Goal: Task Accomplishment & Management: Check status

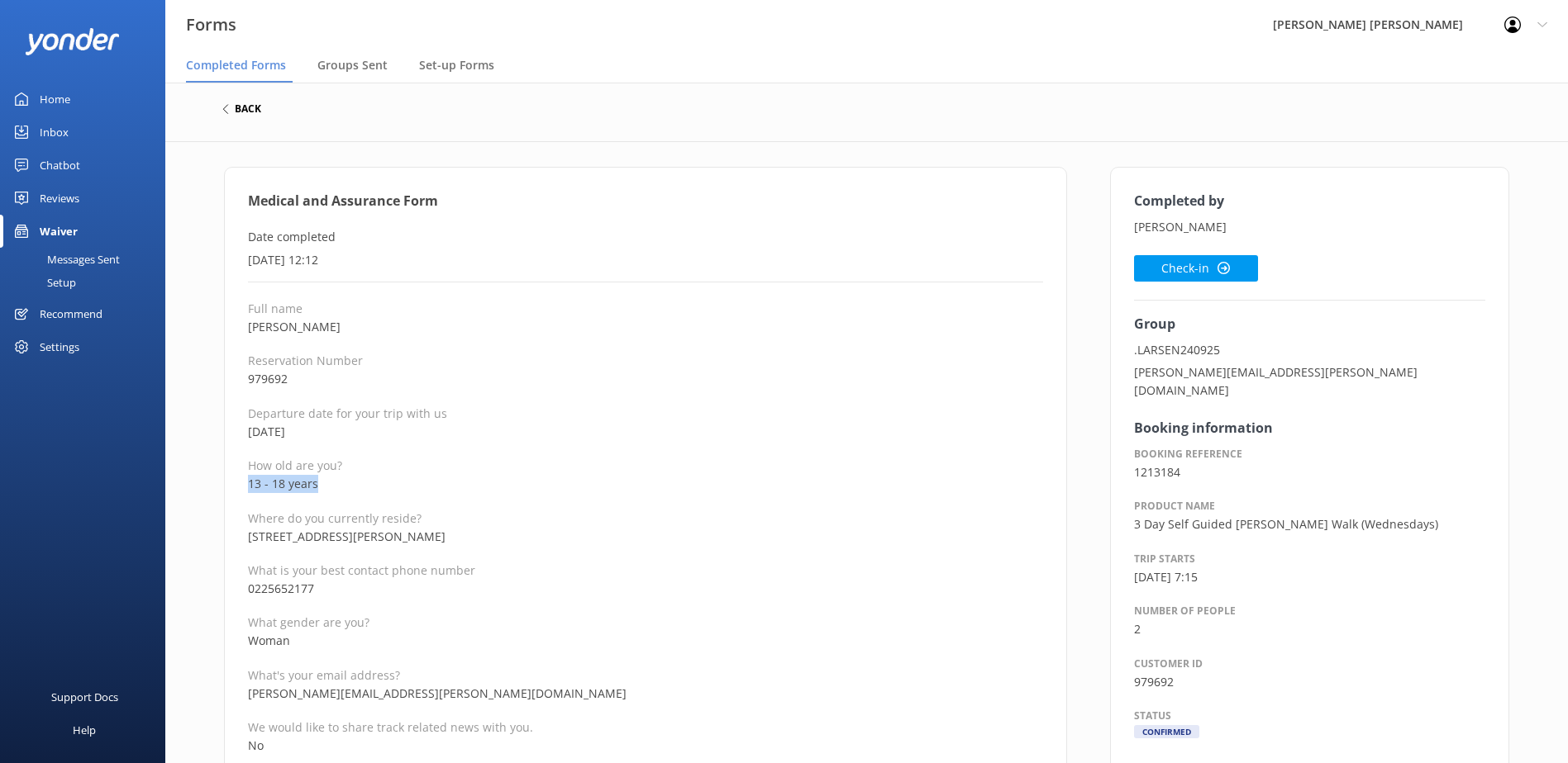
click at [238, 110] on h6 "back" at bounding box center [247, 109] width 26 height 10
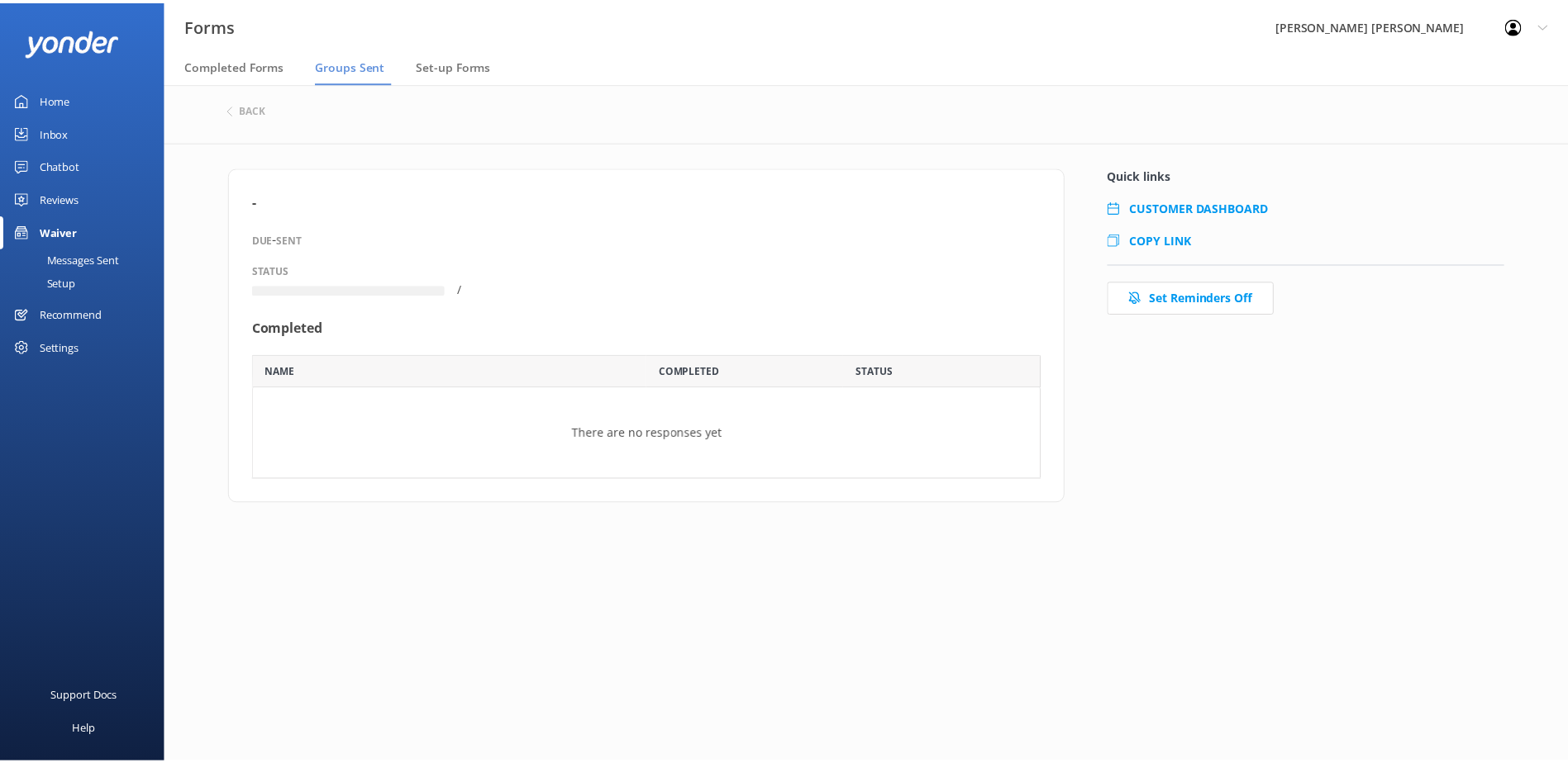
scroll to position [87, 783]
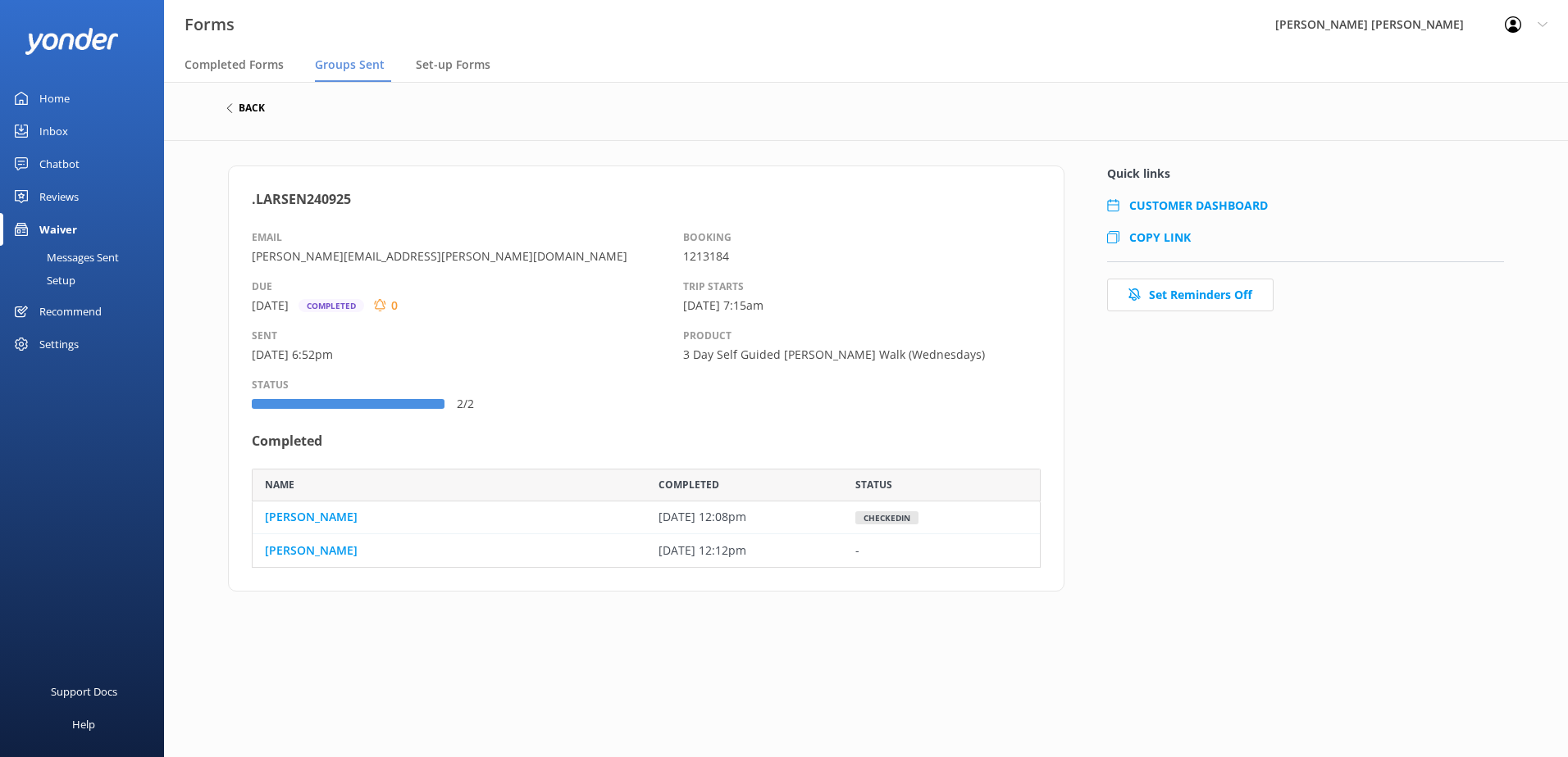
click at [243, 111] on h6 "back" at bounding box center [251, 108] width 26 height 10
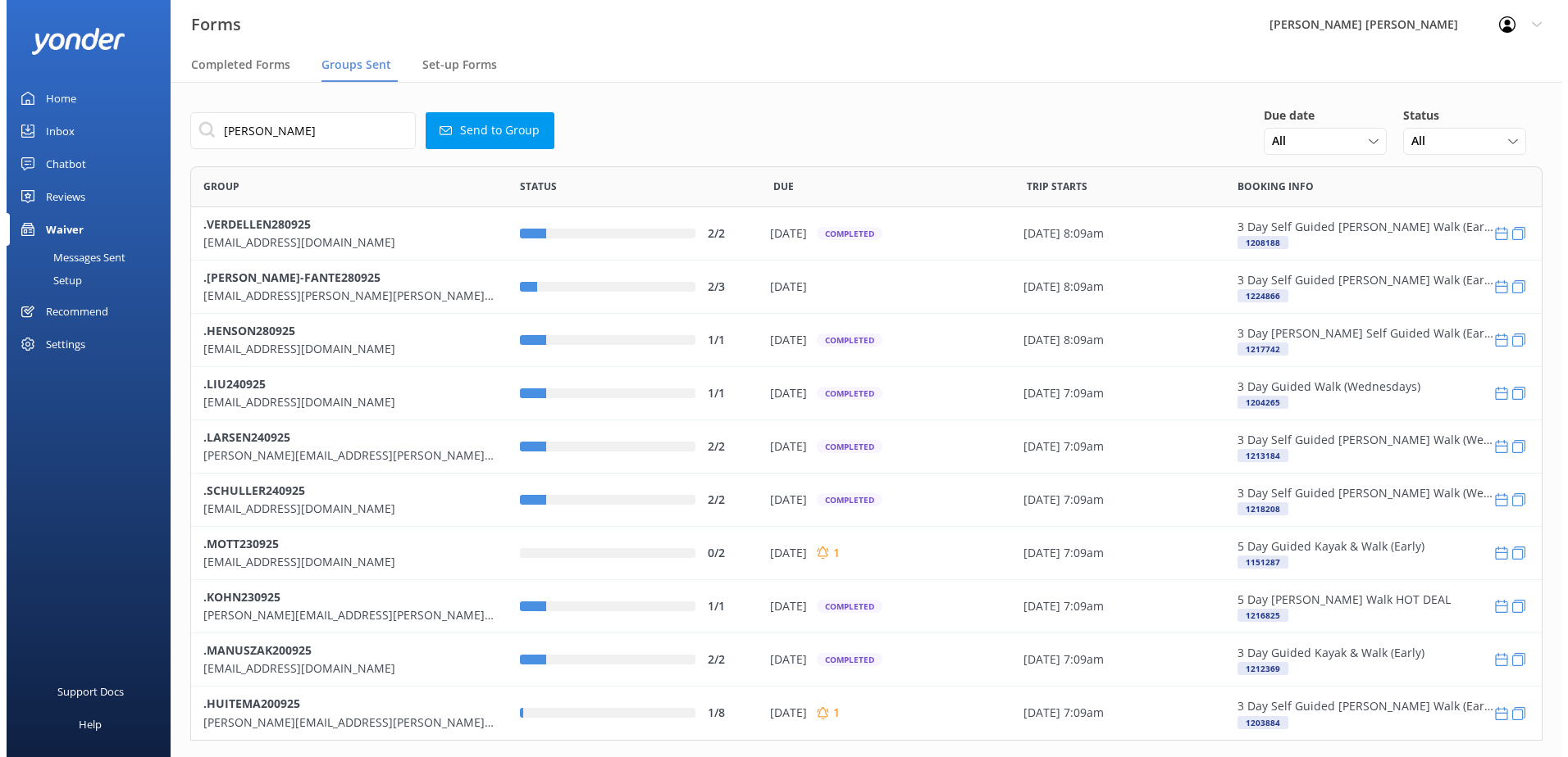
scroll to position [562, 1339]
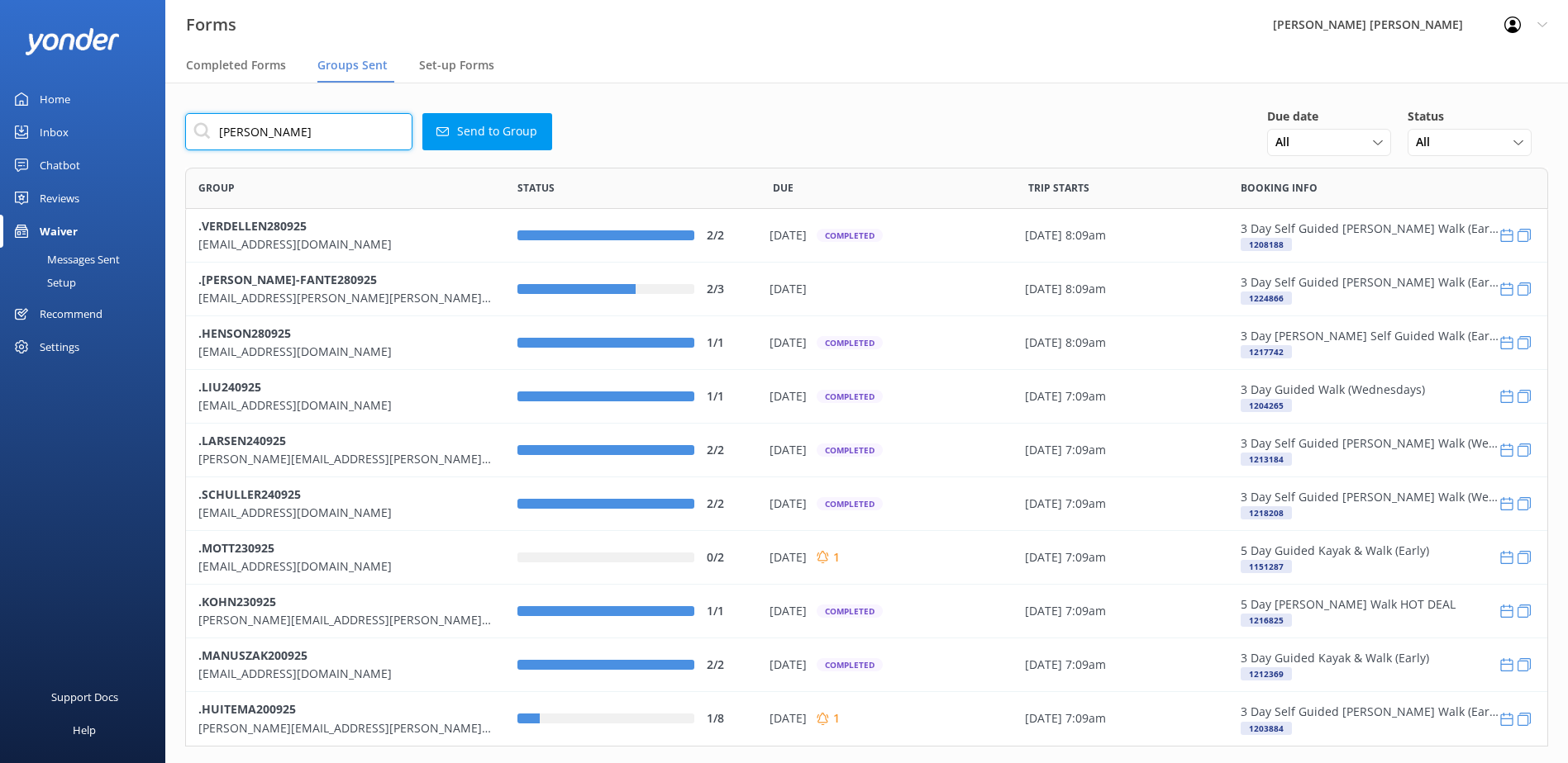
drag, startPoint x: 284, startPoint y: 134, endPoint x: 201, endPoint y: 133, distance: 83.0
click at [201, 133] on input "[PERSON_NAME]" at bounding box center [299, 131] width 228 height 37
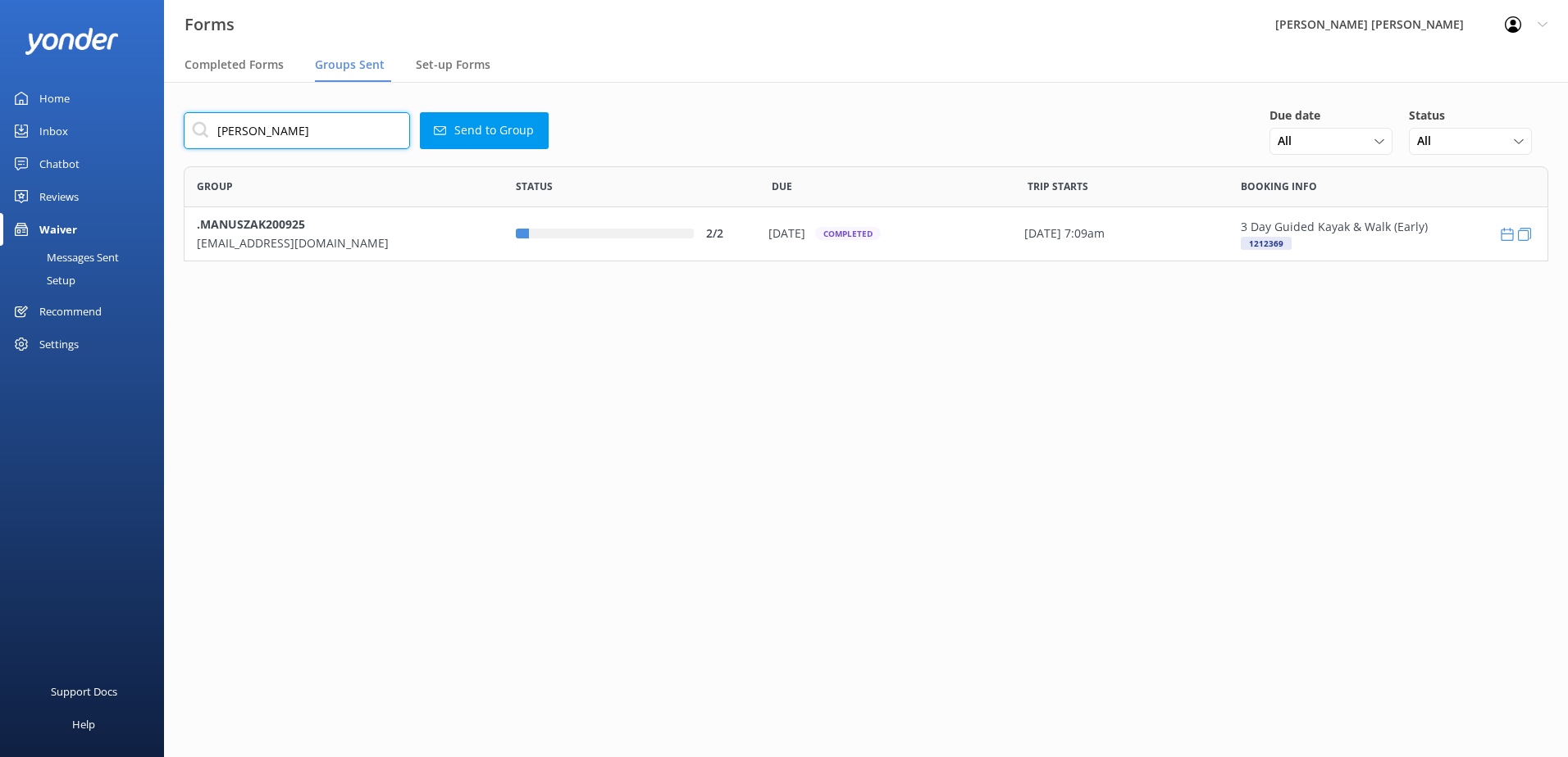
scroll to position [83, 1352]
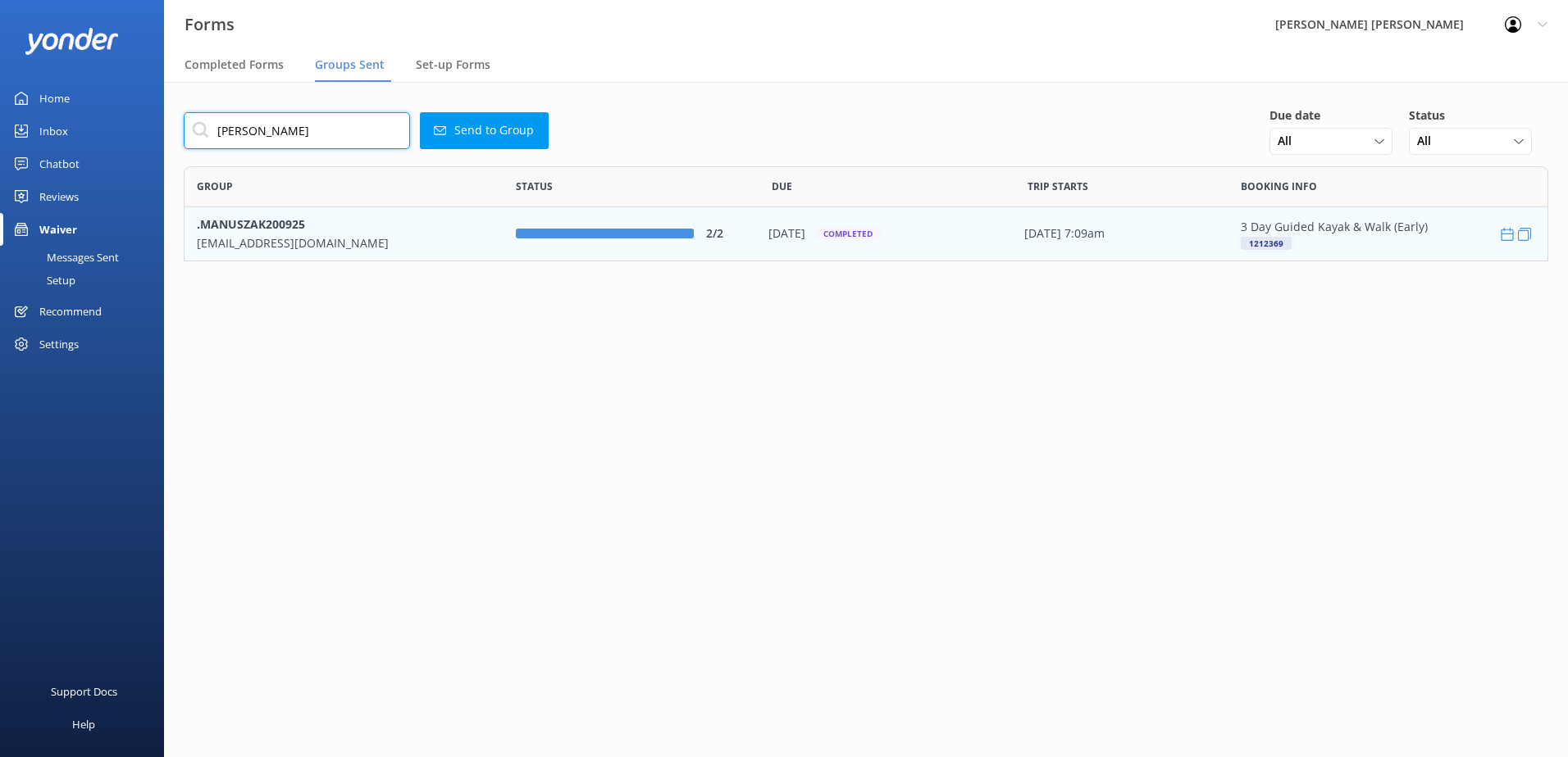
type input "[PERSON_NAME]"
click at [251, 226] on b ".MANUSZAK200925" at bounding box center [250, 224] width 108 height 16
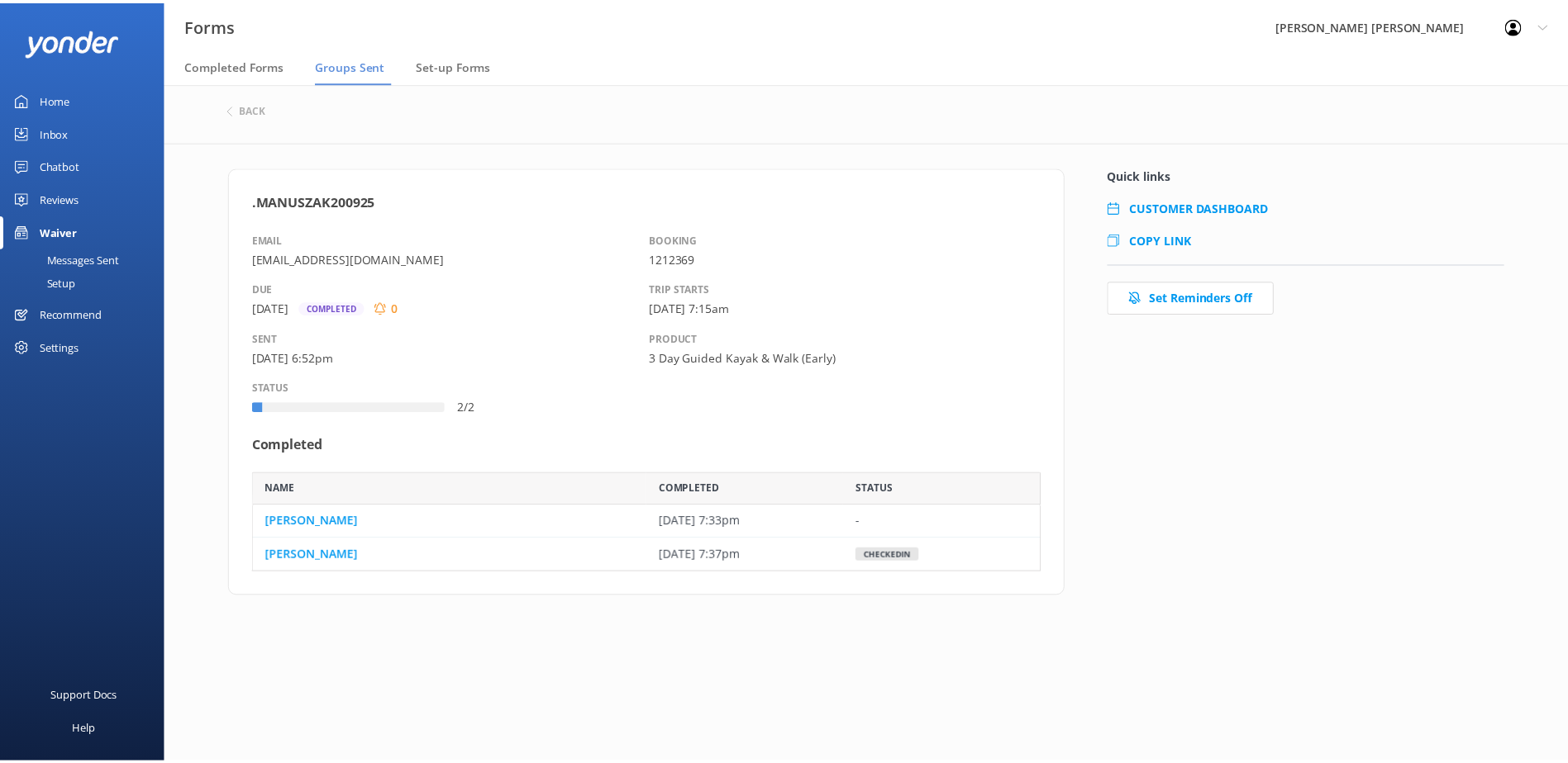
scroll to position [87, 783]
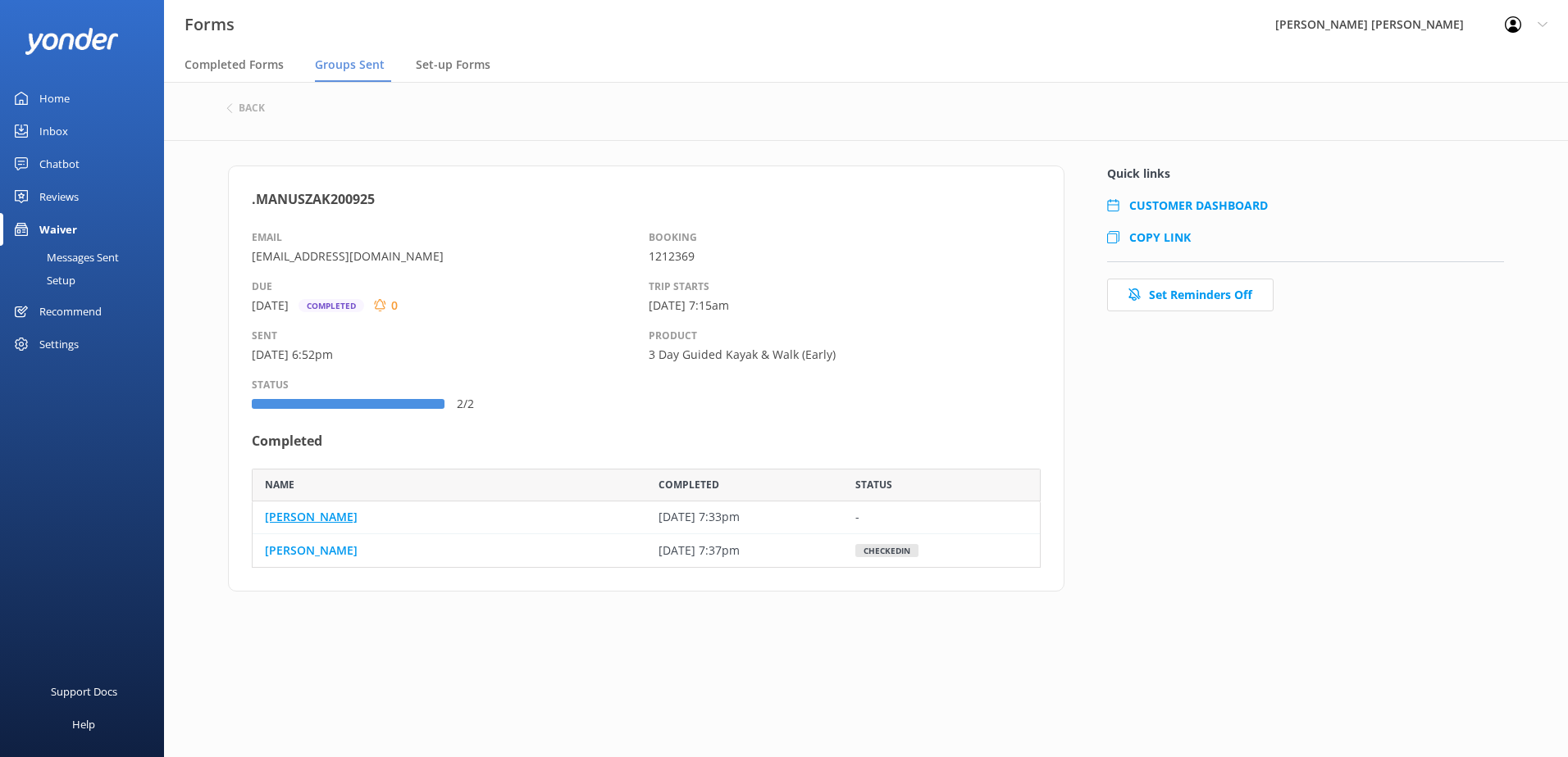
click at [336, 513] on link "[PERSON_NAME]" at bounding box center [310, 517] width 92 height 18
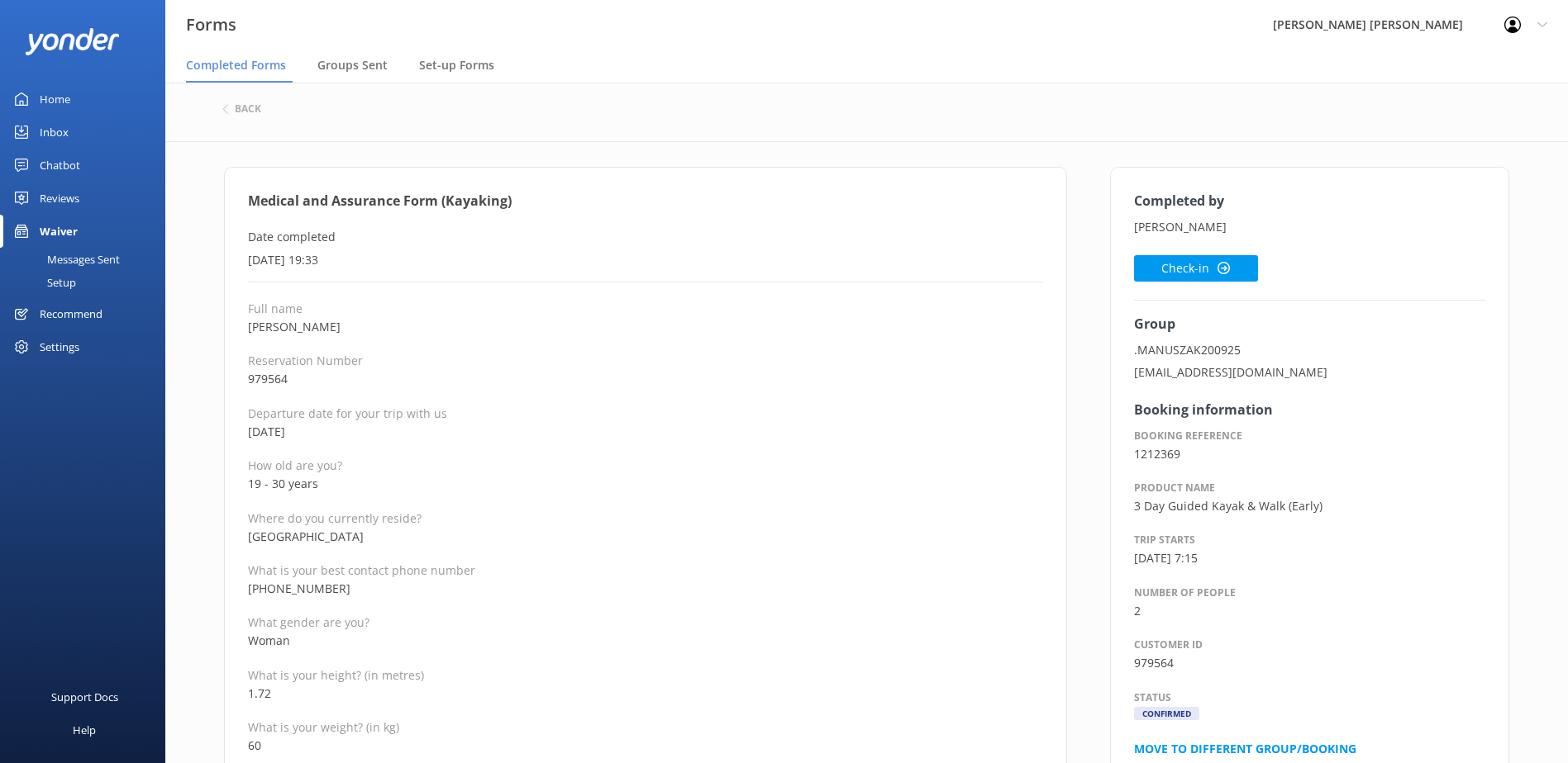
click at [776, 385] on p "979564" at bounding box center [646, 379] width 795 height 19
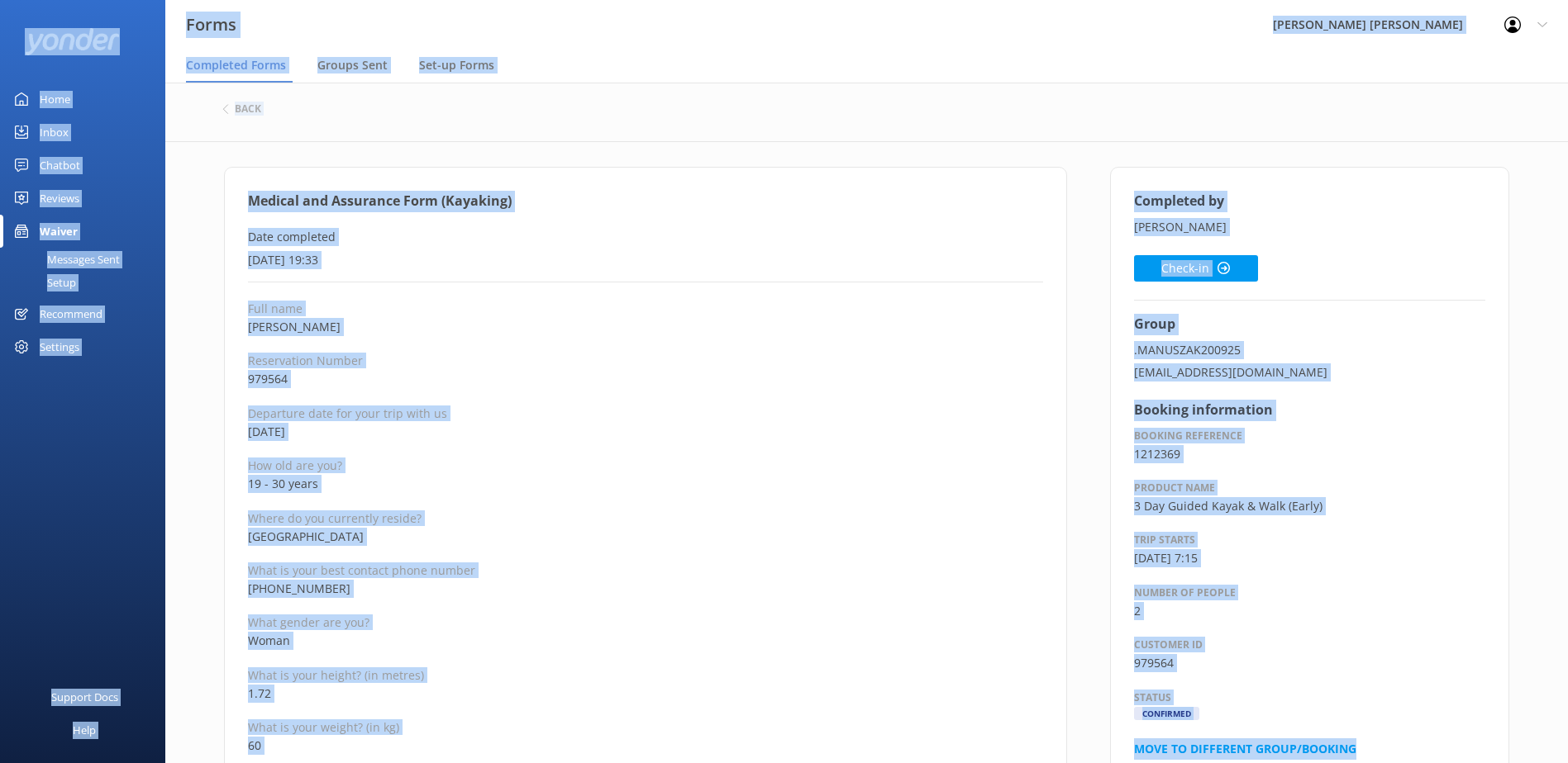
copy div "Forms Wilsons [PERSON_NAME] Profile Settings Logout Completed Forms Groups Sent…"
click at [1175, 261] on button "Check-in" at bounding box center [1196, 268] width 124 height 26
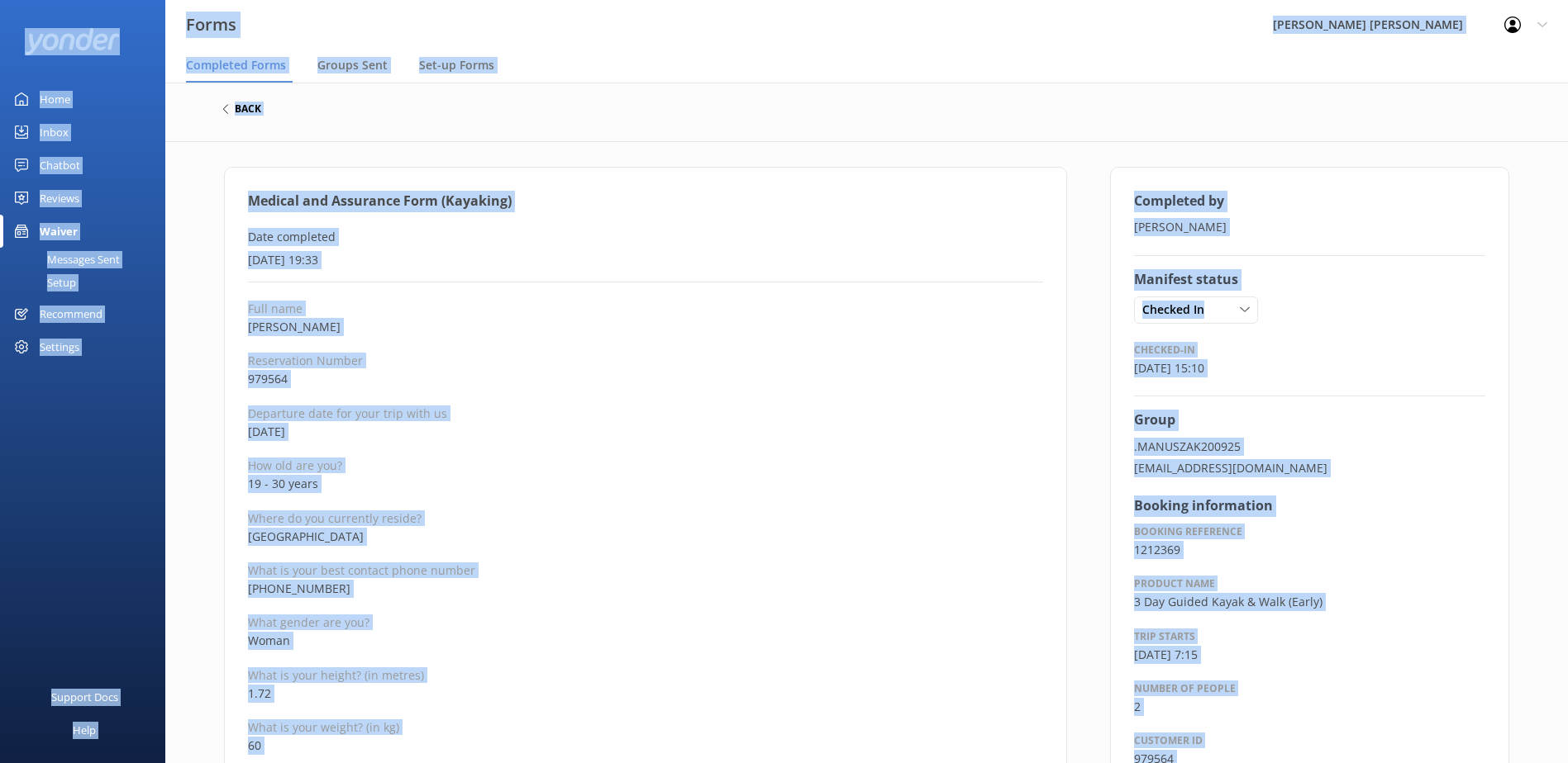
click at [244, 106] on h6 "back" at bounding box center [247, 109] width 26 height 10
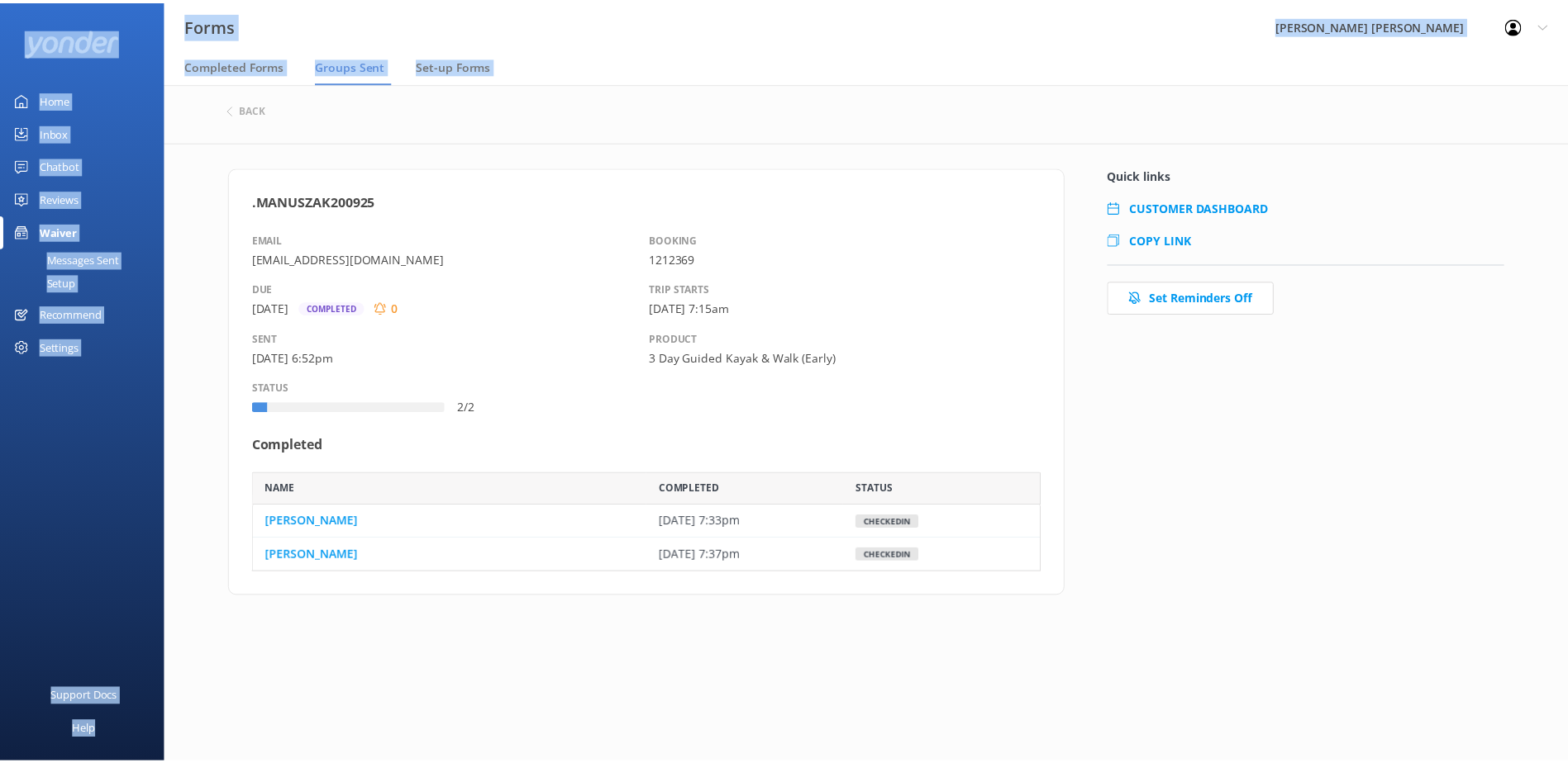
scroll to position [87, 783]
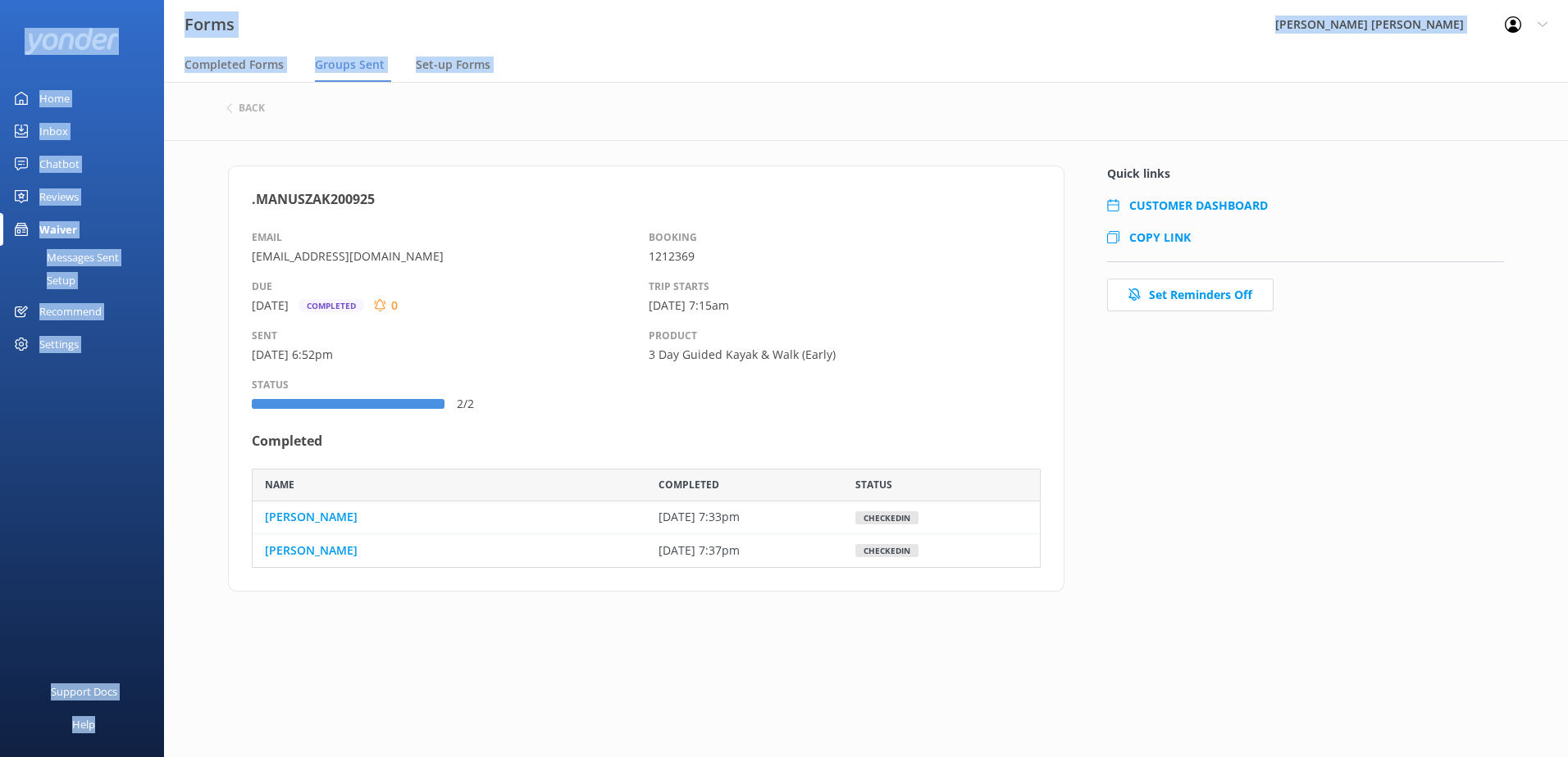
click at [552, 252] on p "[EMAIL_ADDRESS][DOMAIN_NAME]" at bounding box center [451, 256] width 397 height 18
click at [554, 415] on div ".MANUSZAK200925 EMAIL [EMAIL_ADDRESS][DOMAIN_NAME] DUE [DATE] Completed 0 SENT …" at bounding box center [646, 378] width 788 height 378
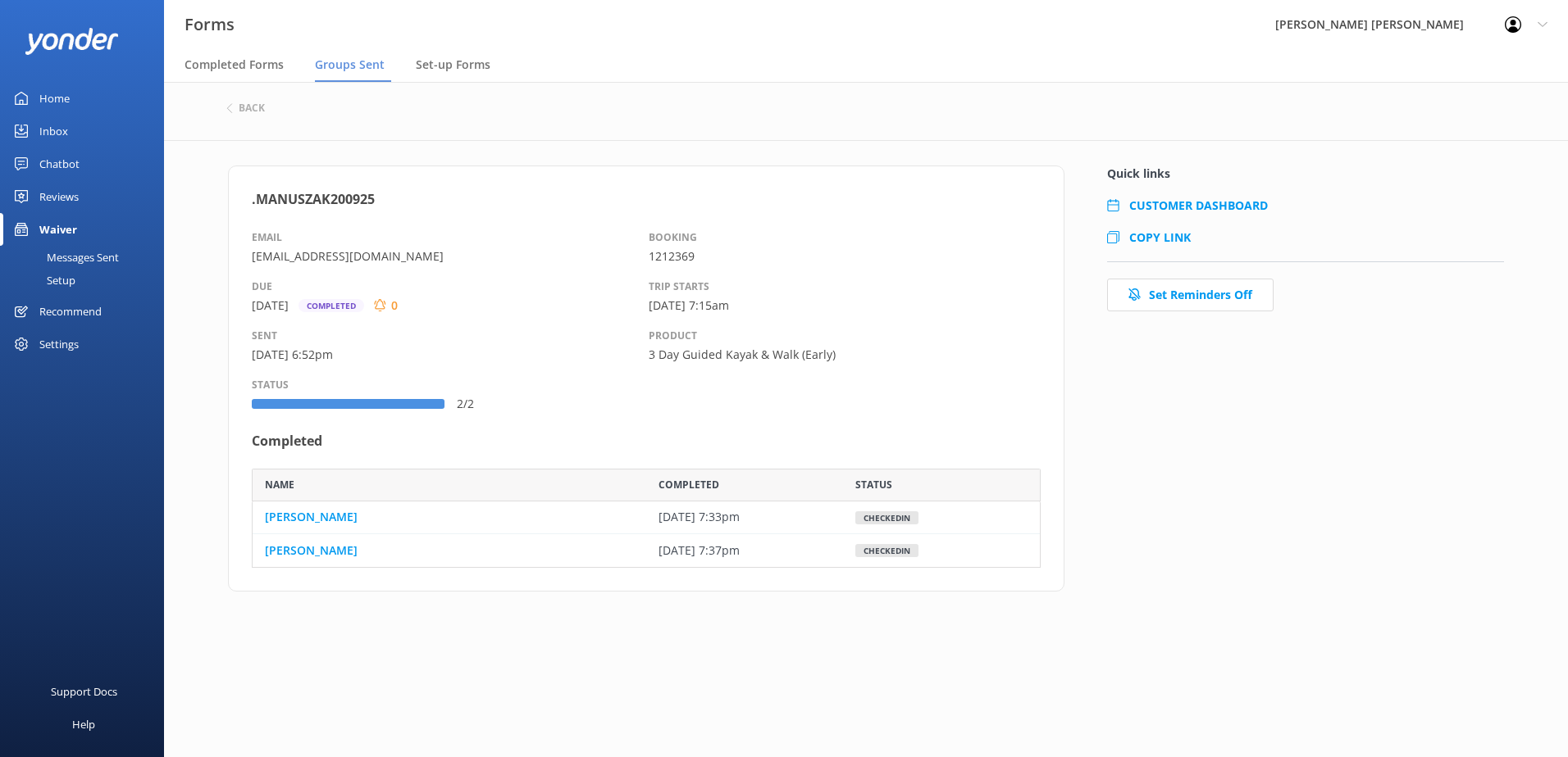
click at [554, 414] on div ".MANUSZAK200925 EMAIL [EMAIL_ADDRESS][DOMAIN_NAME] DUE [DATE] Completed 0 SENT …" at bounding box center [646, 378] width 788 height 378
click at [293, 554] on link "[PERSON_NAME]" at bounding box center [310, 551] width 92 height 18
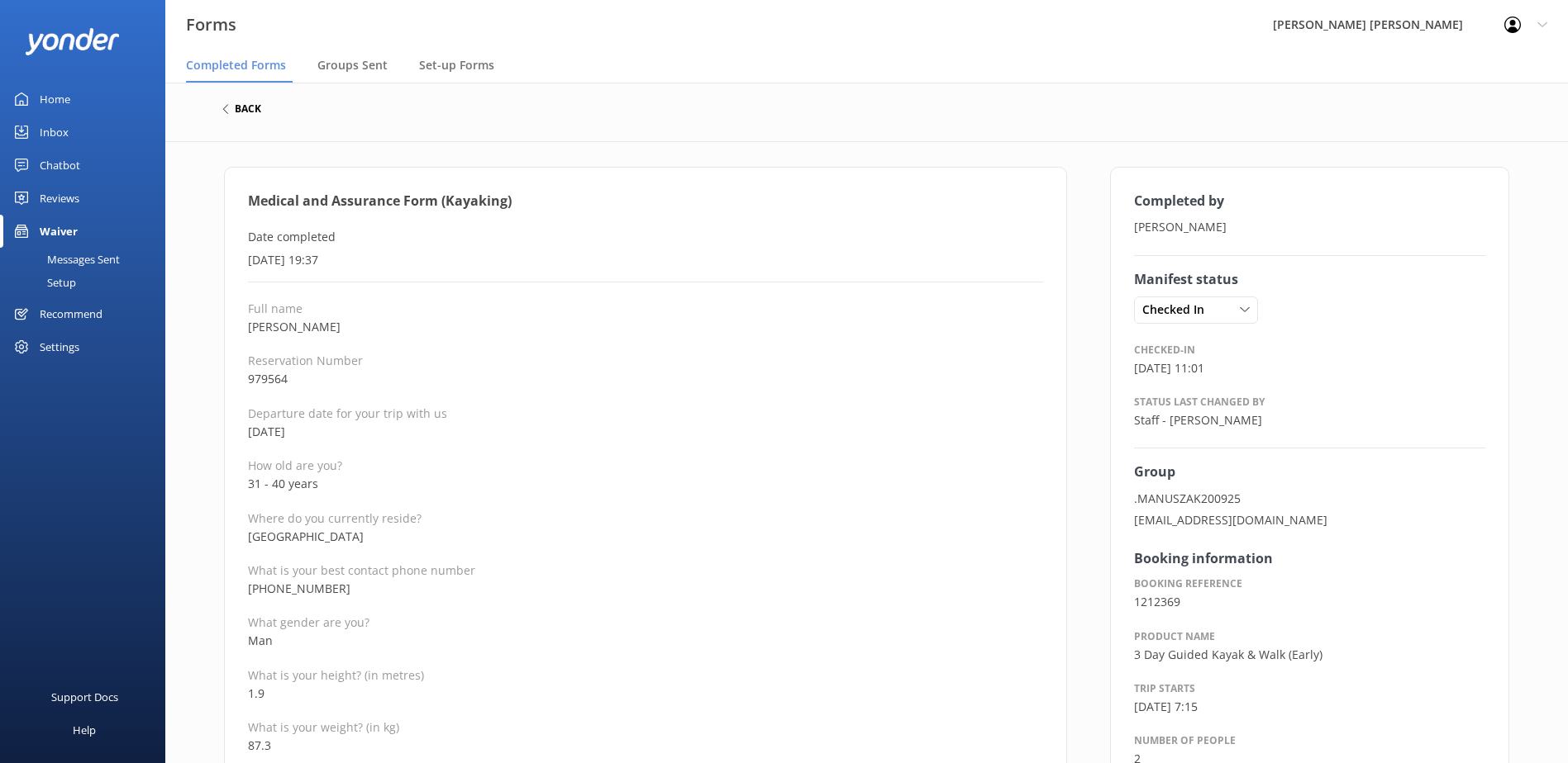
click at [252, 106] on h6 "back" at bounding box center [247, 109] width 26 height 10
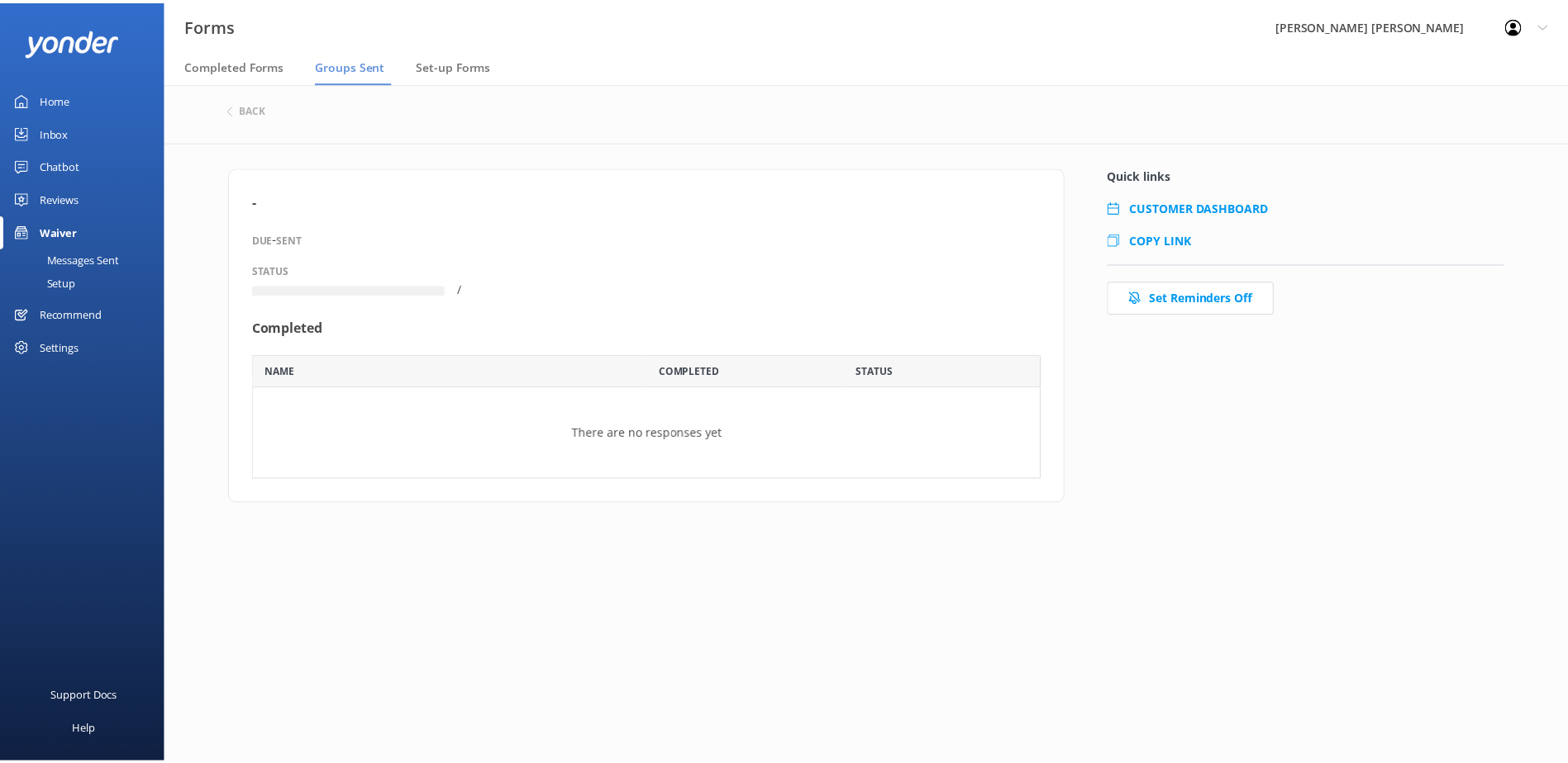
scroll to position [87, 783]
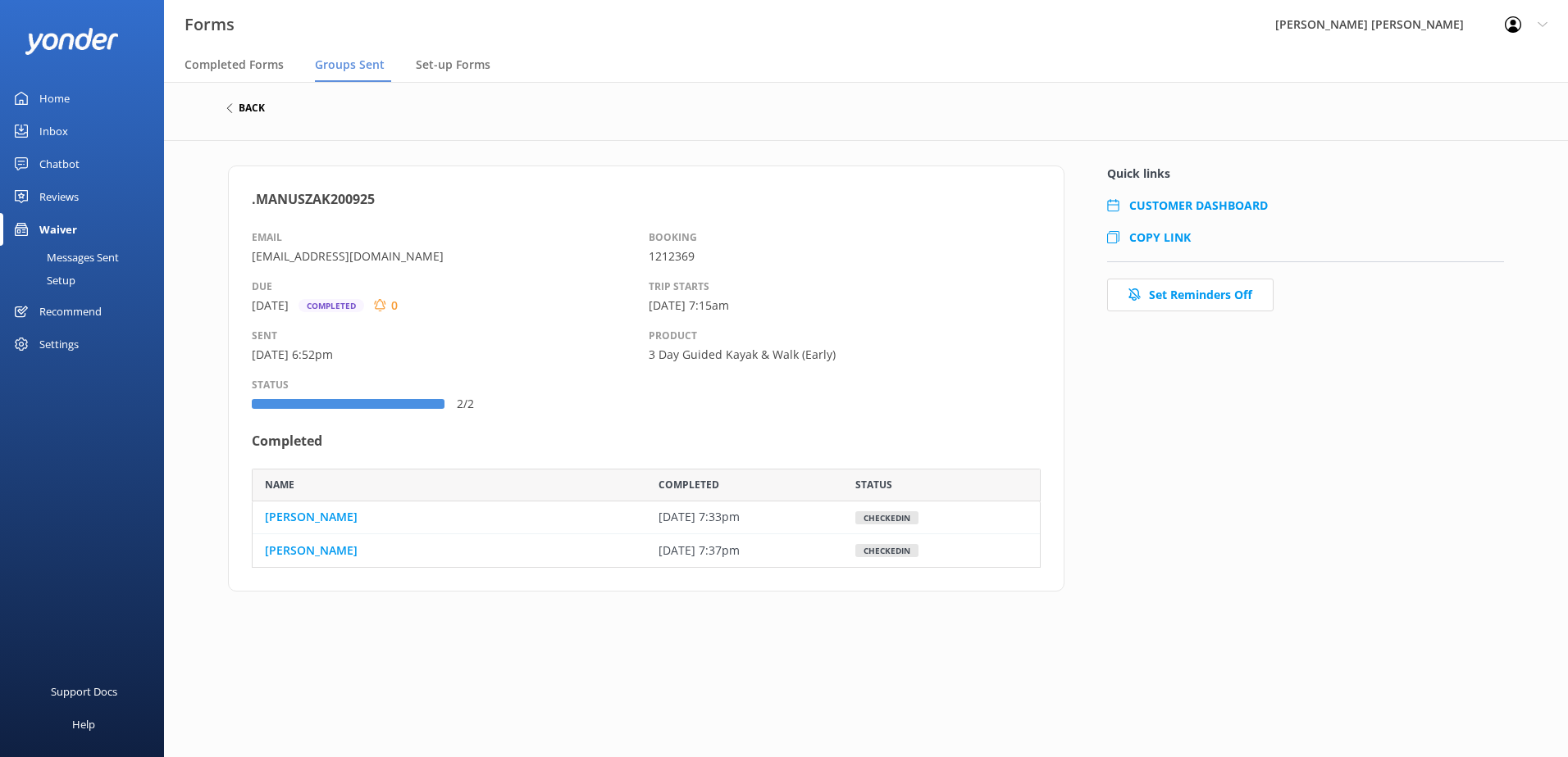
click at [244, 104] on h6 "back" at bounding box center [251, 108] width 26 height 10
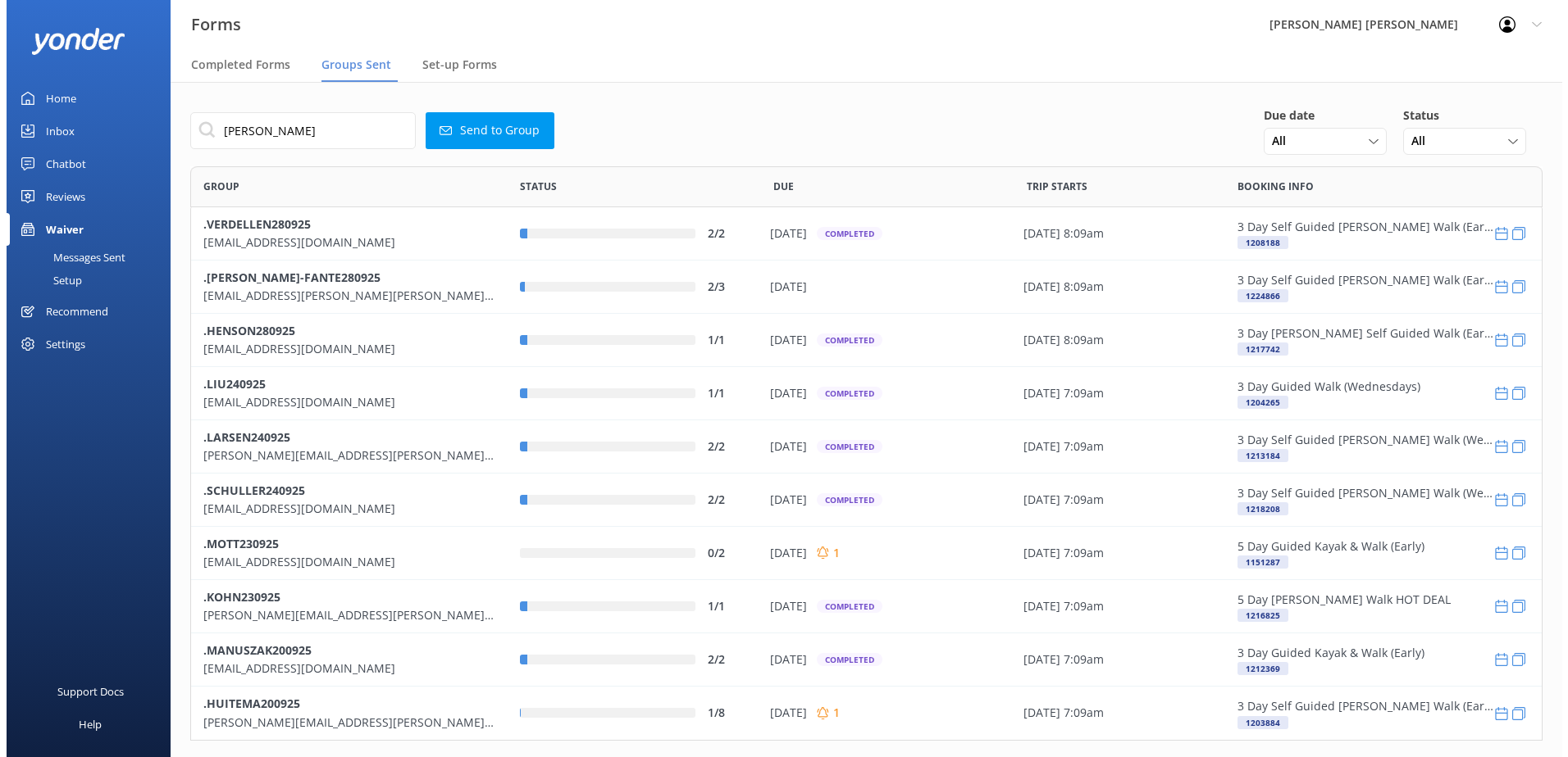
scroll to position [562, 1339]
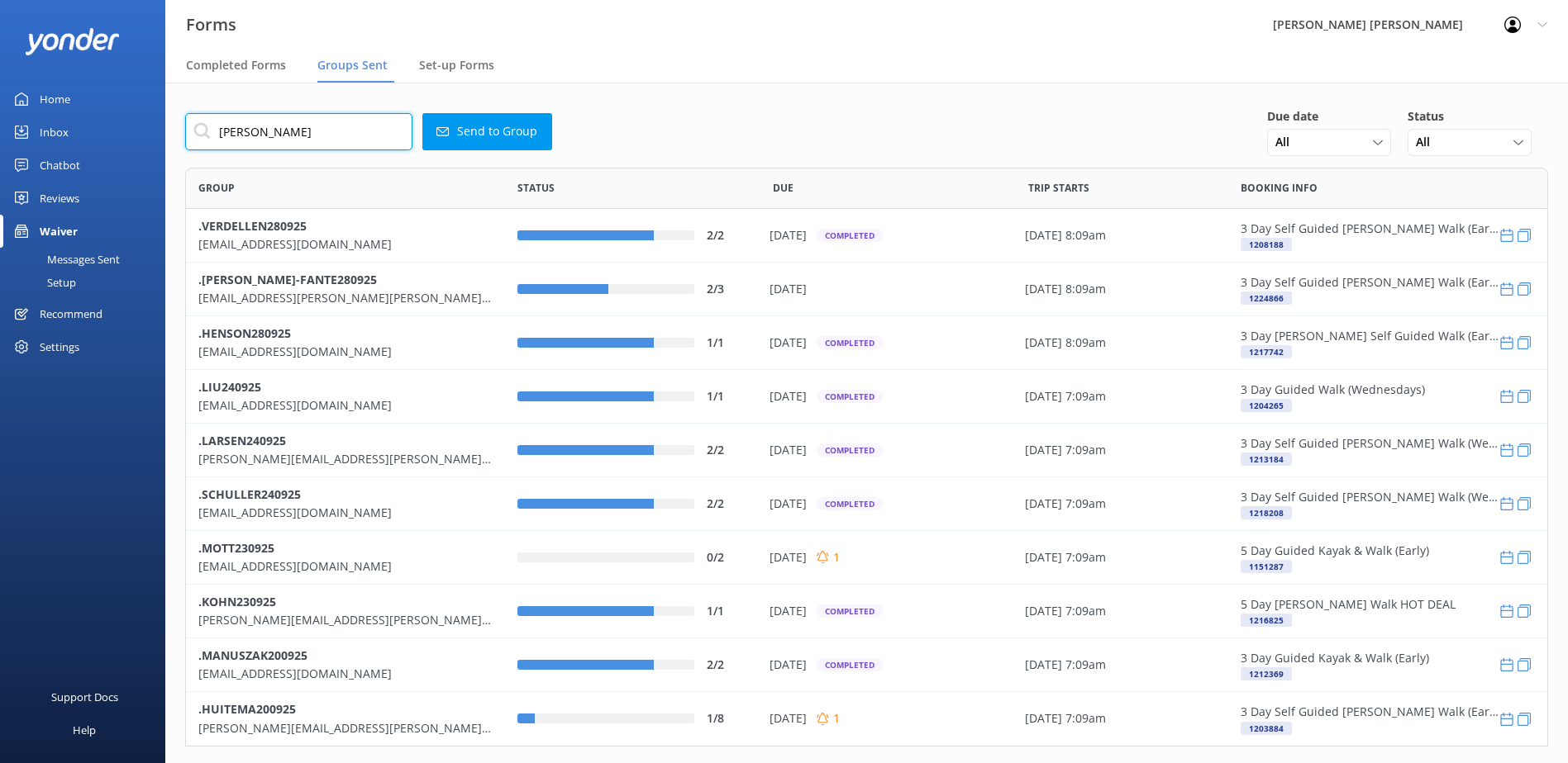
drag, startPoint x: 286, startPoint y: 130, endPoint x: 144, endPoint y: 124, distance: 142.1
click at [144, 125] on div "Forms [PERSON_NAME] [PERSON_NAME] Profile Settings Logout Completed Forms Group…" at bounding box center [784, 423] width 1568 height 681
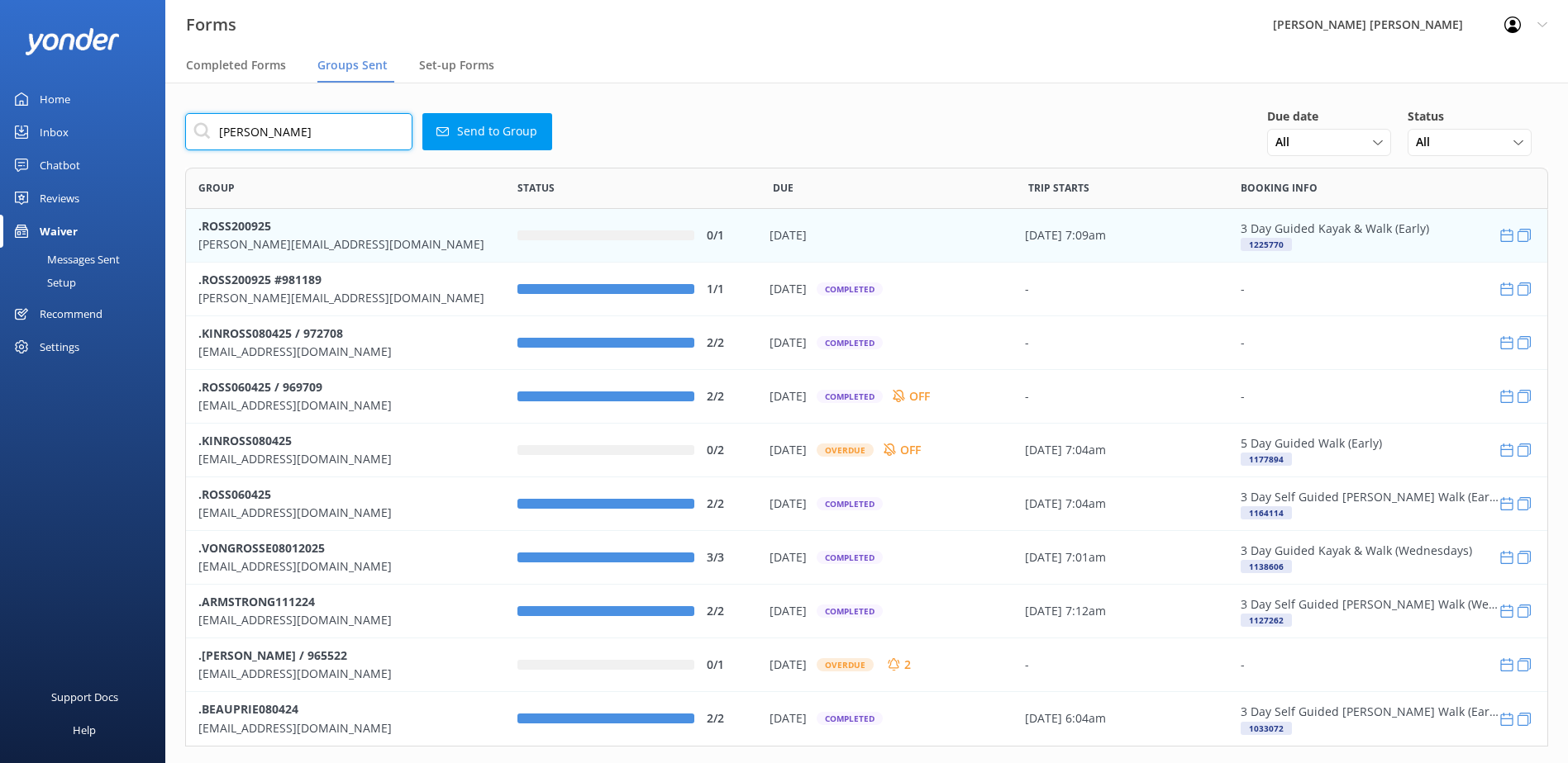
type input "[PERSON_NAME]"
click at [252, 238] on p "[PERSON_NAME][EMAIL_ADDRESS][DOMAIN_NAME]" at bounding box center [345, 244] width 294 height 19
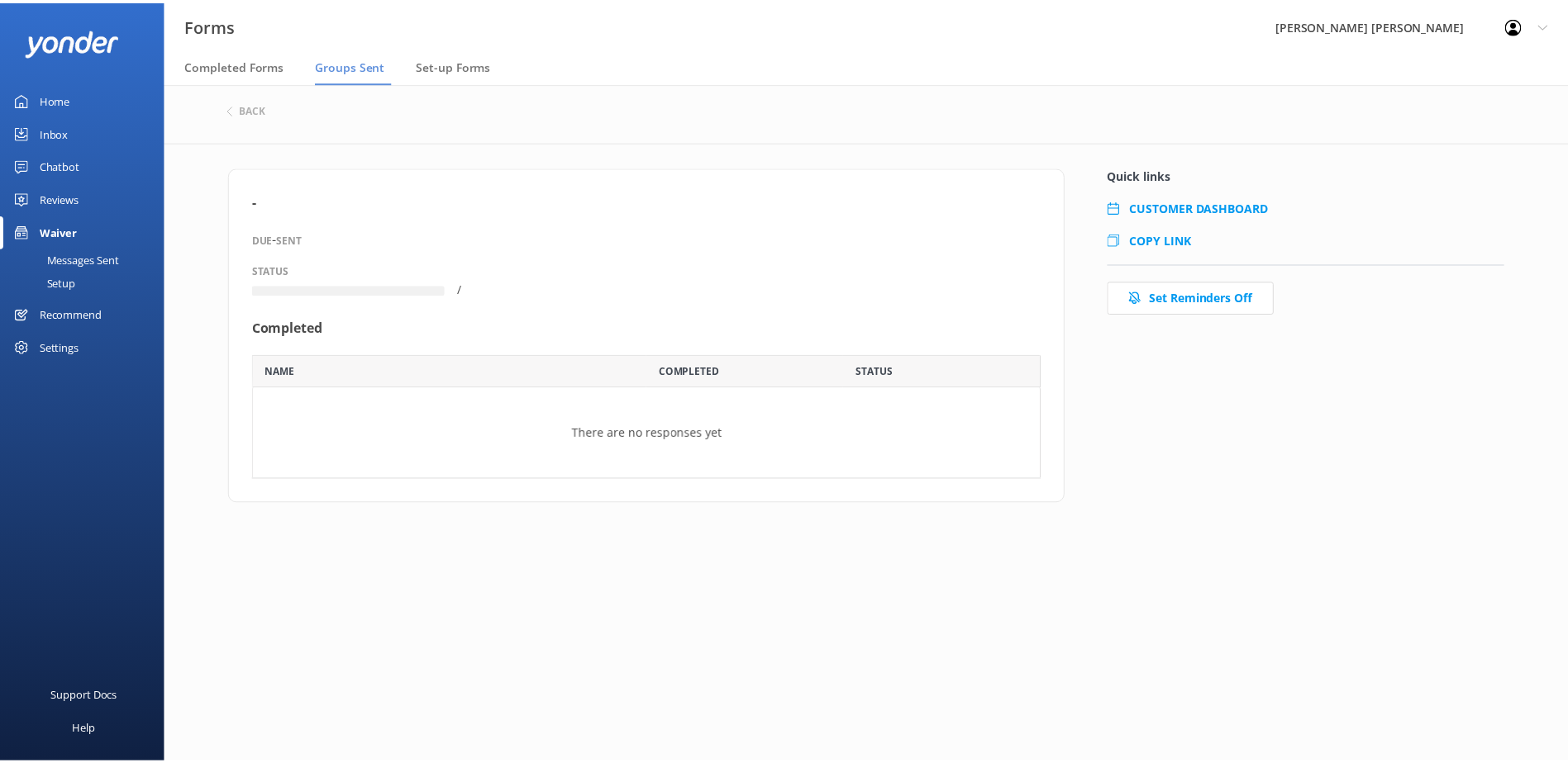
scroll to position [113, 783]
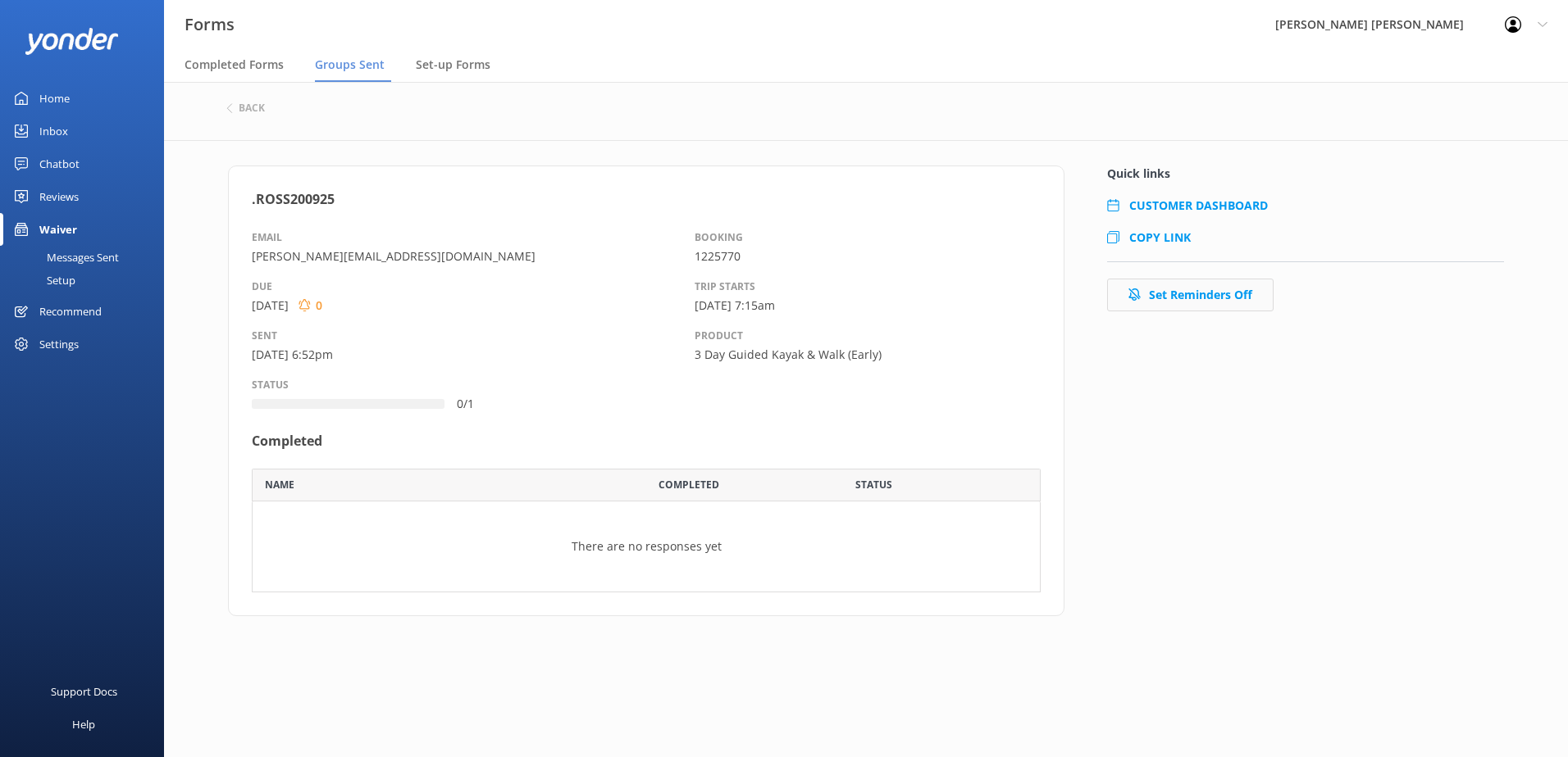
click at [1215, 301] on button "Set Reminders Off" at bounding box center [1189, 295] width 166 height 33
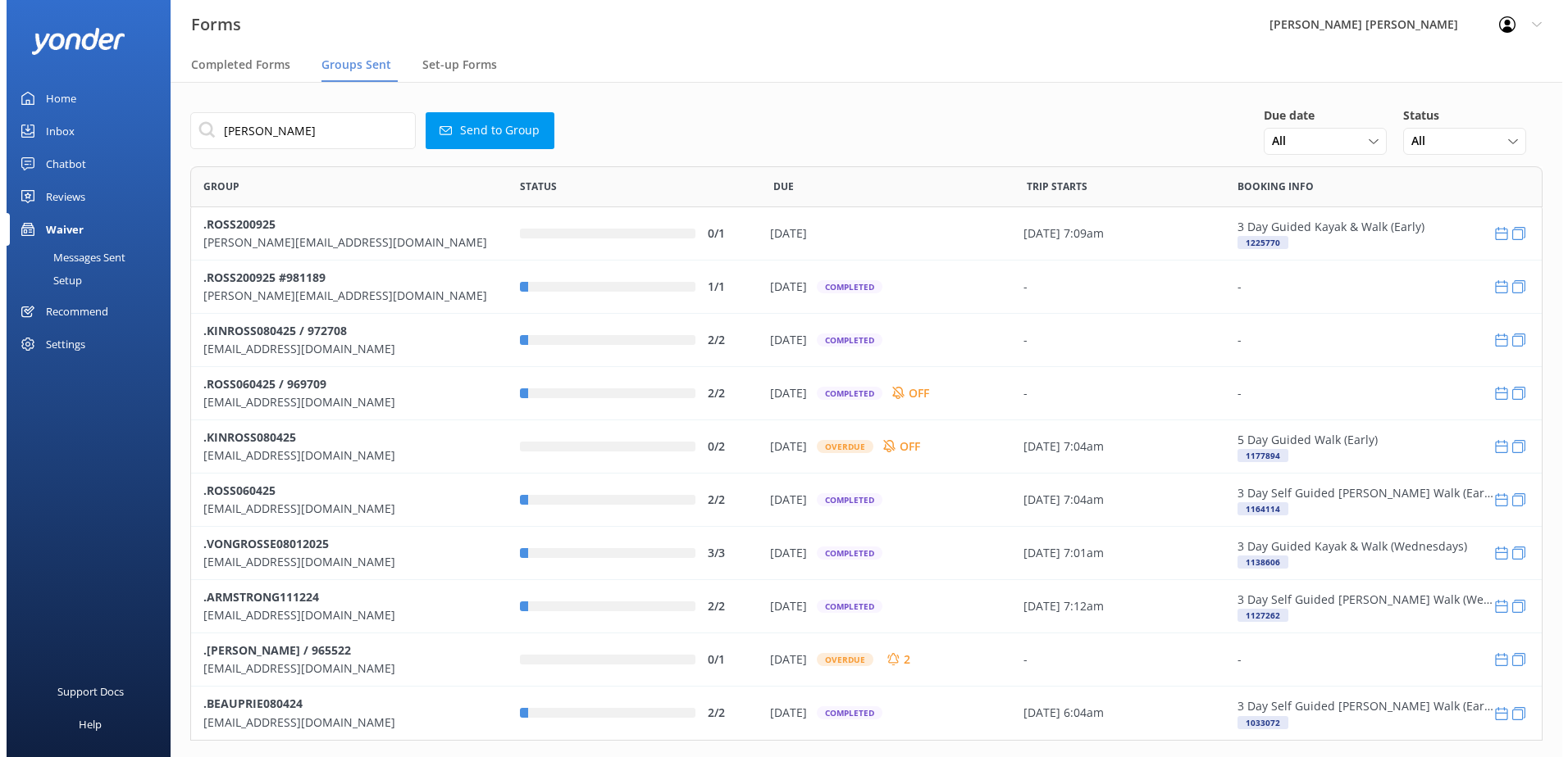
scroll to position [562, 1339]
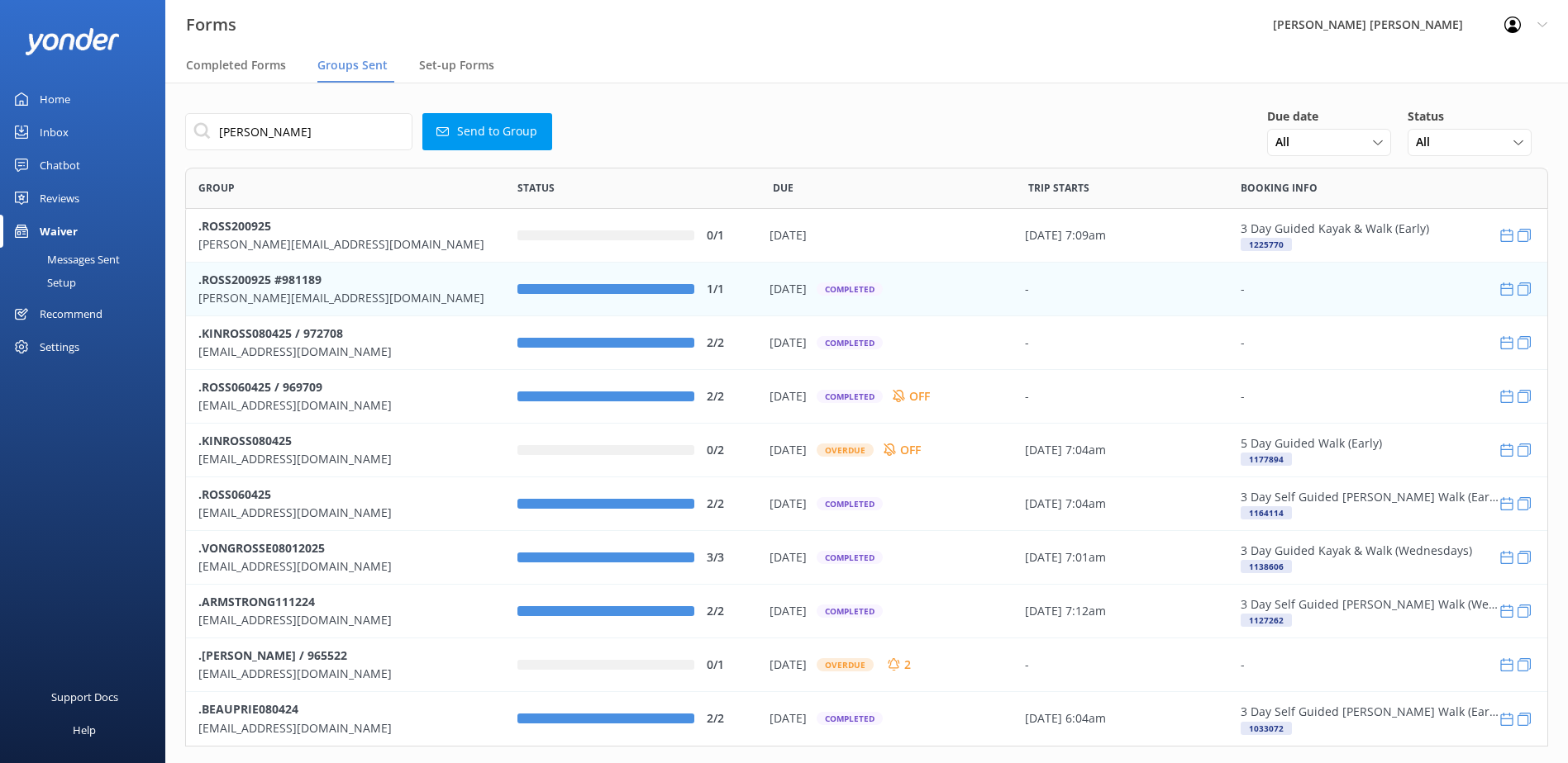
click at [282, 281] on b ".ROSS200925 #981189" at bounding box center [260, 279] width 124 height 16
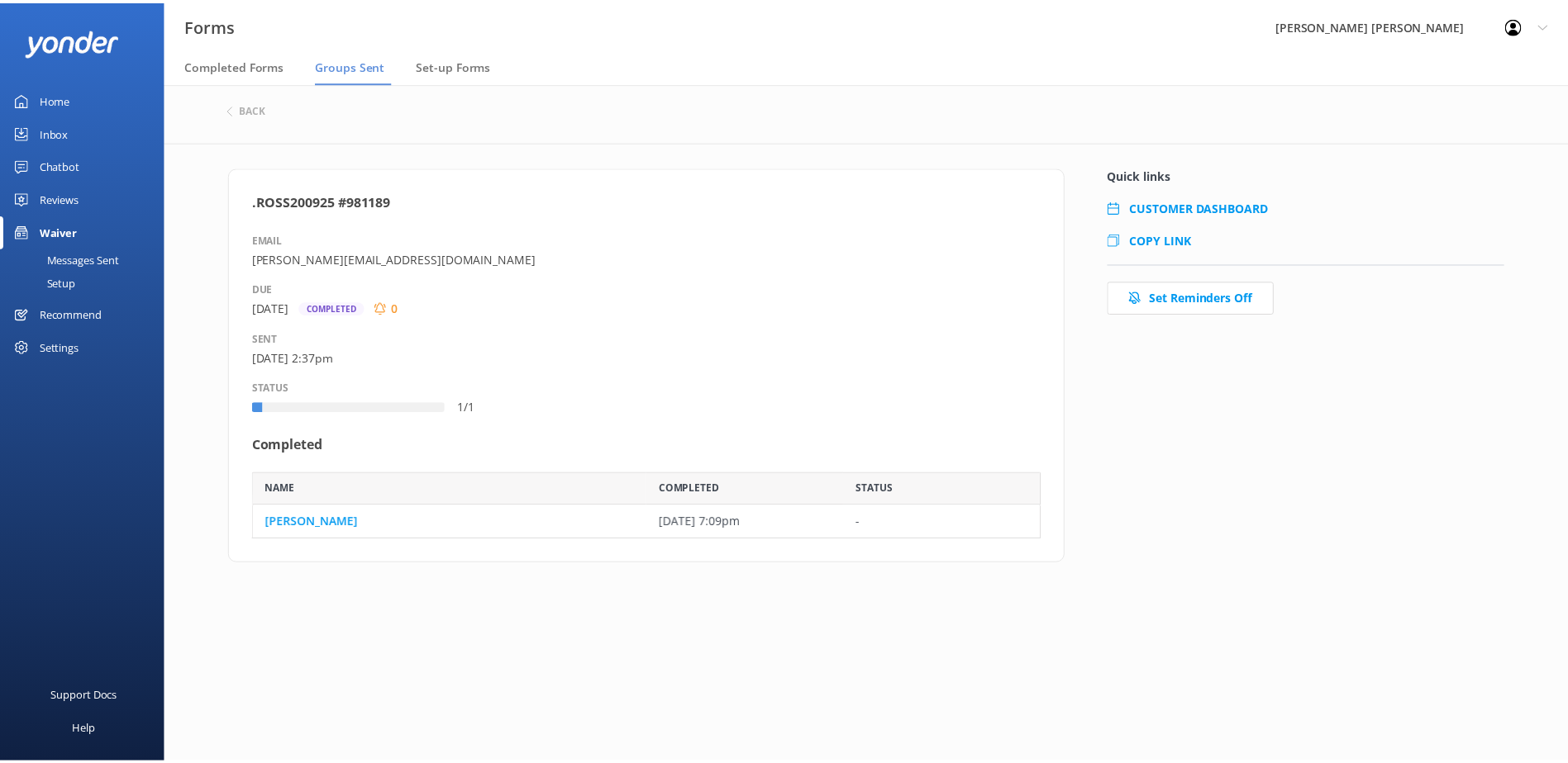
scroll to position [55, 783]
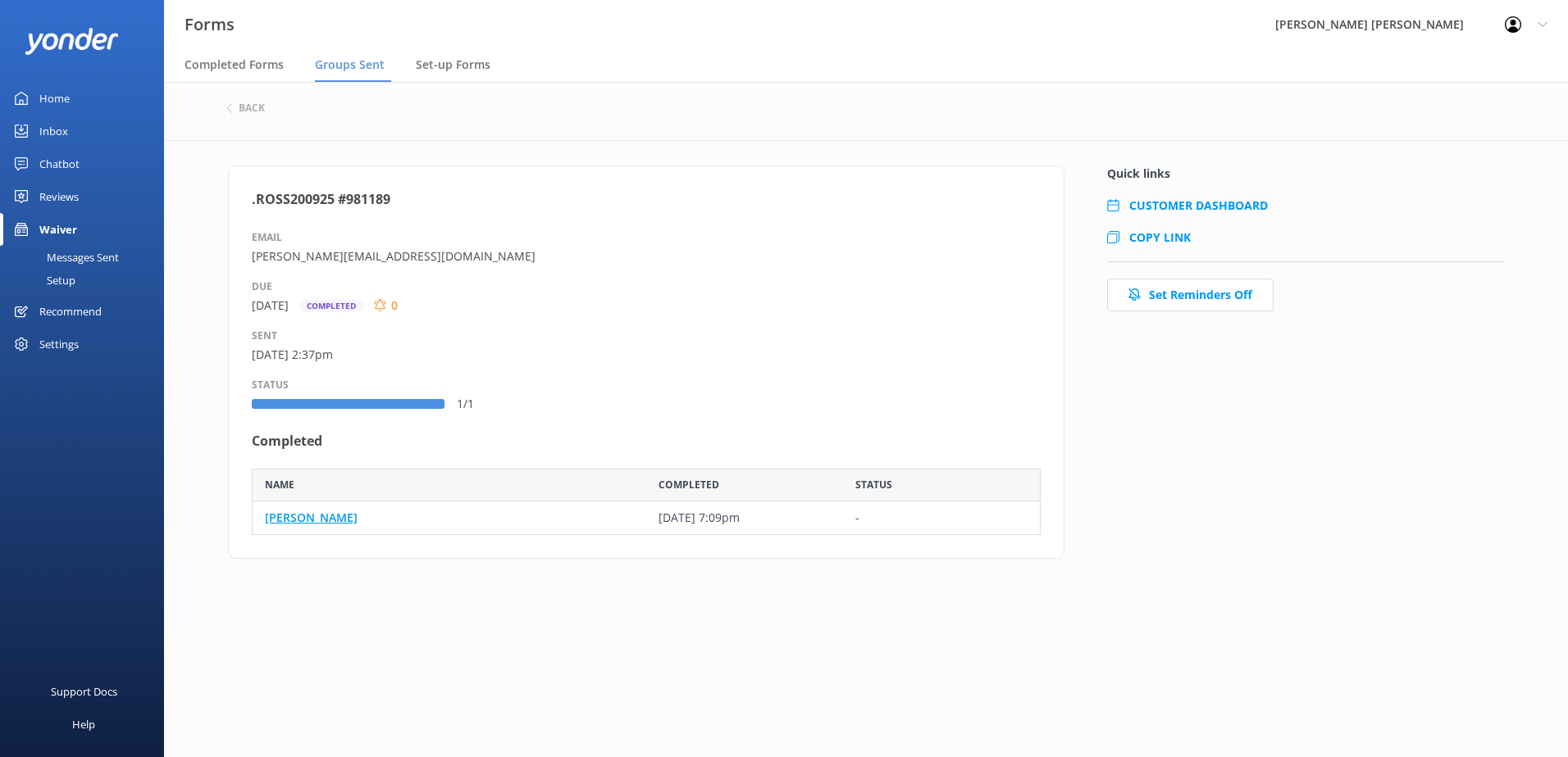
click at [294, 518] on link "[PERSON_NAME]" at bounding box center [310, 518] width 92 height 18
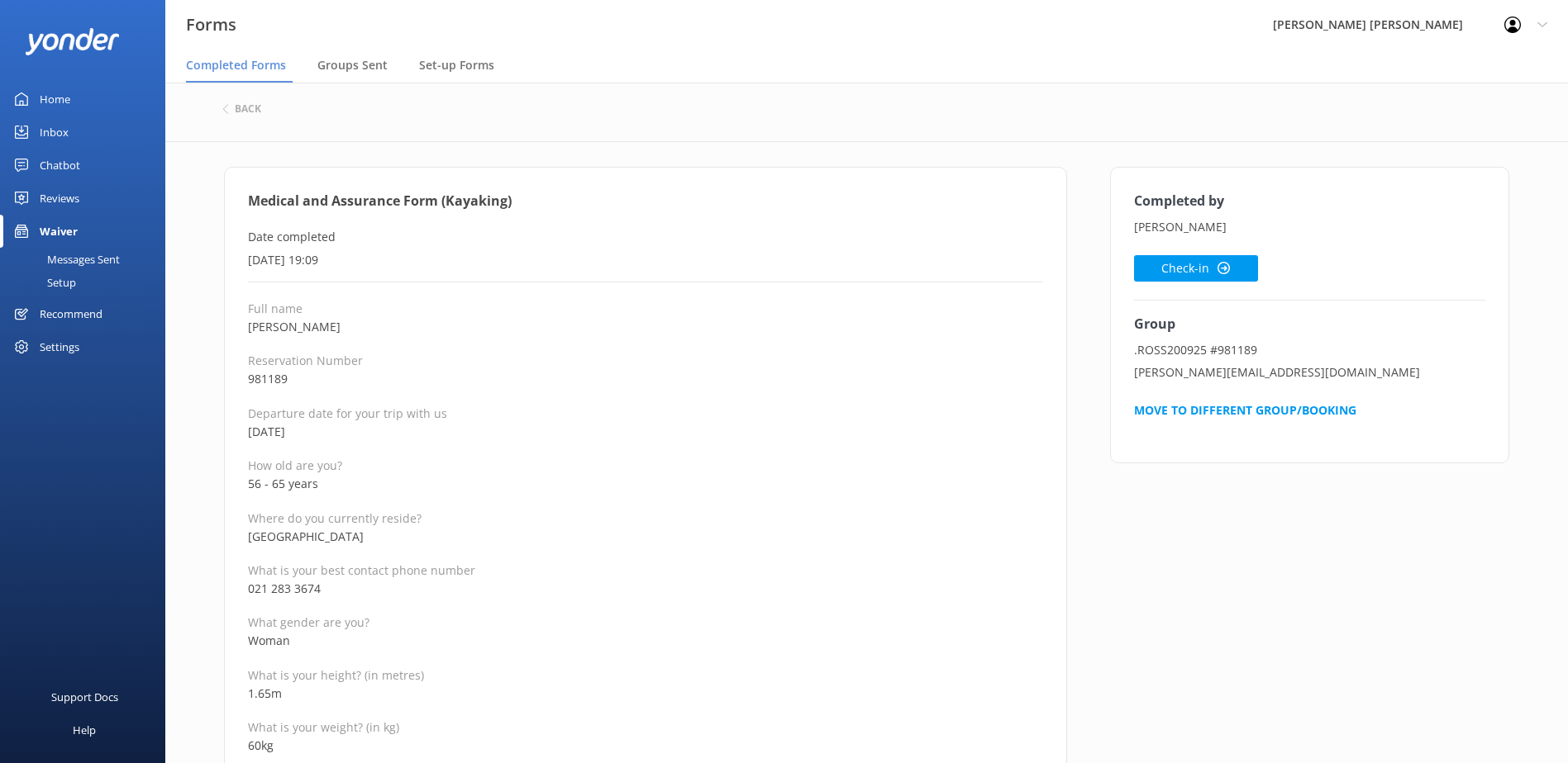
click at [639, 382] on p "981189" at bounding box center [646, 379] width 795 height 19
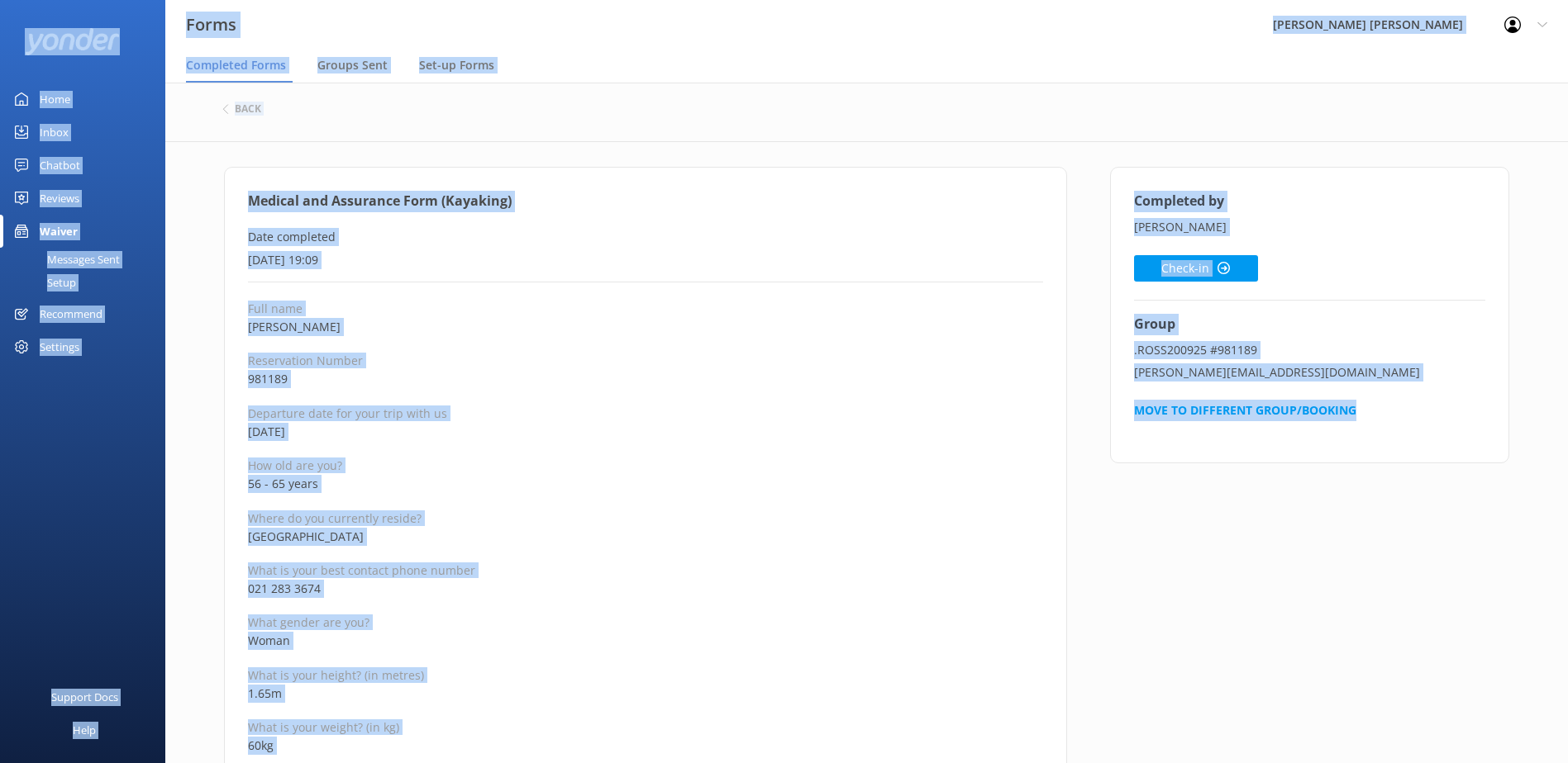
copy div "Forms Wilsons [PERSON_NAME] Profile Settings Logout Completed Forms Groups Sent…"
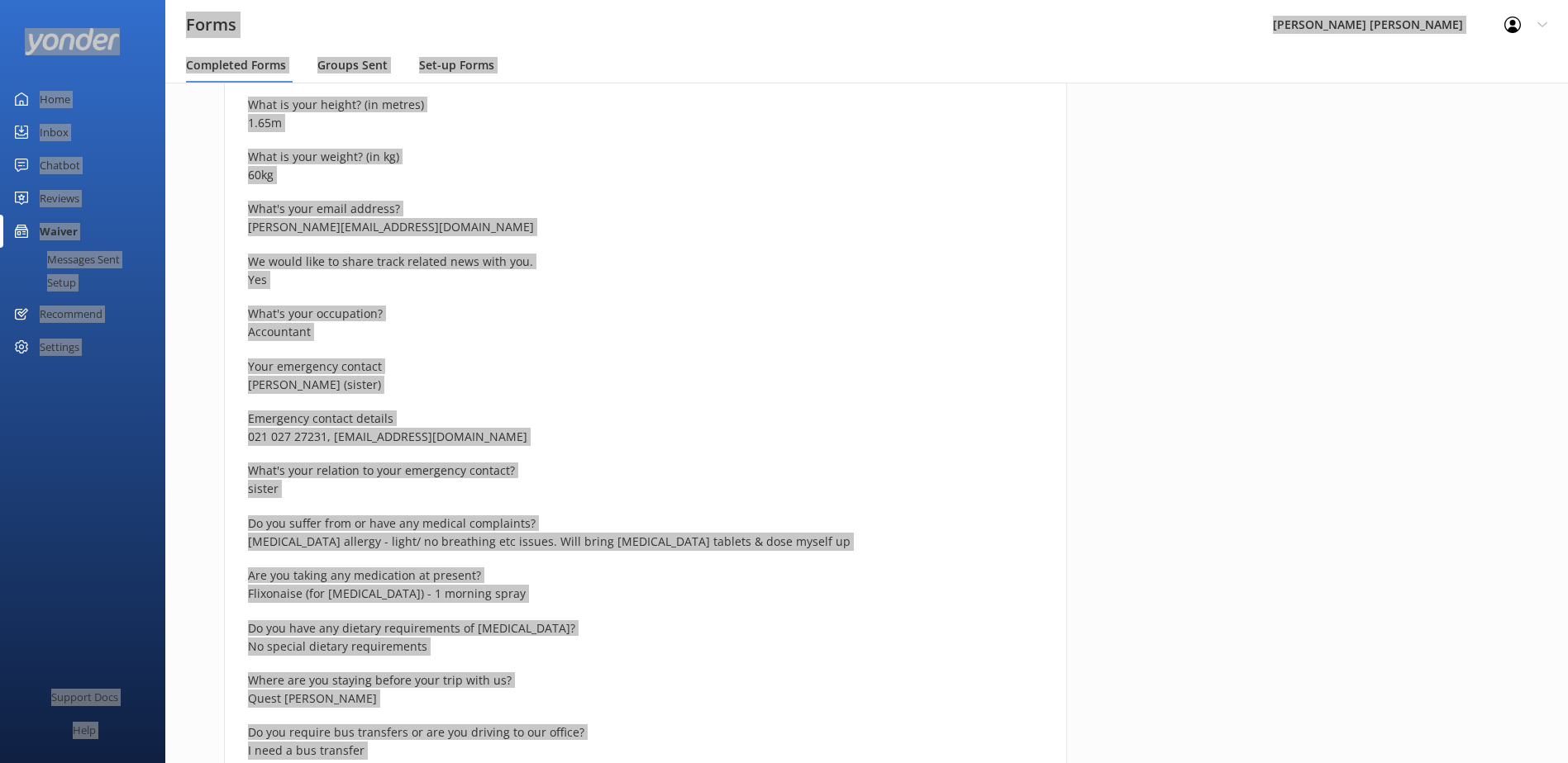
scroll to position [743, 0]
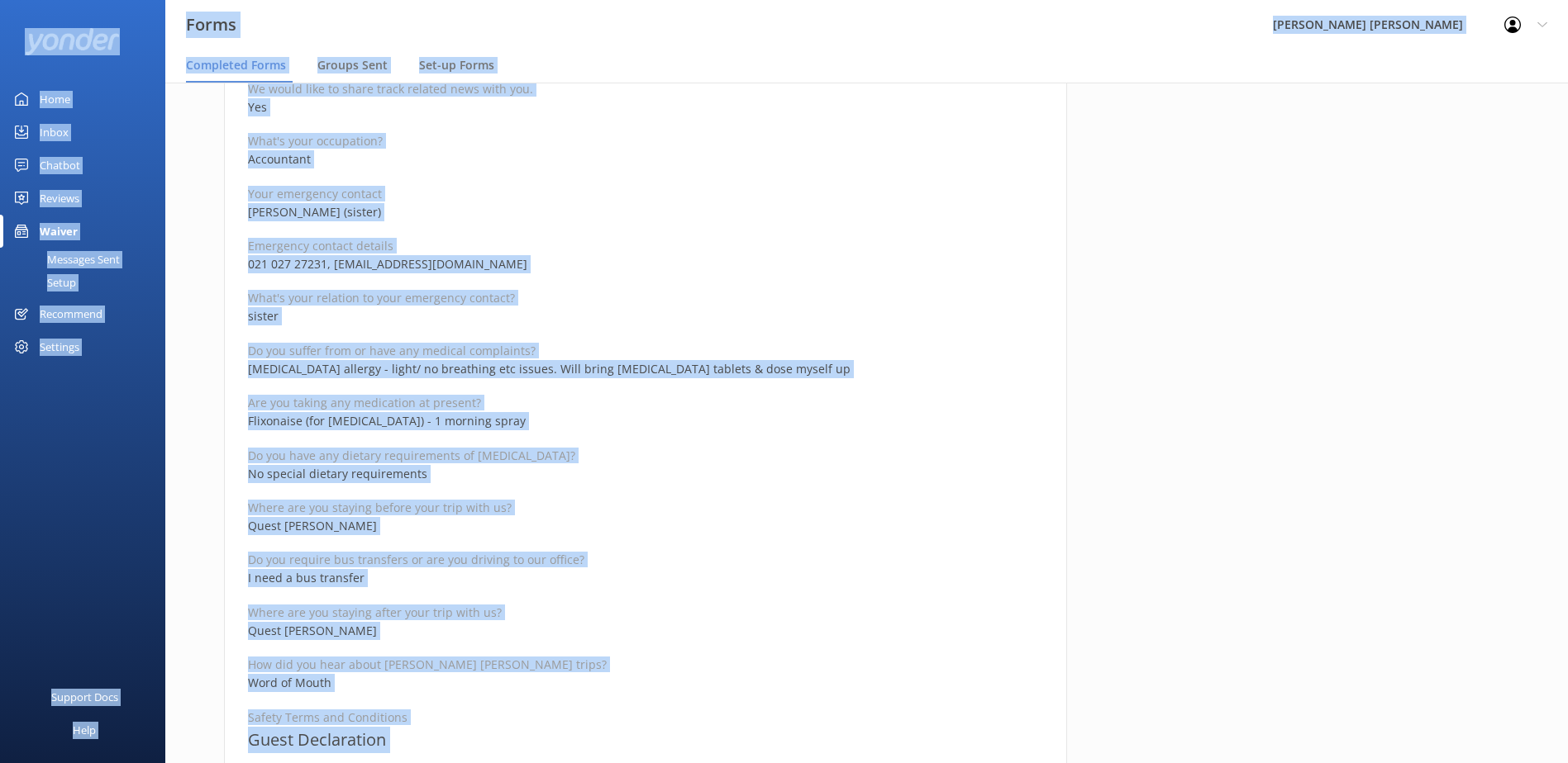
click at [585, 472] on p "No special dietary requirements" at bounding box center [646, 474] width 795 height 19
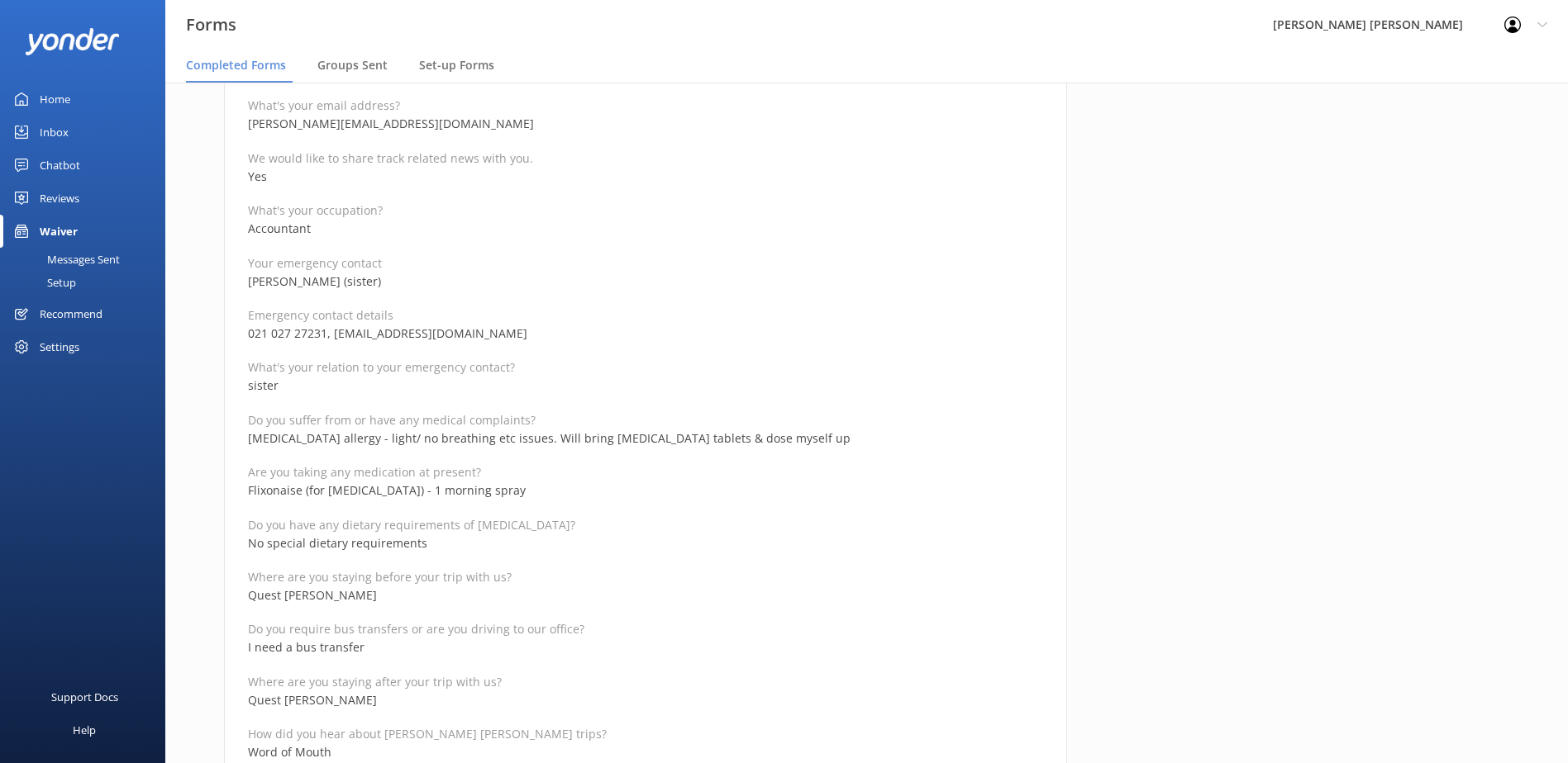
scroll to position [579, 0]
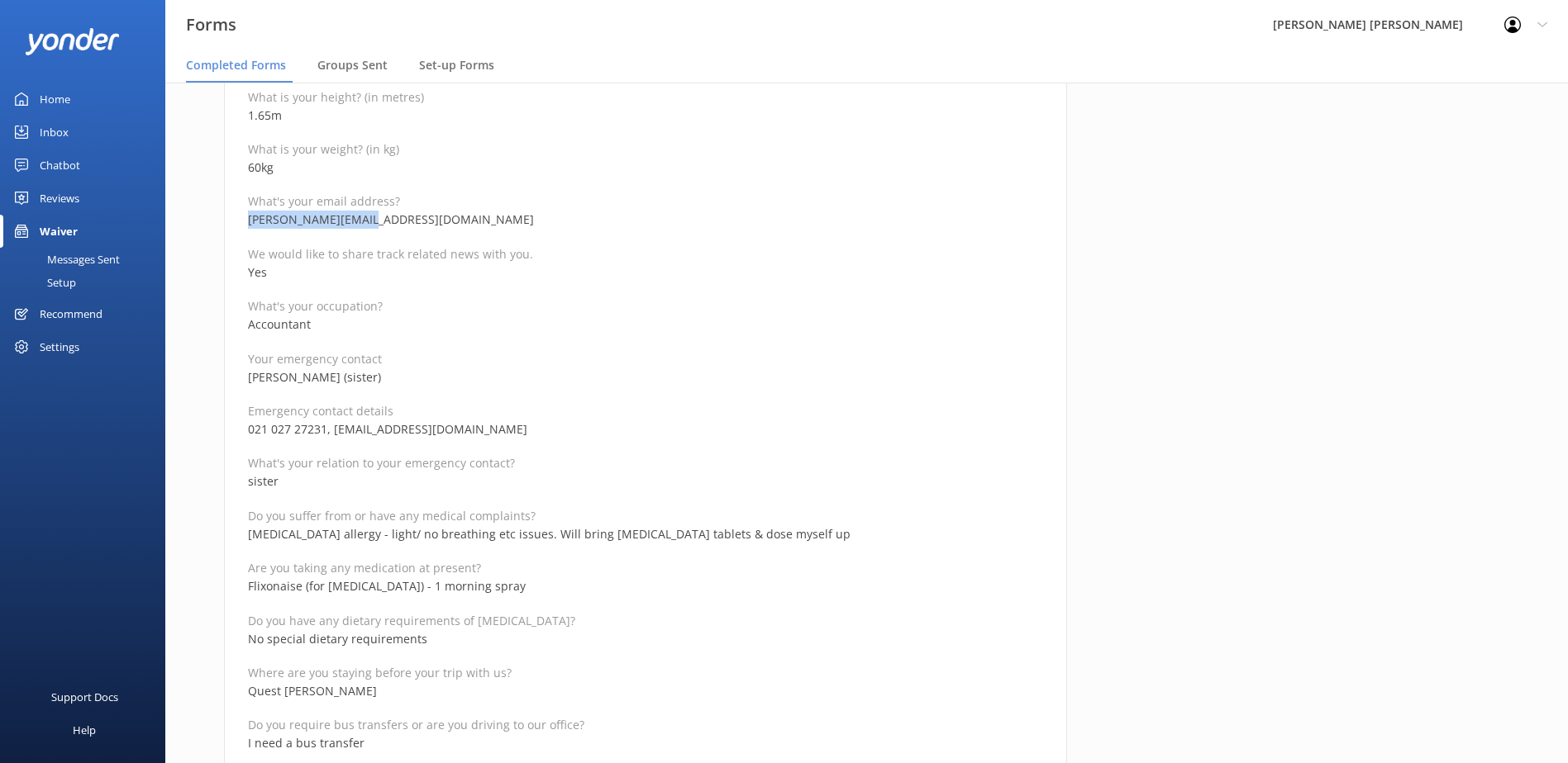
drag, startPoint x: 276, startPoint y: 223, endPoint x: 218, endPoint y: 223, distance: 58.0
click at [218, 223] on div "Medical and Assurance Form (Kayaking) Date completed [DATE] 19:09 Full name [PE…" at bounding box center [645, 692] width 886 height 2209
copy p "[PERSON_NAME][EMAIL_ADDRESS][DOMAIN_NAME]"
drag, startPoint x: 308, startPoint y: 379, endPoint x: 231, endPoint y: 379, distance: 77.0
click at [231, 379] on div "Medical and Assurance Form (Kayaking) Date completed [DATE] 19:09 Full name [PE…" at bounding box center [645, 684] width 843 height 2192
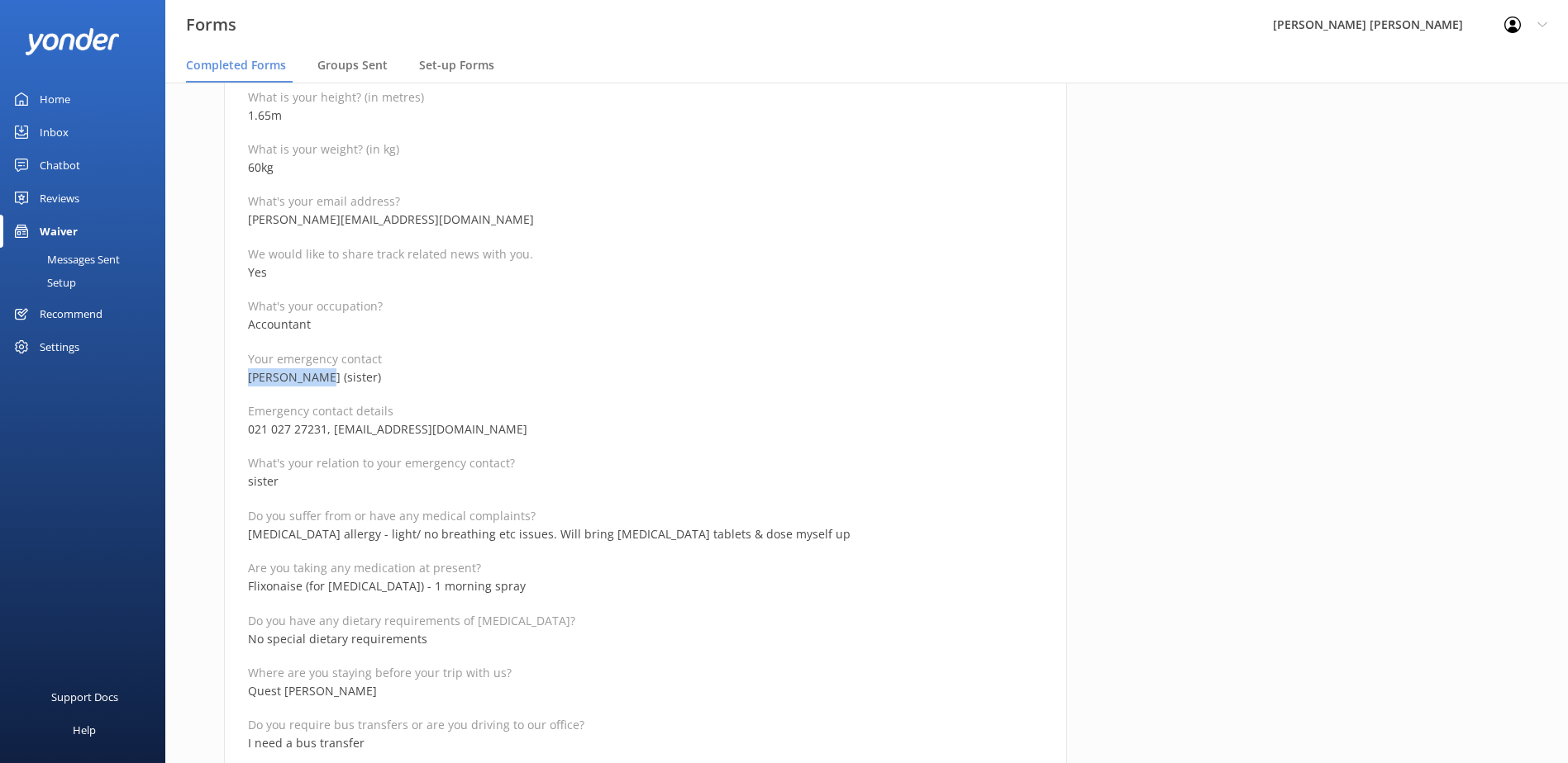
copy p "[PERSON_NAME]"
drag, startPoint x: 325, startPoint y: 429, endPoint x: 211, endPoint y: 429, distance: 114.0
click at [211, 429] on div "Medical and Assurance Form (Kayaking) Date completed [DATE] 19:09 Full name [PE…" at bounding box center [645, 692] width 886 height 2209
copy p "021 027 27231"
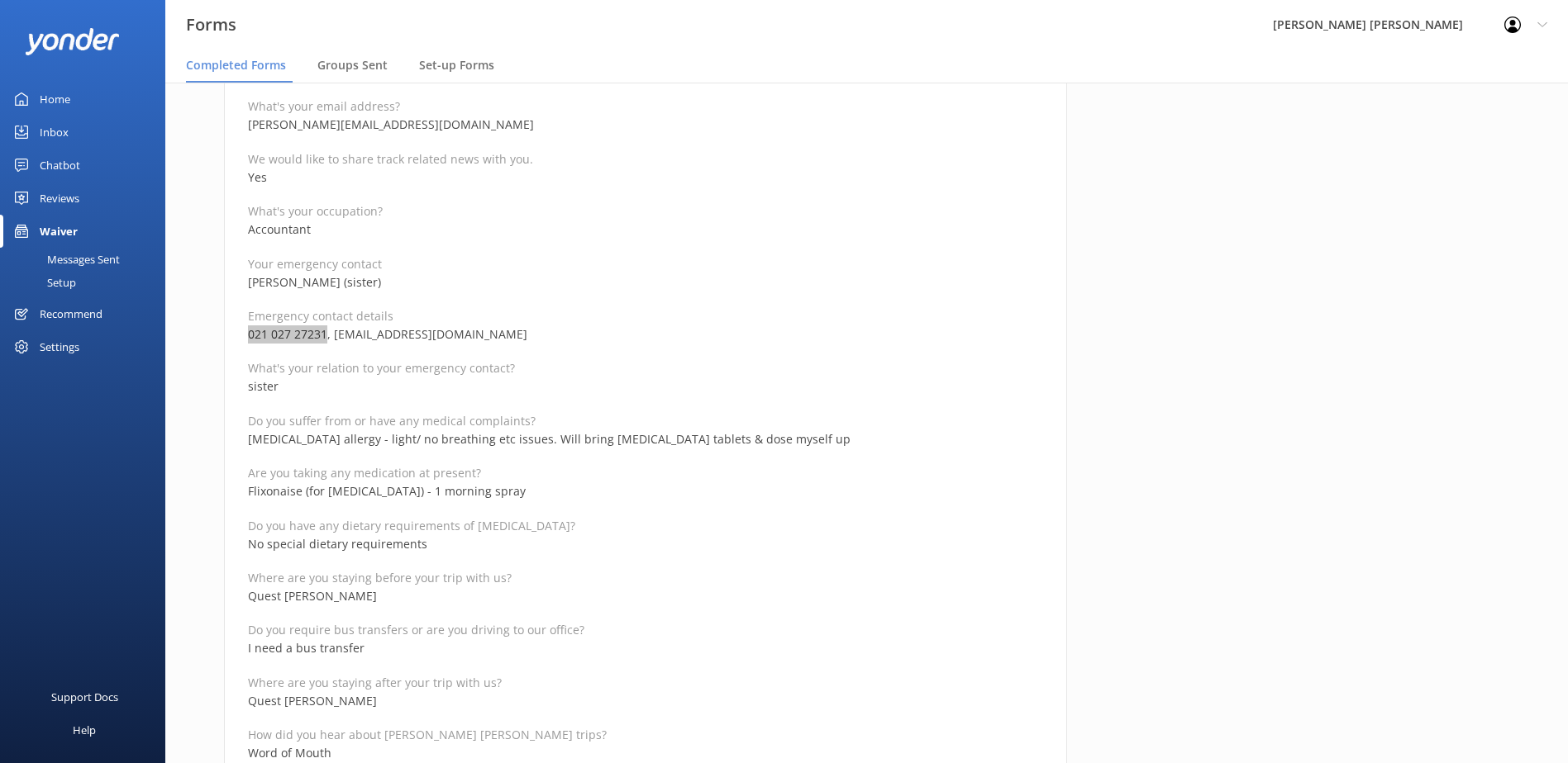
scroll to position [743, 0]
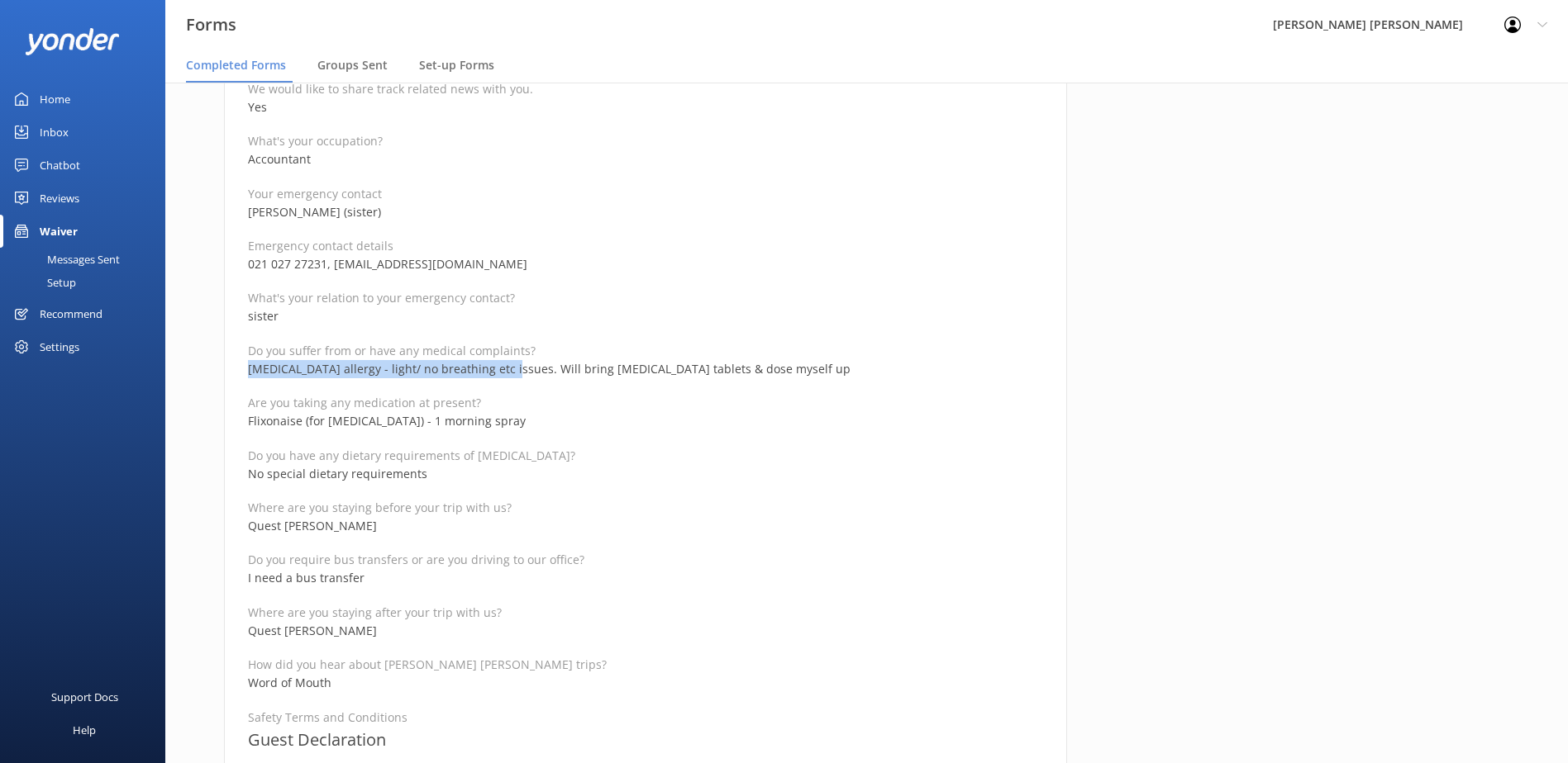
drag, startPoint x: 500, startPoint y: 370, endPoint x: 247, endPoint y: 366, distance: 253.0
click at [248, 366] on p "[MEDICAL_DATA] allergy - light/ no breathing etc issues. Will bring [MEDICAL_DA…" at bounding box center [646, 369] width 795 height 19
copy p "[MEDICAL_DATA] allergy - light/ no breathing etc issues"
drag, startPoint x: 238, startPoint y: 427, endPoint x: 184, endPoint y: 427, distance: 54.0
click at [184, 427] on div "Medical and Assurance Form (Kayaking) Date completed [DATE] 19:09 Full name [PE…" at bounding box center [866, 532] width 1403 height 2266
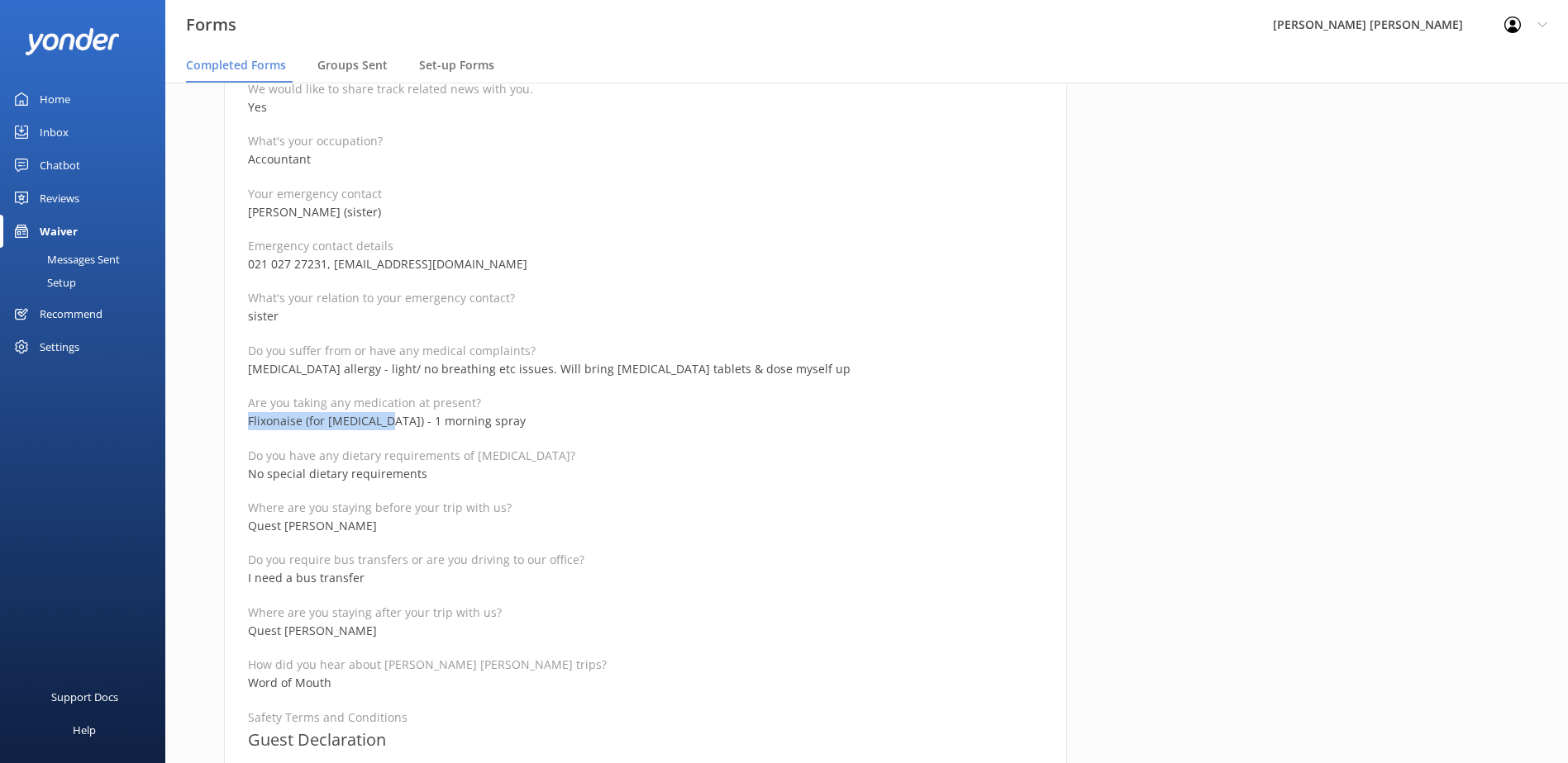
copy p "Flixonaise (for [MEDICAL_DATA])"
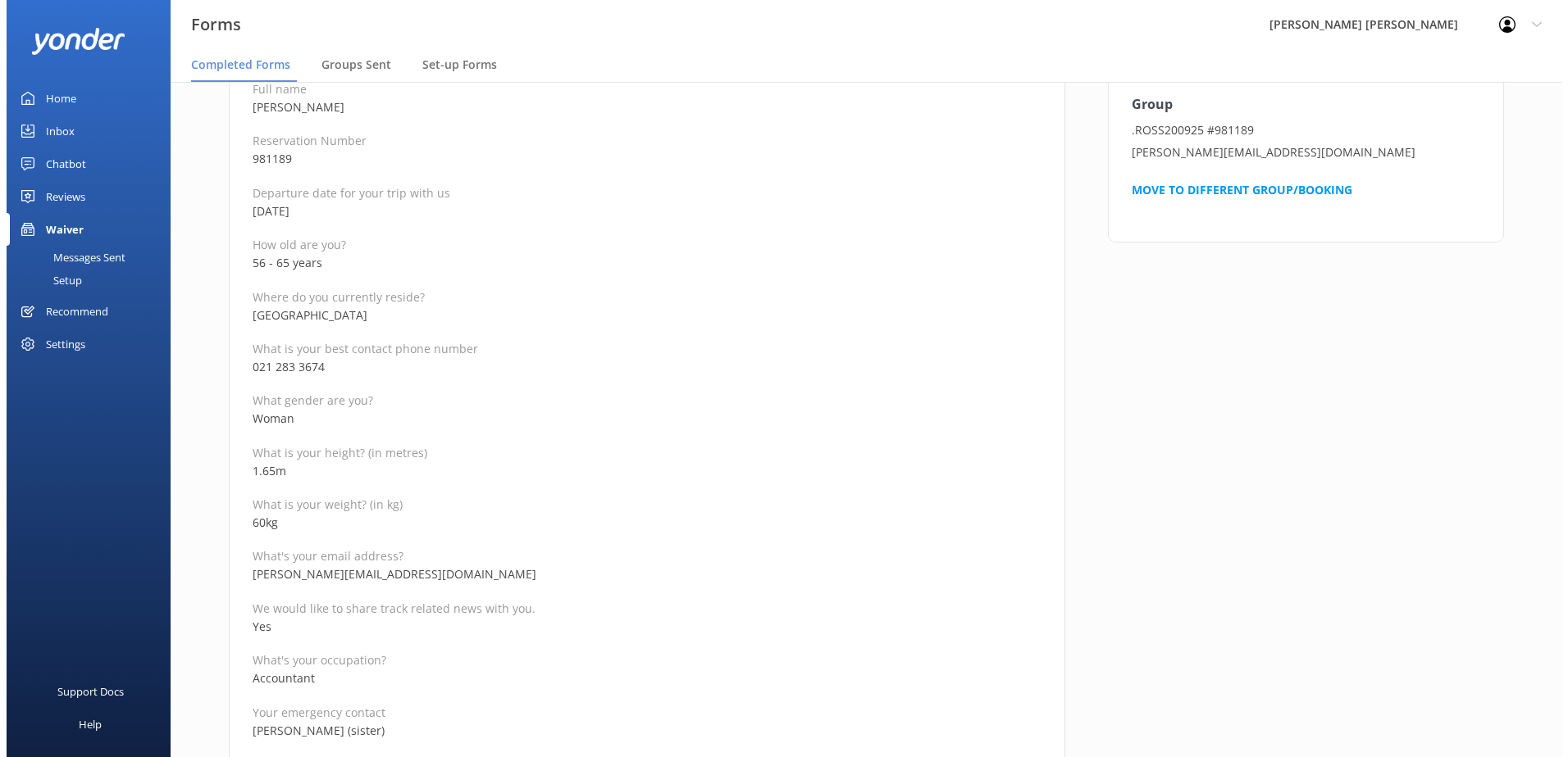
scroll to position [0, 0]
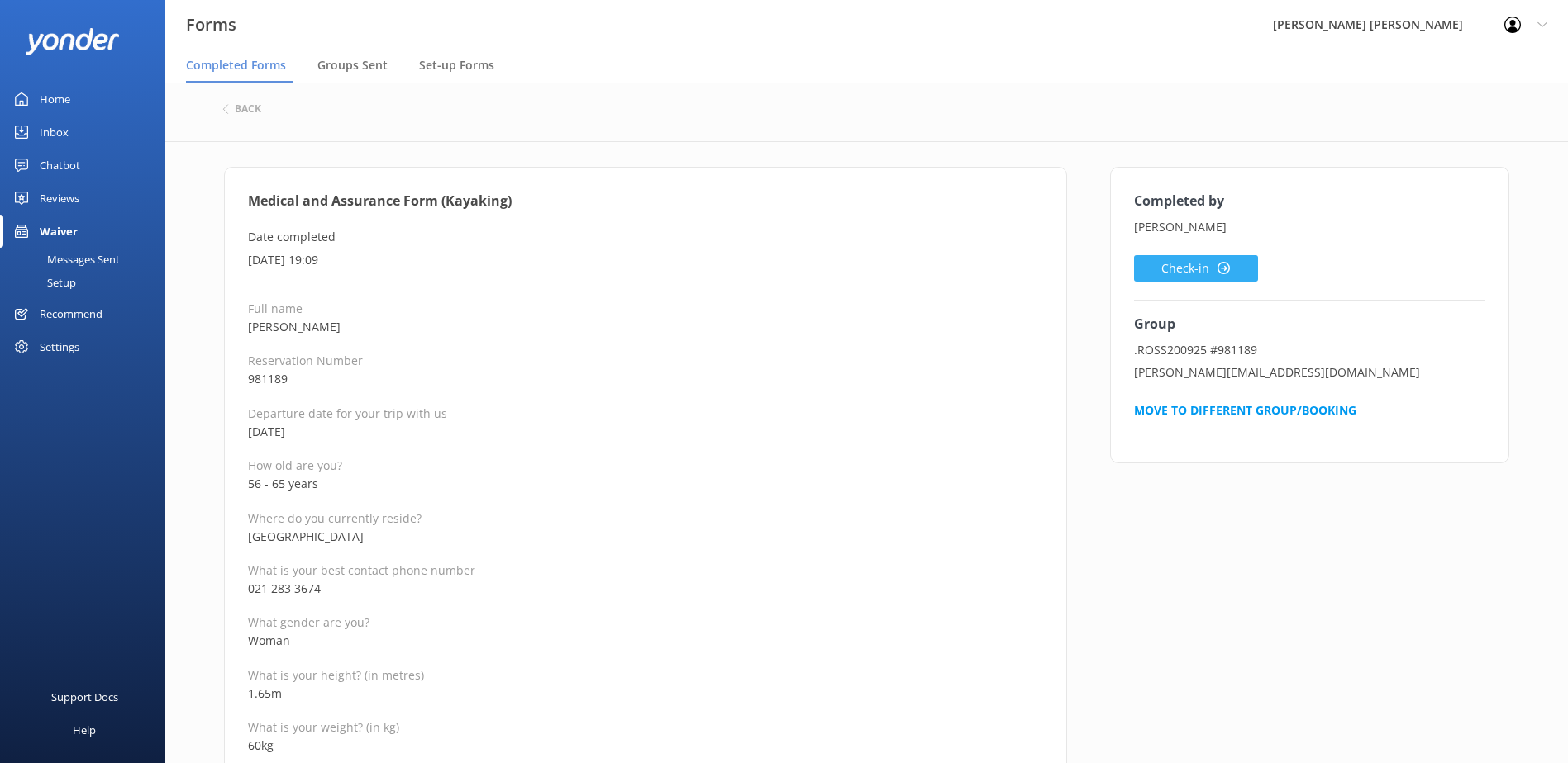
click at [1199, 271] on button "Check-in" at bounding box center [1196, 268] width 124 height 26
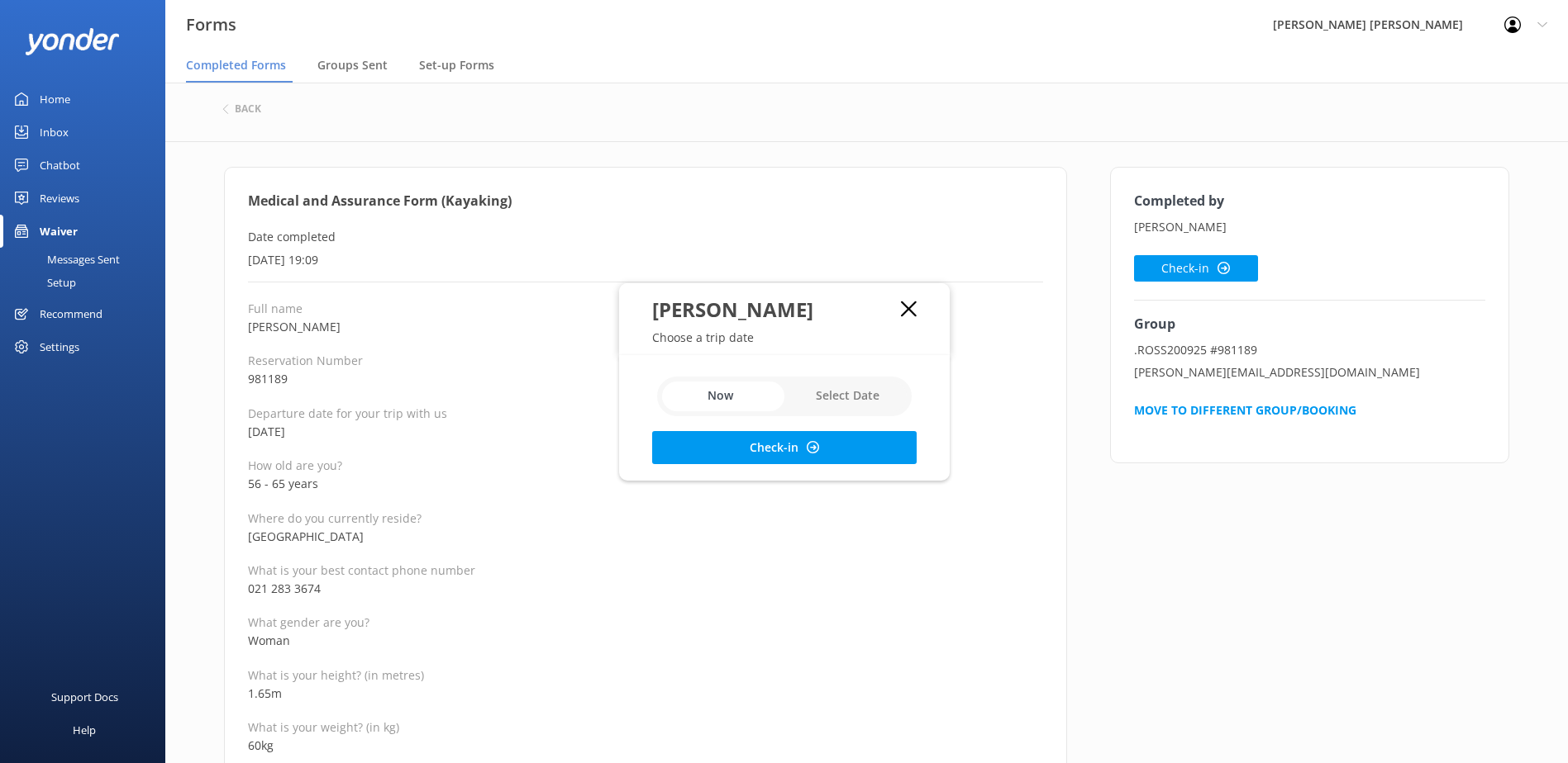
click at [843, 395] on input "checkbox" at bounding box center [784, 396] width 254 height 39
checkbox input "true"
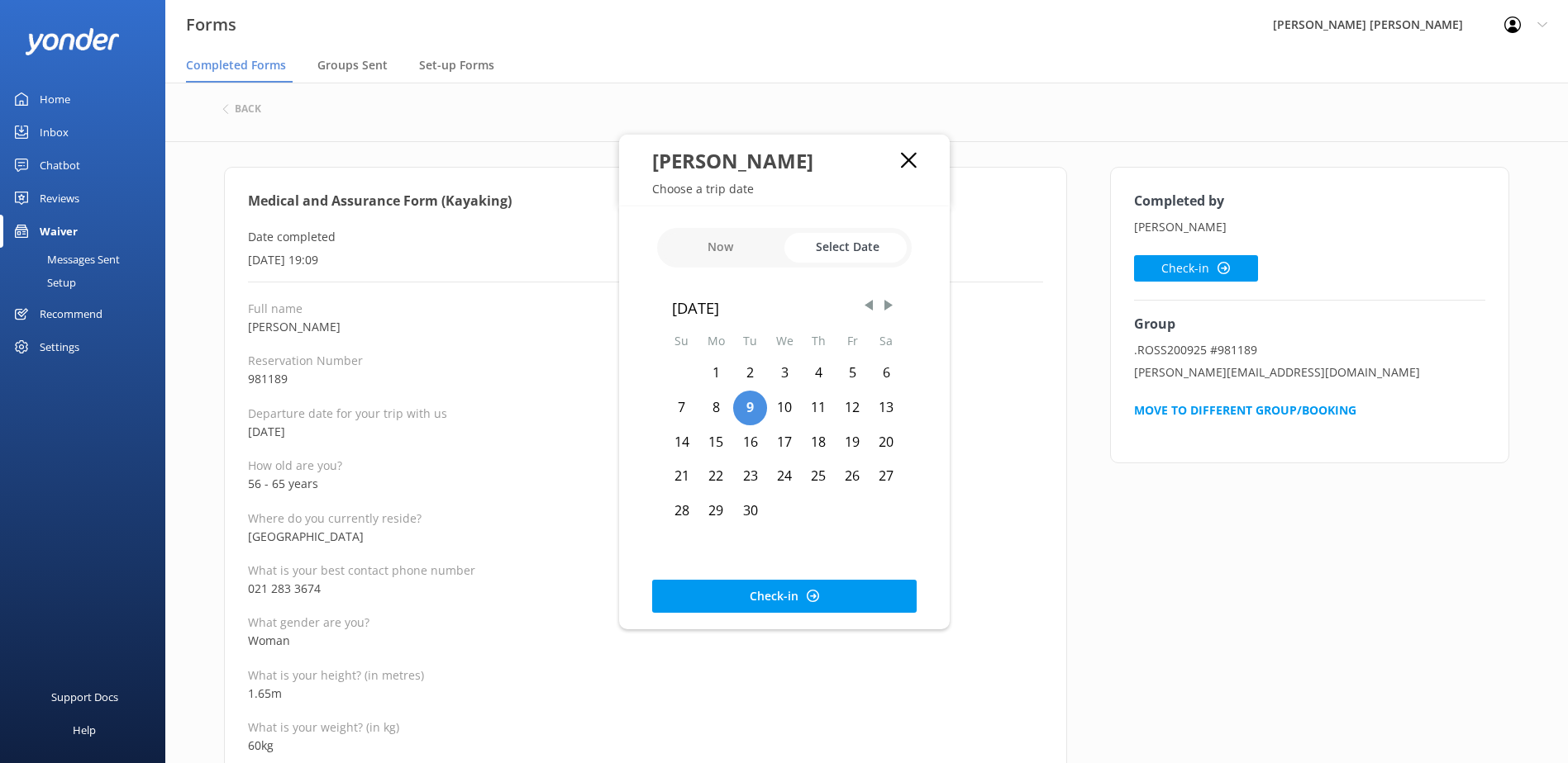
click at [886, 444] on div "20" at bounding box center [886, 442] width 34 height 34
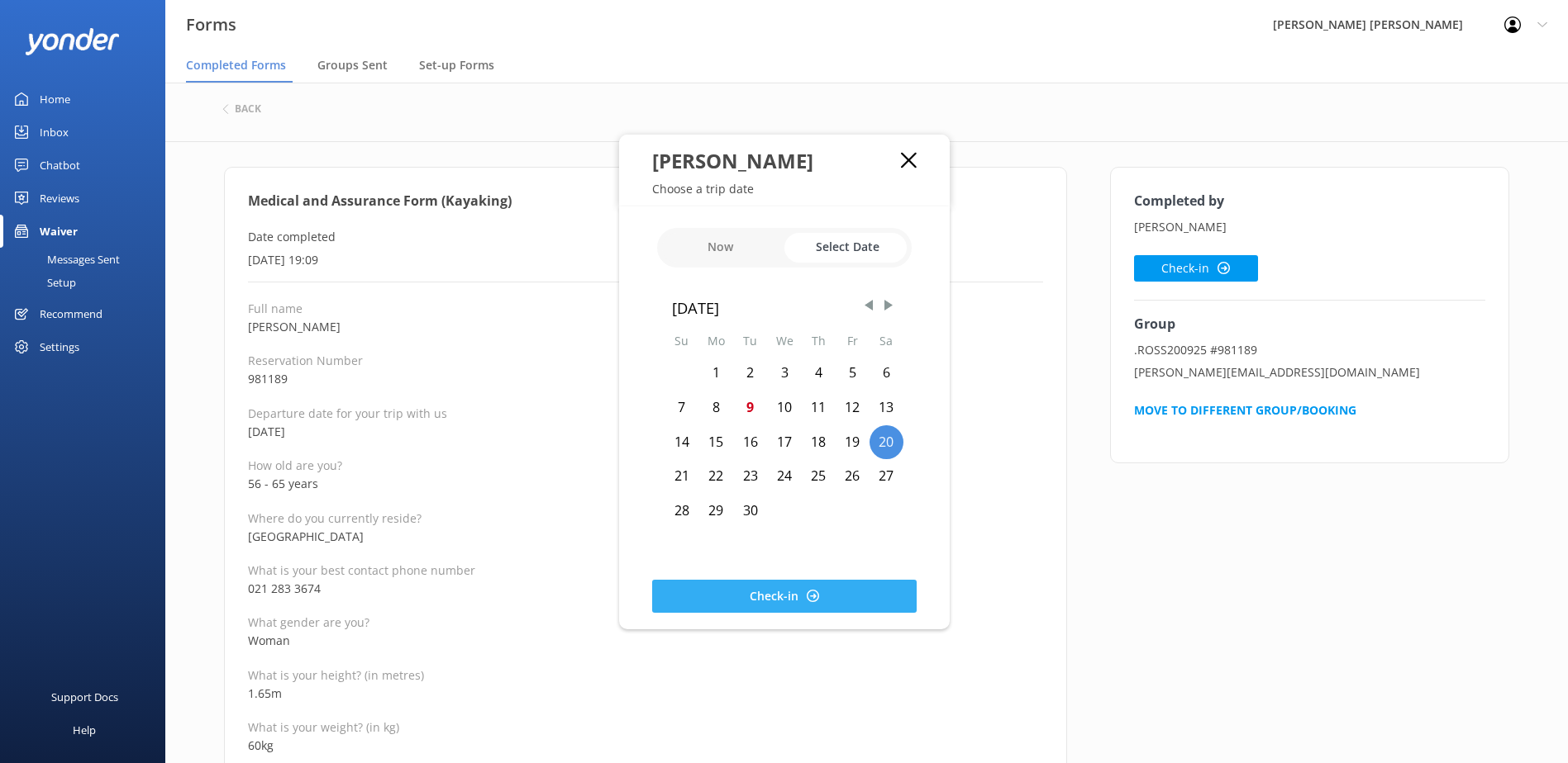
click at [795, 606] on button "Check-in" at bounding box center [785, 596] width 265 height 33
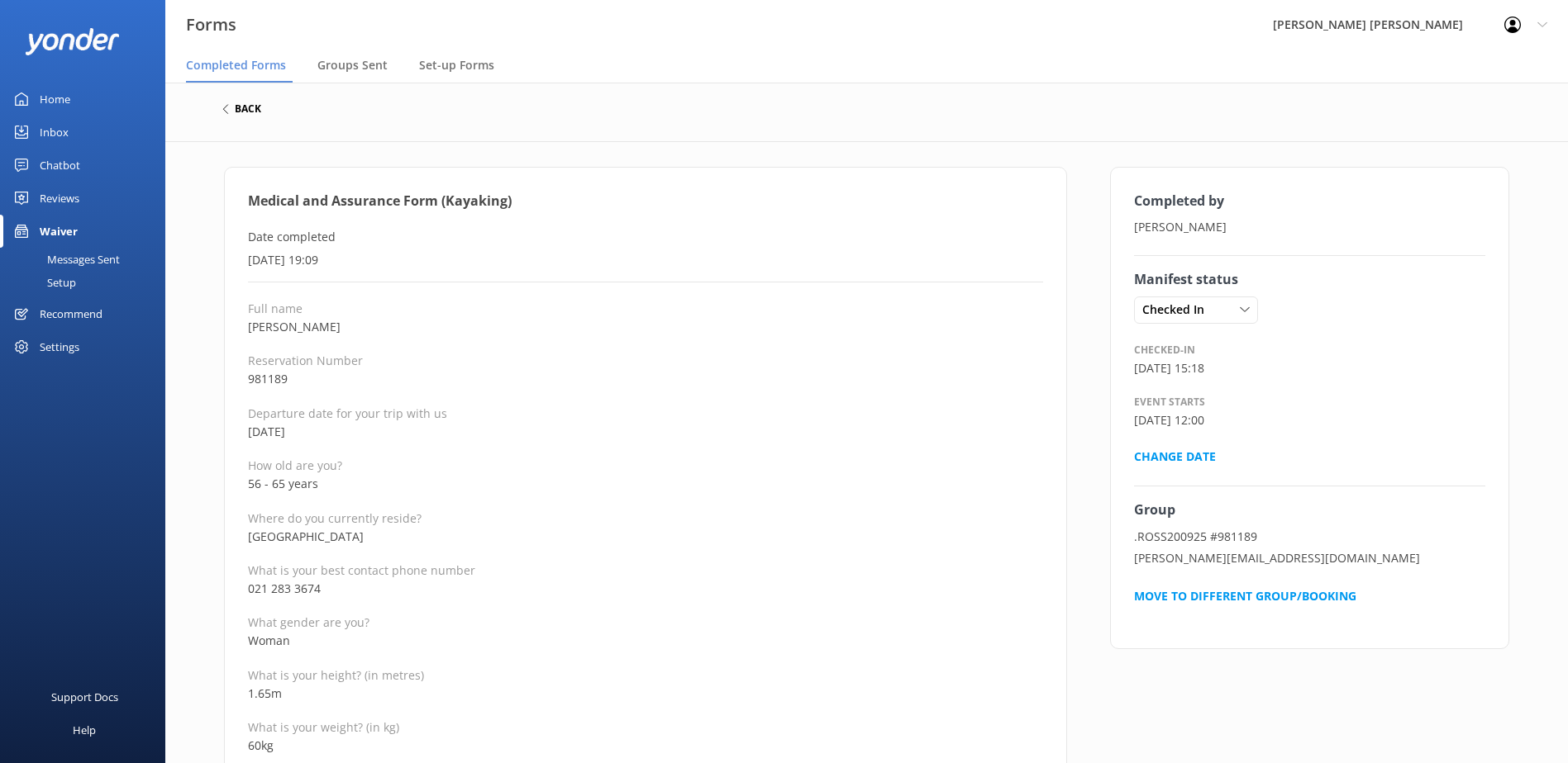
click at [252, 107] on h6 "back" at bounding box center [247, 109] width 26 height 10
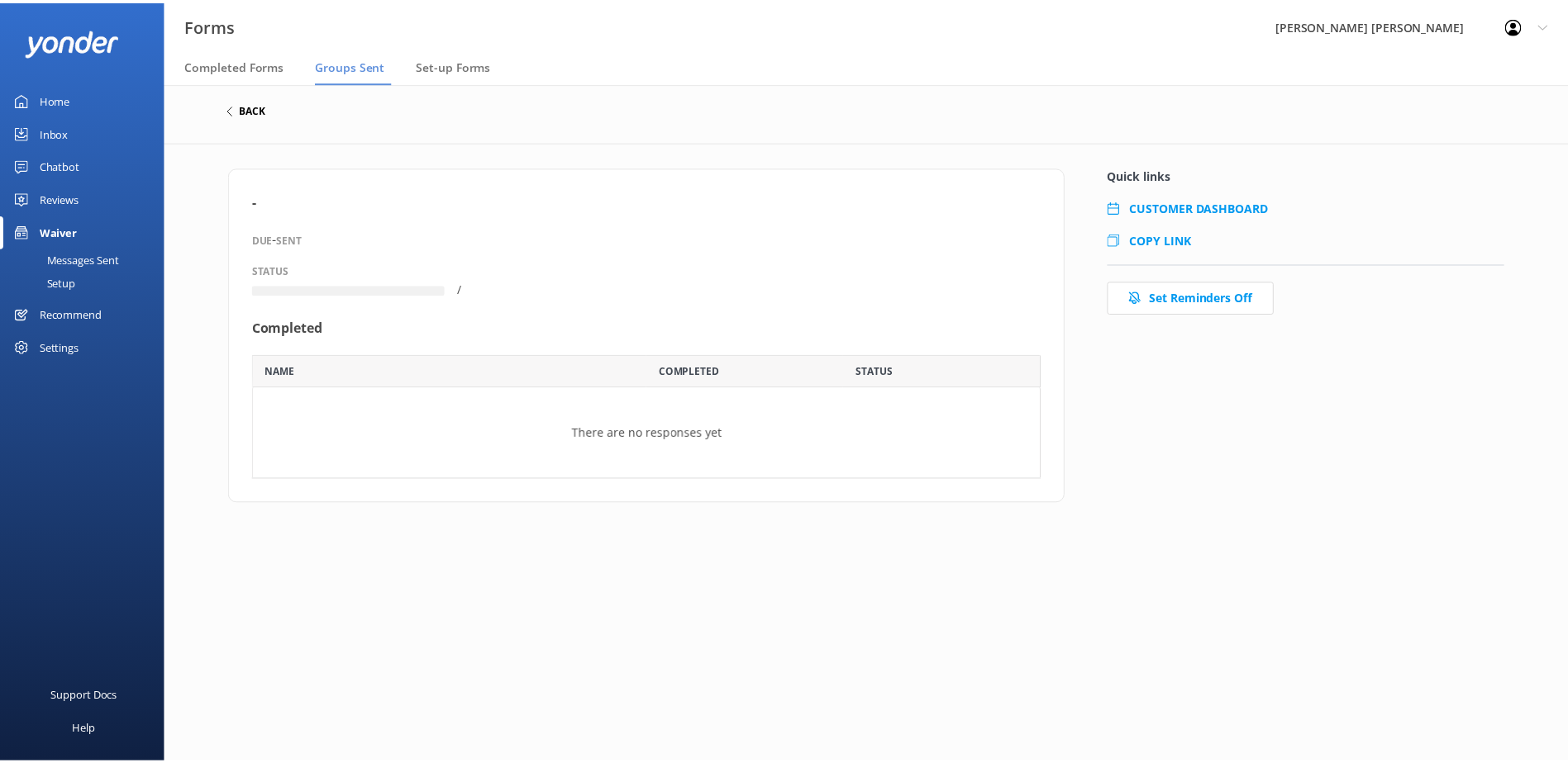
scroll to position [55, 783]
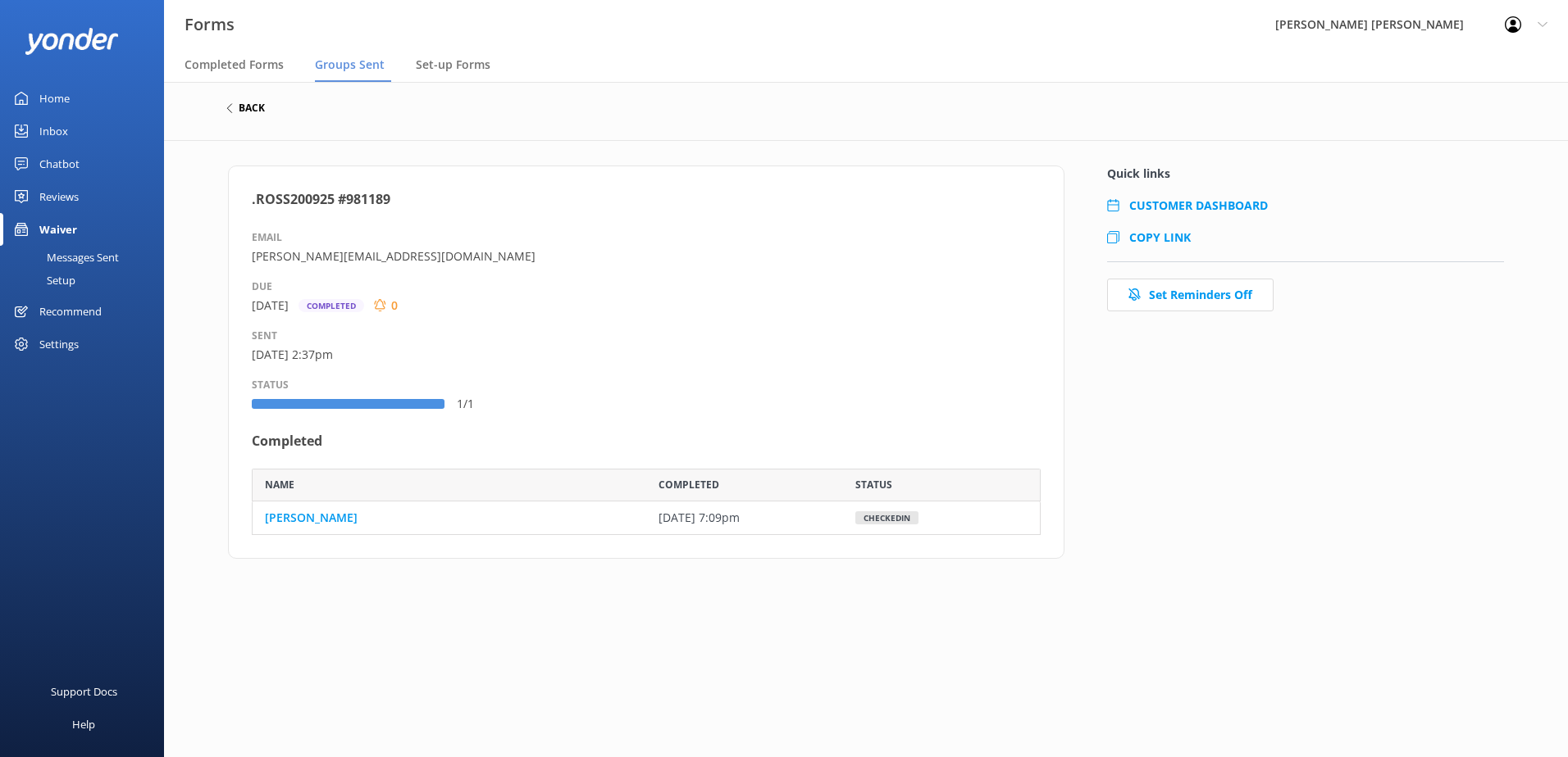
click at [256, 105] on h6 "back" at bounding box center [251, 108] width 26 height 10
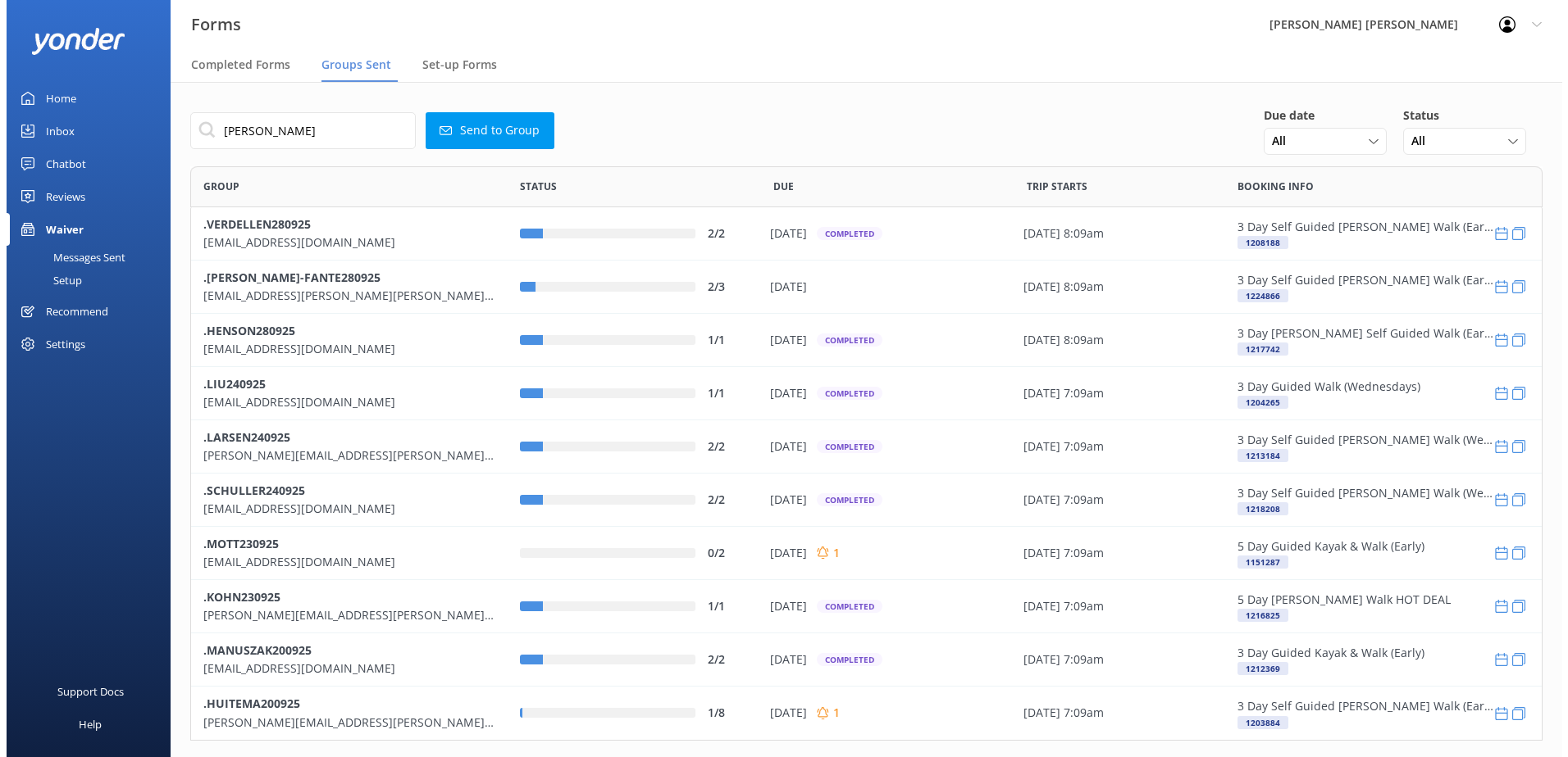
scroll to position [562, 1339]
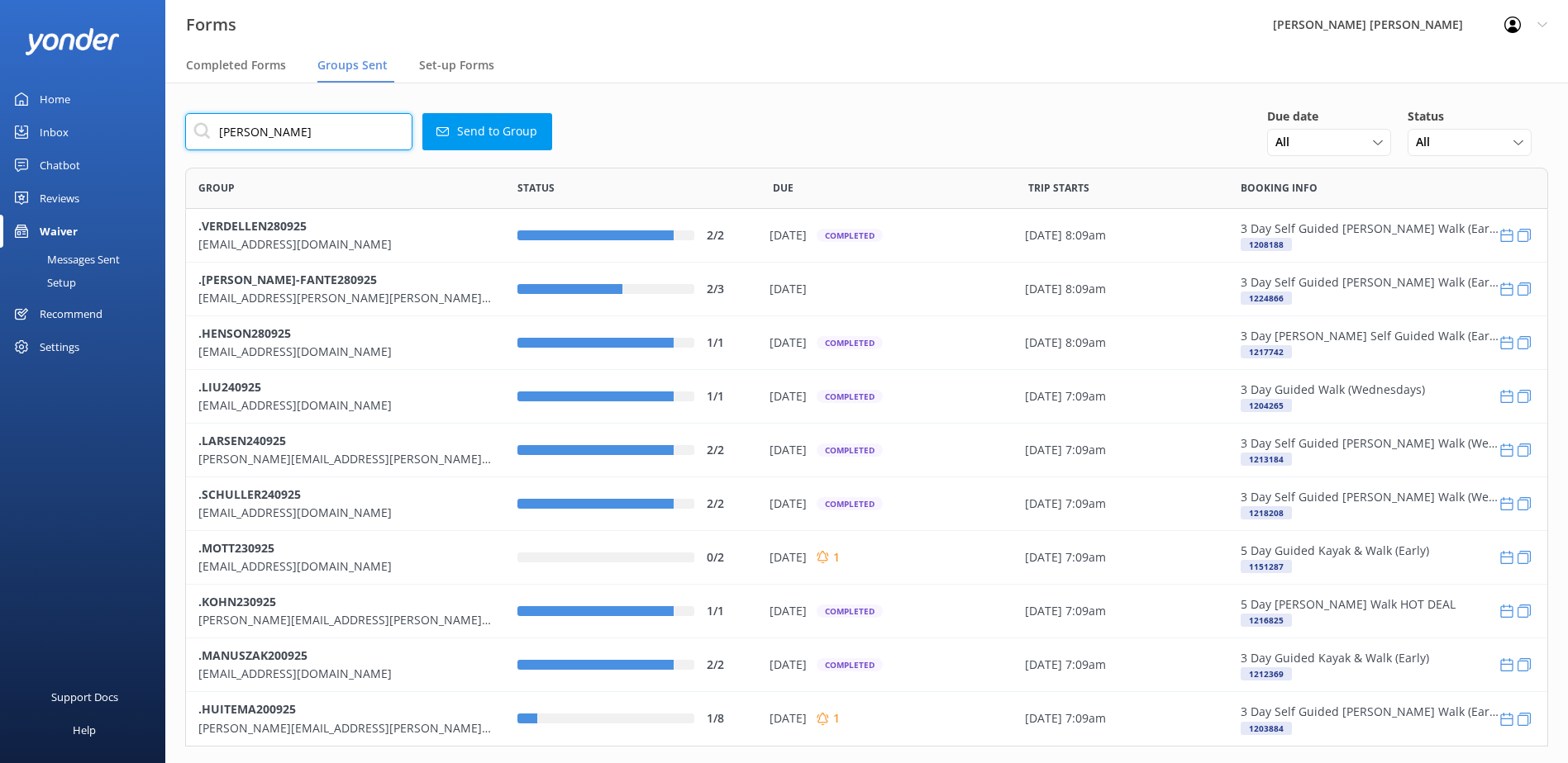
drag, startPoint x: 277, startPoint y: 132, endPoint x: 163, endPoint y: 133, distance: 114.0
click at [163, 133] on div "Forms Wilsons [PERSON_NAME] Profile Settings Logout Completed Forms Groups Sent…" at bounding box center [784, 423] width 1568 height 681
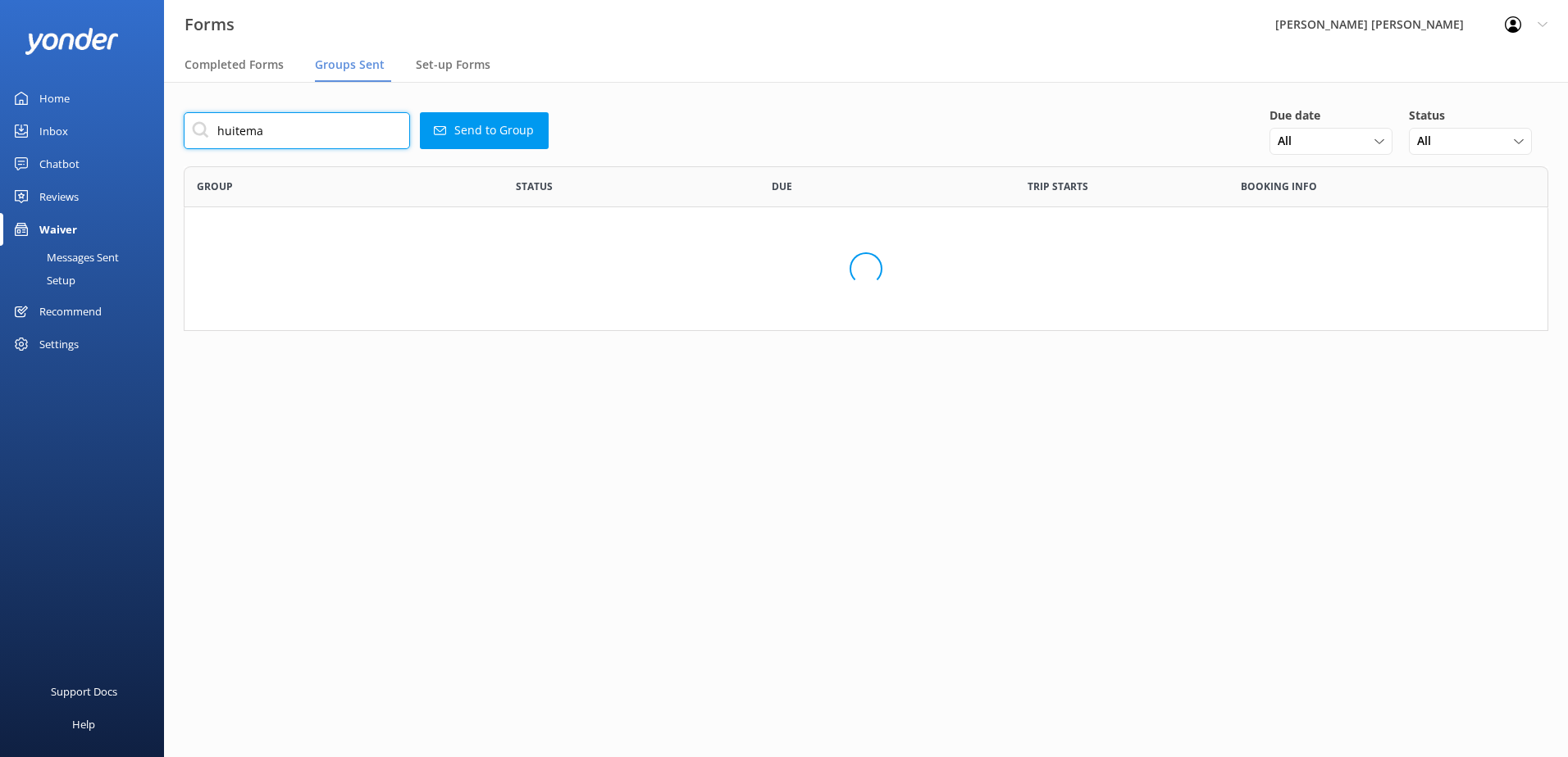
scroll to position [455, 1352]
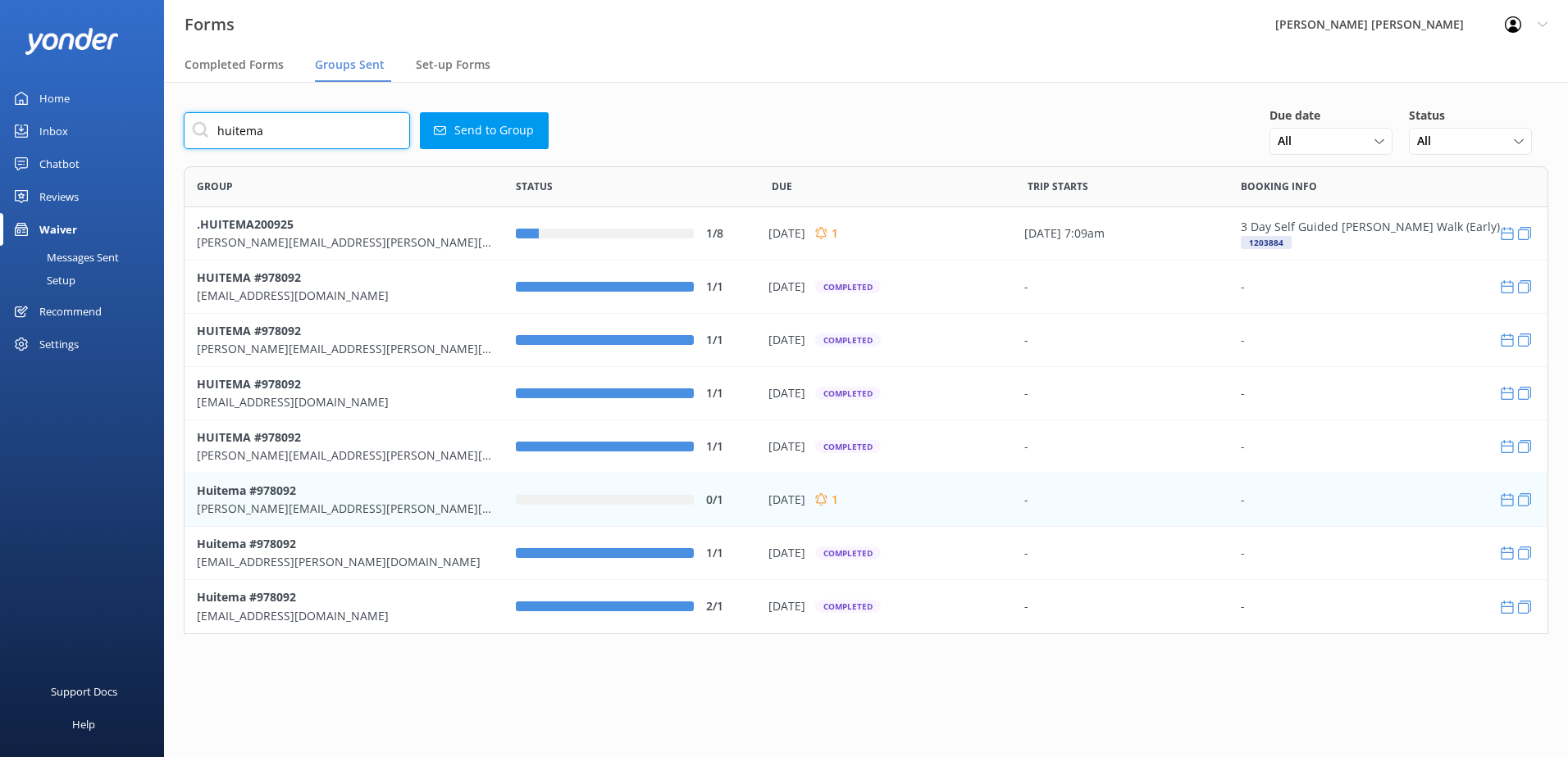
type input "huitema"
click at [264, 497] on b "Huitema #978092" at bounding box center [246, 489] width 99 height 16
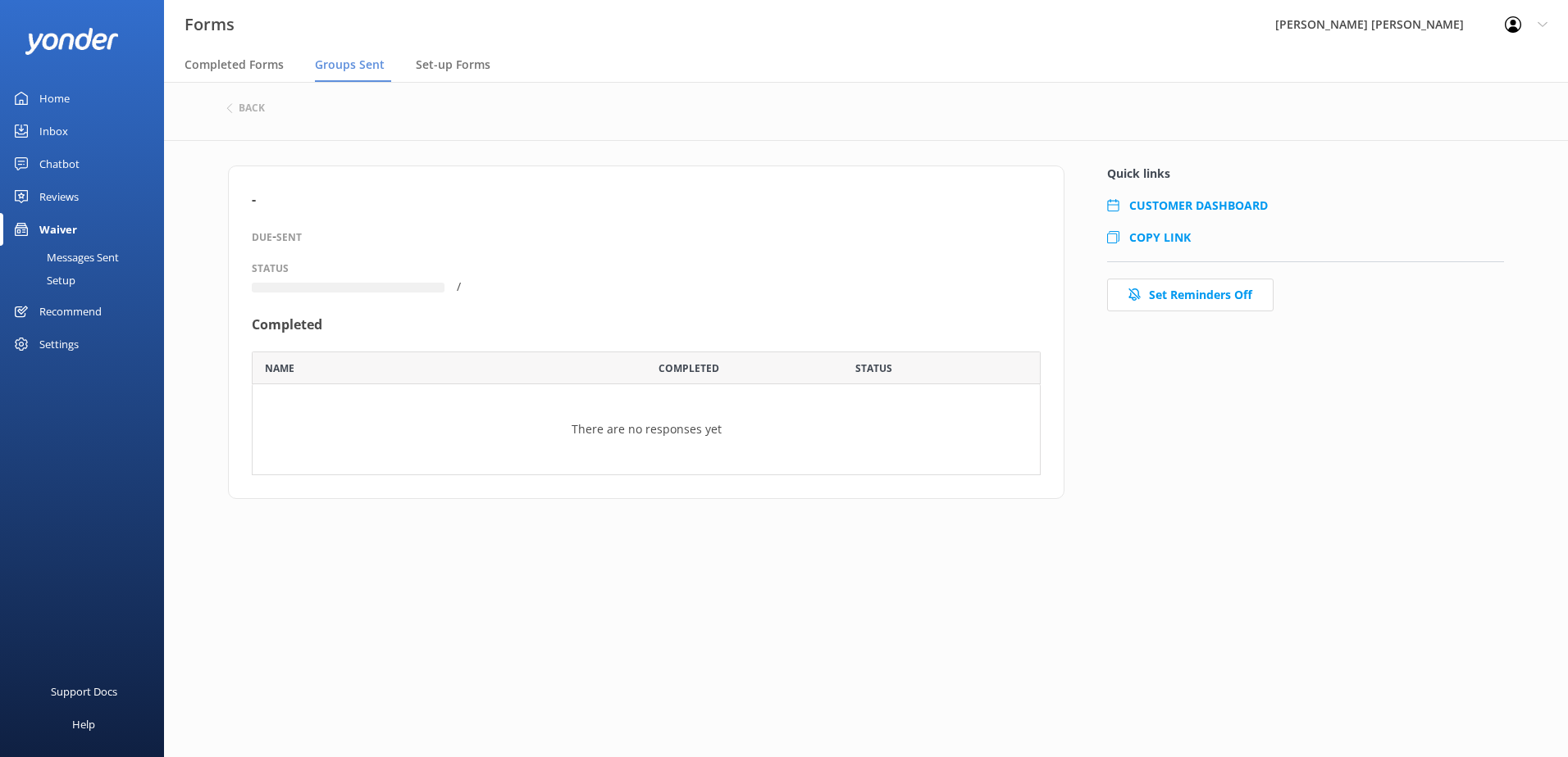
scroll to position [112, 777]
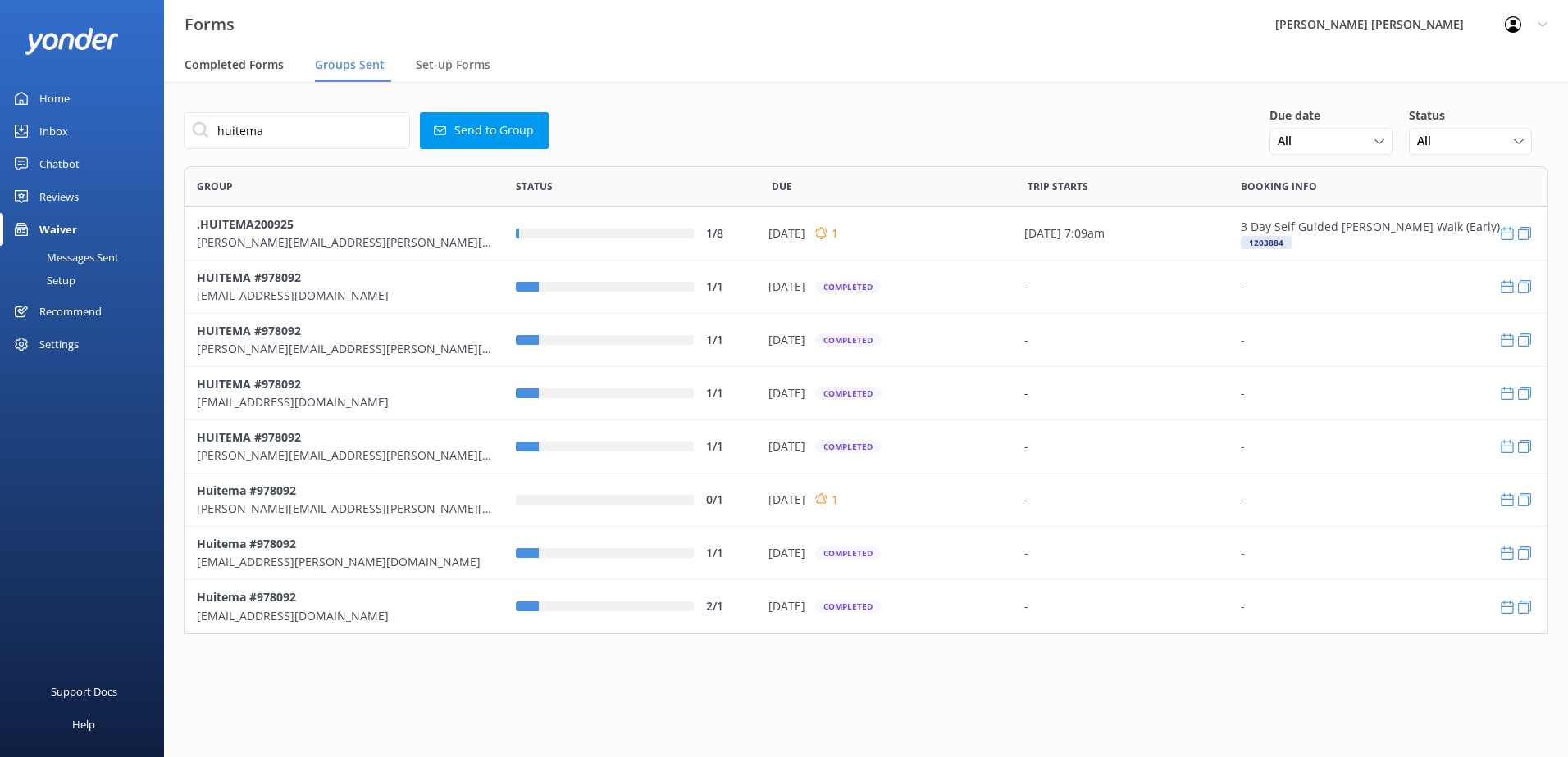
scroll to position [455, 1352]
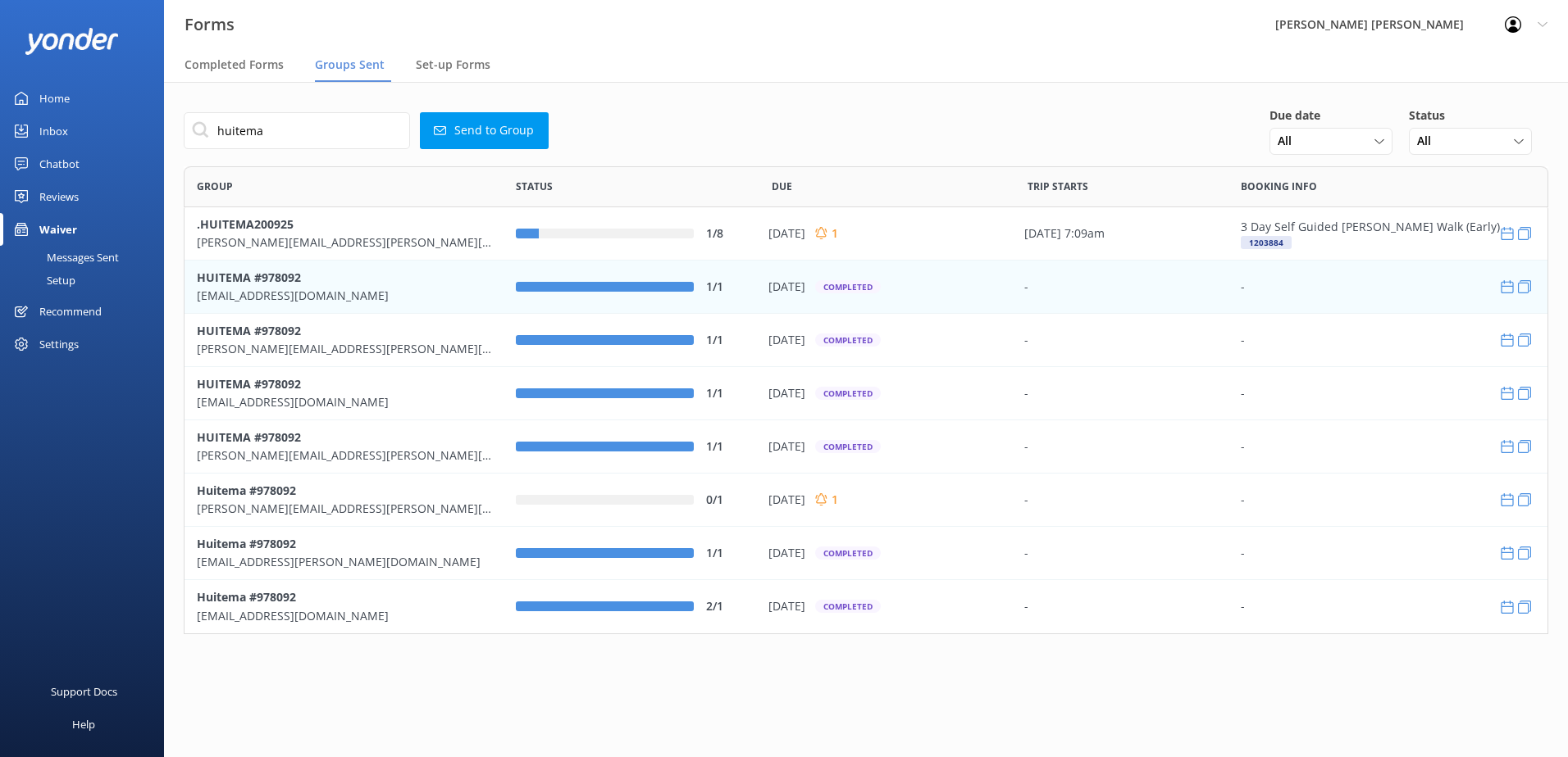
click at [262, 283] on b "HUITEMA #978092" at bounding box center [248, 276] width 104 height 16
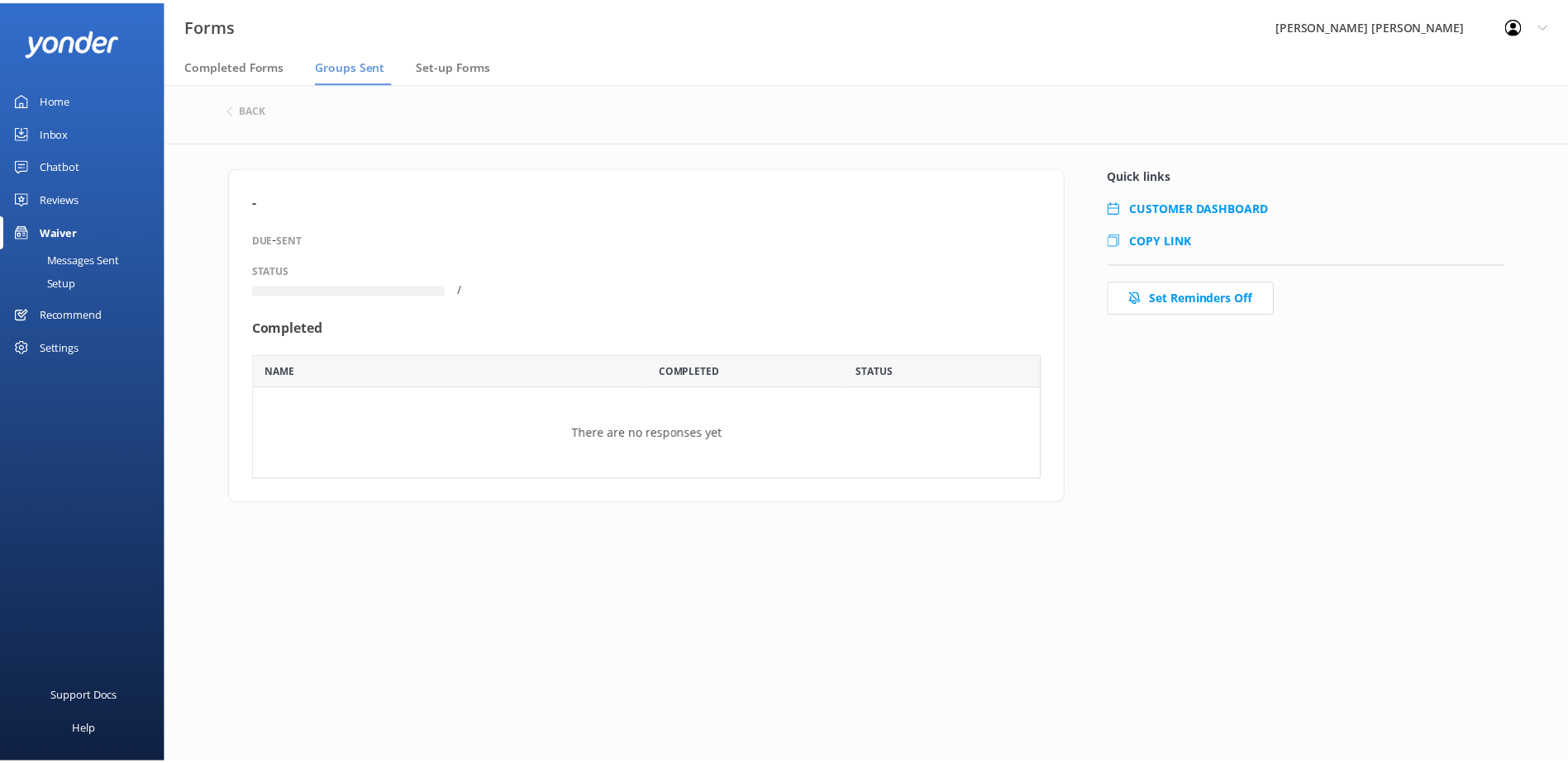
scroll to position [55, 783]
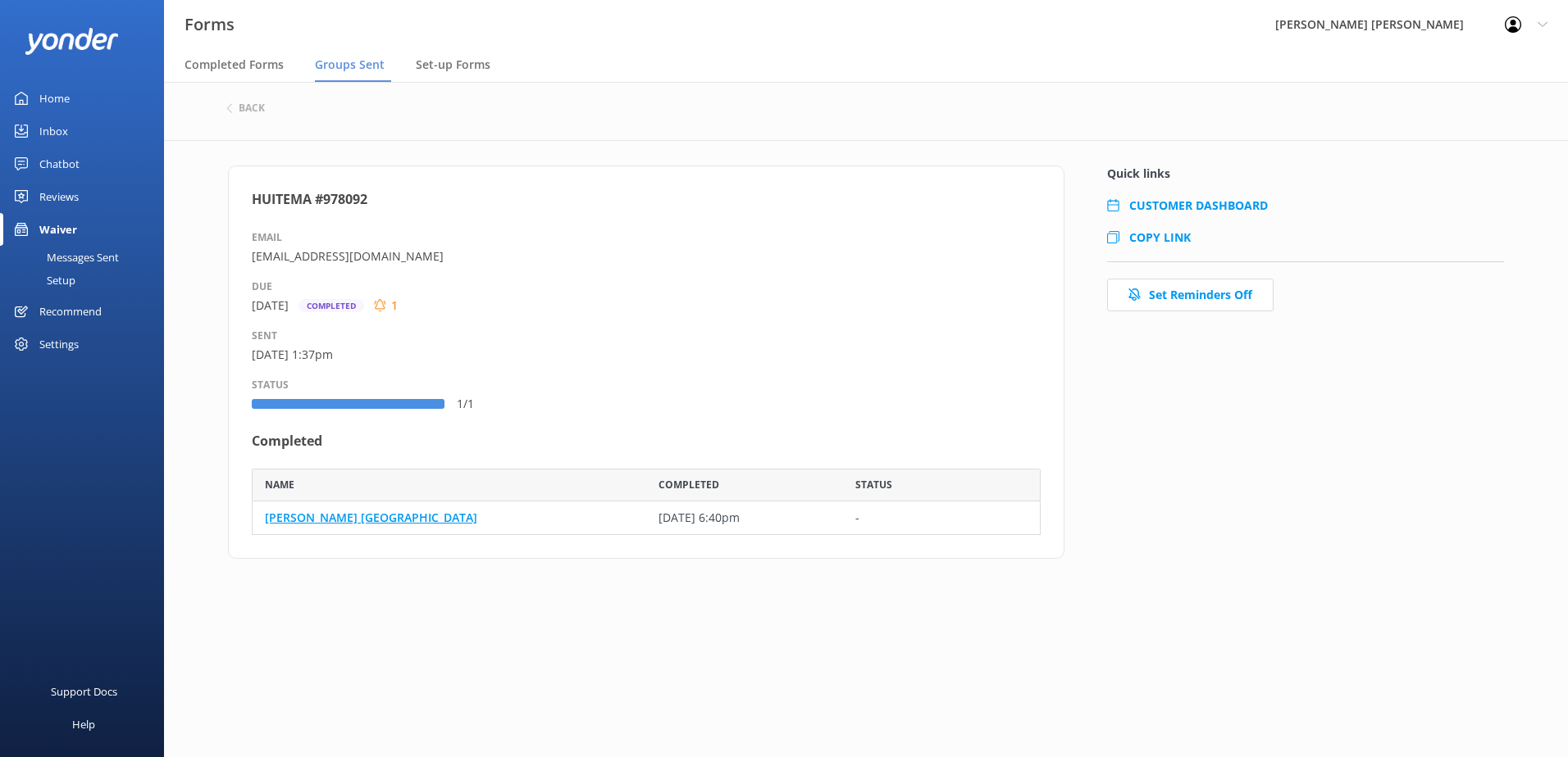
click at [319, 517] on link "[PERSON_NAME] [GEOGRAPHIC_DATA]" at bounding box center [371, 518] width 212 height 18
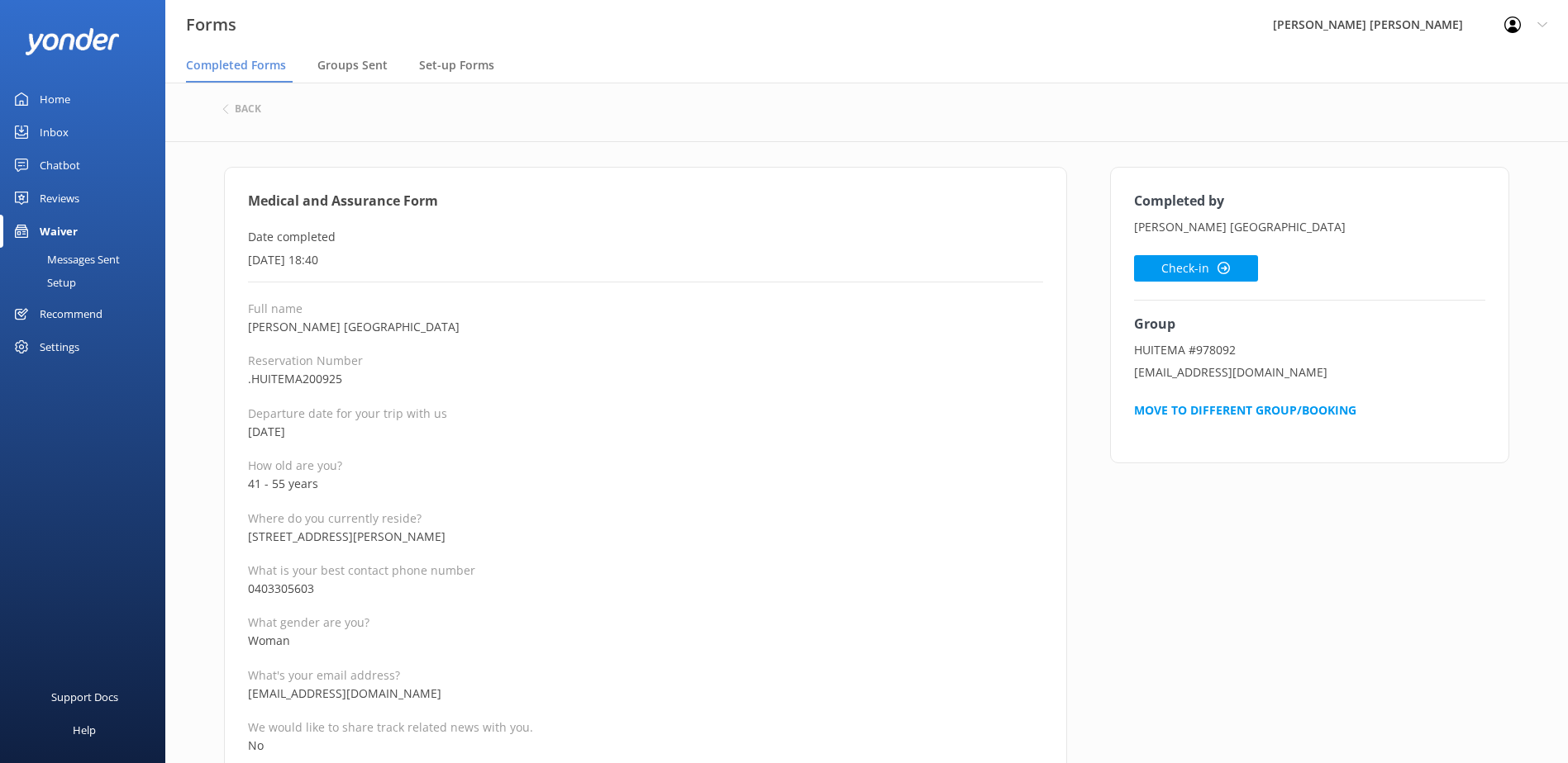
click at [611, 469] on p "How old are you?" at bounding box center [646, 466] width 795 height 16
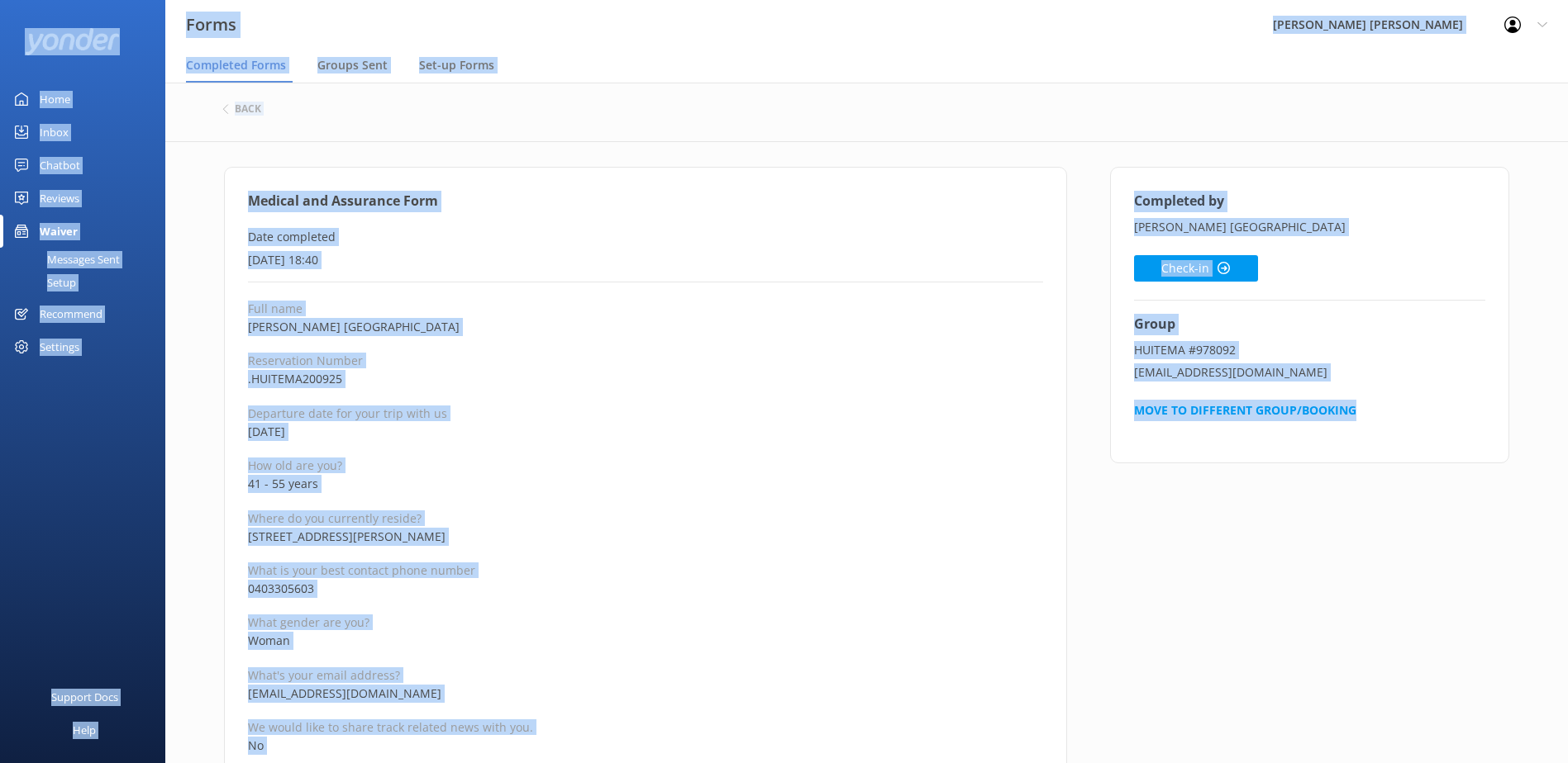
copy div "Forms Wilsons [PERSON_NAME] Profile Settings Logout Completed Forms Groups Sent…"
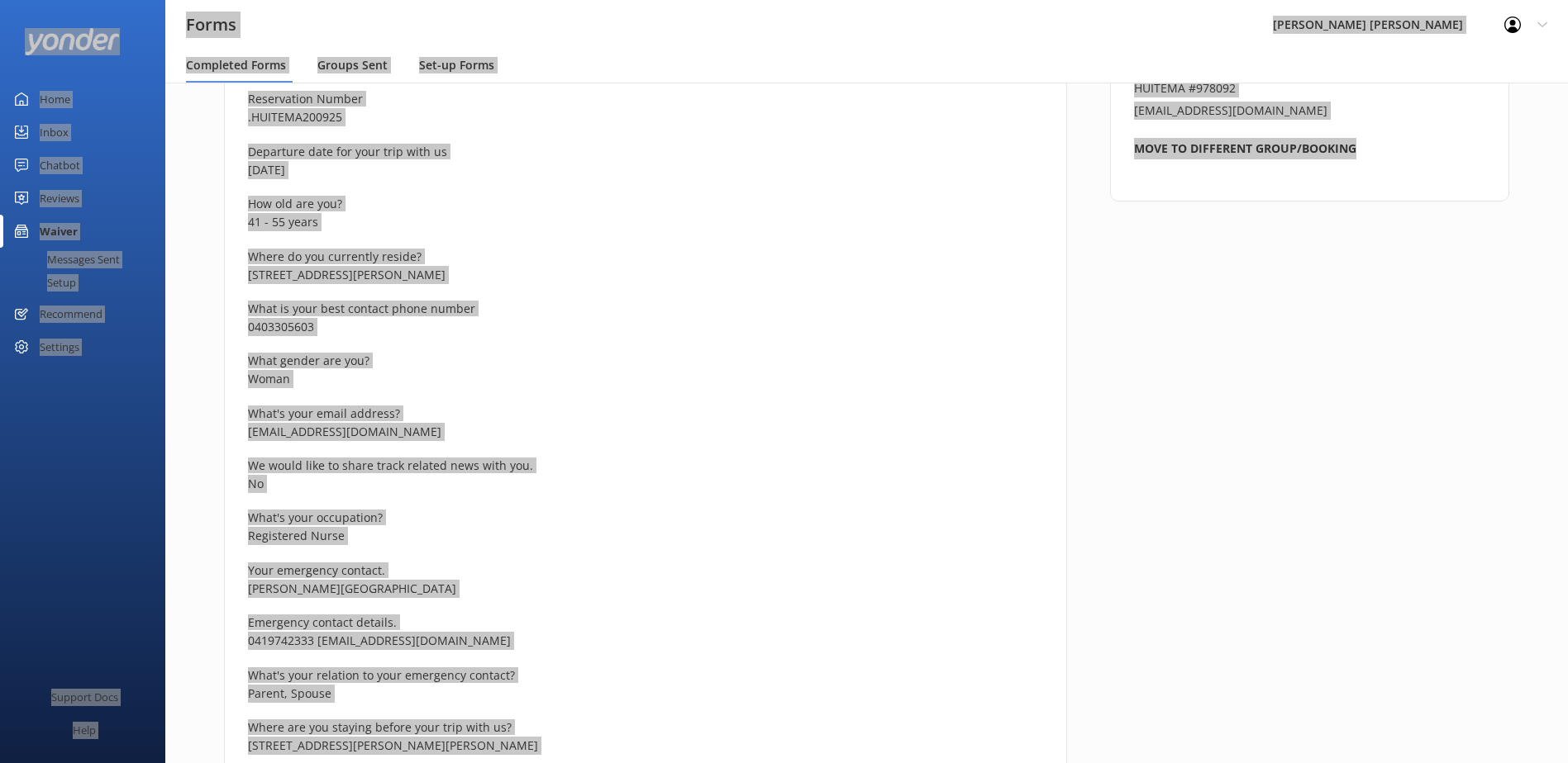
scroll to position [248, 0]
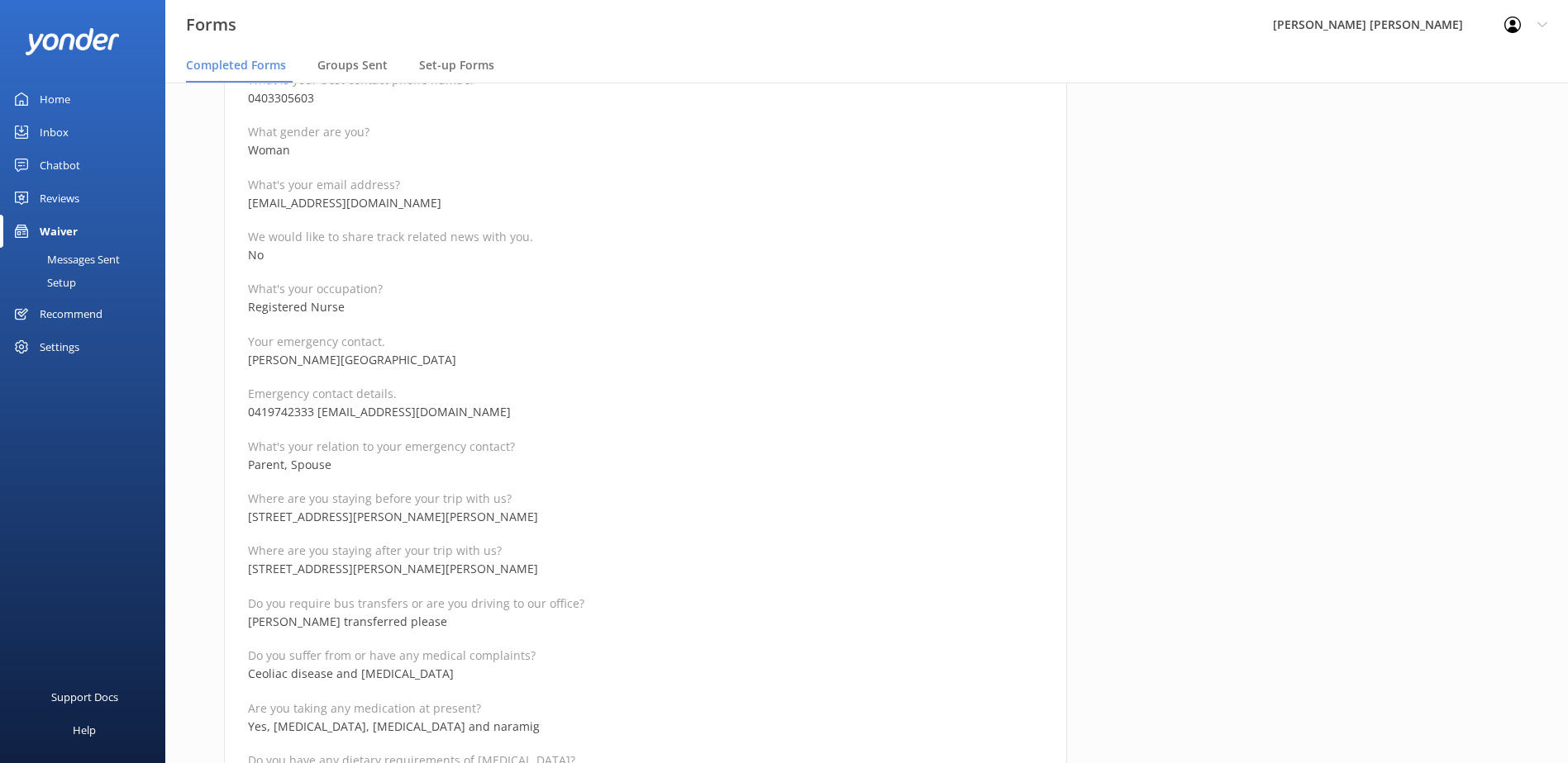
scroll to position [661, 0]
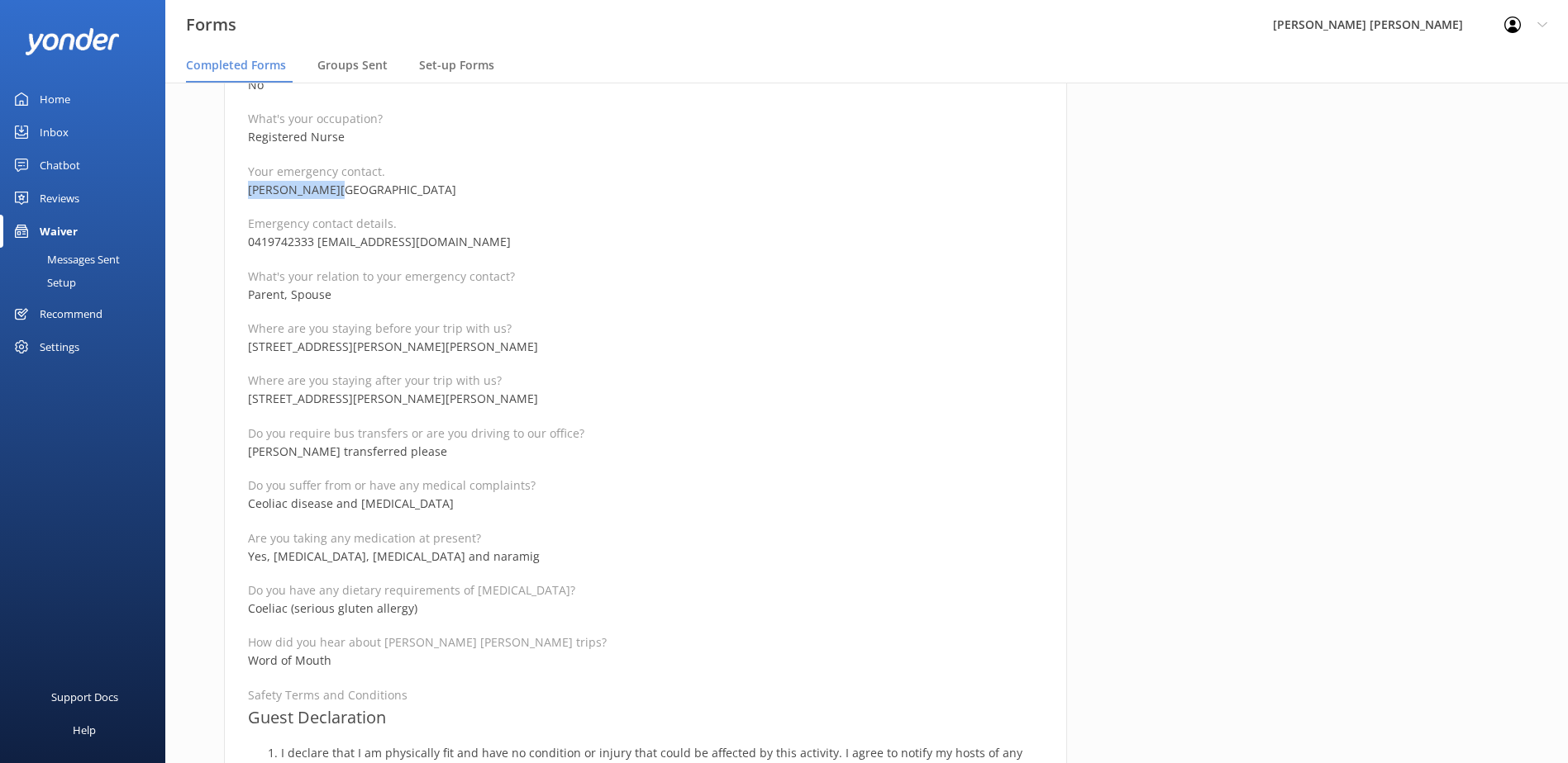
drag, startPoint x: 276, startPoint y: 186, endPoint x: 221, endPoint y: 191, distance: 55.2
click at [221, 191] on div "Medical and Assurance Form Date completed [DATE] 18:40 Full name [PERSON_NAME] …" at bounding box center [645, 557] width 886 height 2104
copy p "[PERSON_NAME][GEOGRAPHIC_DATA]"
click at [313, 241] on p "0419742333 [EMAIL_ADDRESS][DOMAIN_NAME]" at bounding box center [646, 242] width 795 height 19
drag, startPoint x: 313, startPoint y: 241, endPoint x: 228, endPoint y: 241, distance: 85.0
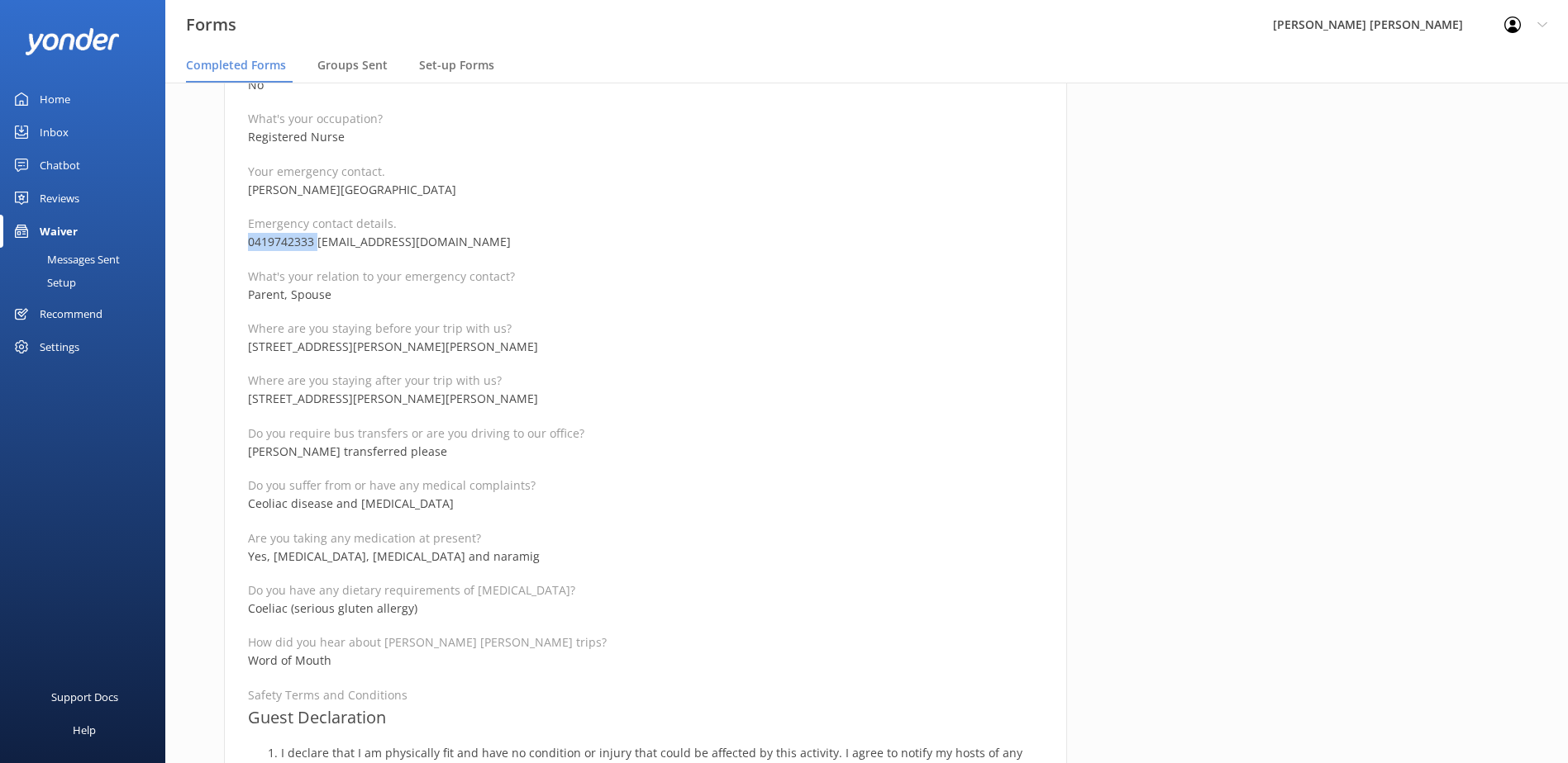
click at [228, 241] on div "Medical and Assurance Form Date completed [DATE] 18:40 Full name [PERSON_NAME] …" at bounding box center [645, 549] width 843 height 2087
copy p "0419742333"
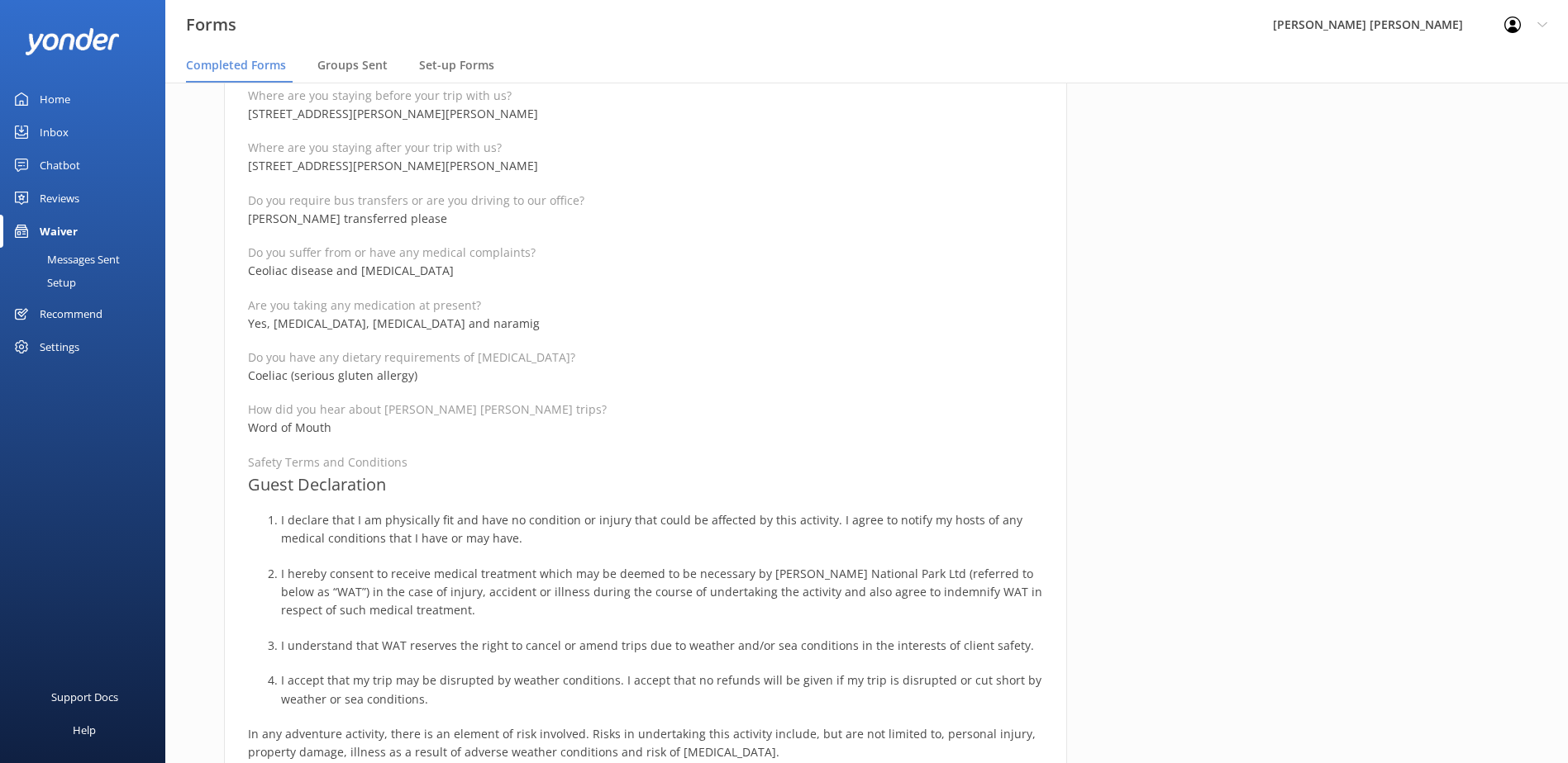
scroll to position [909, 0]
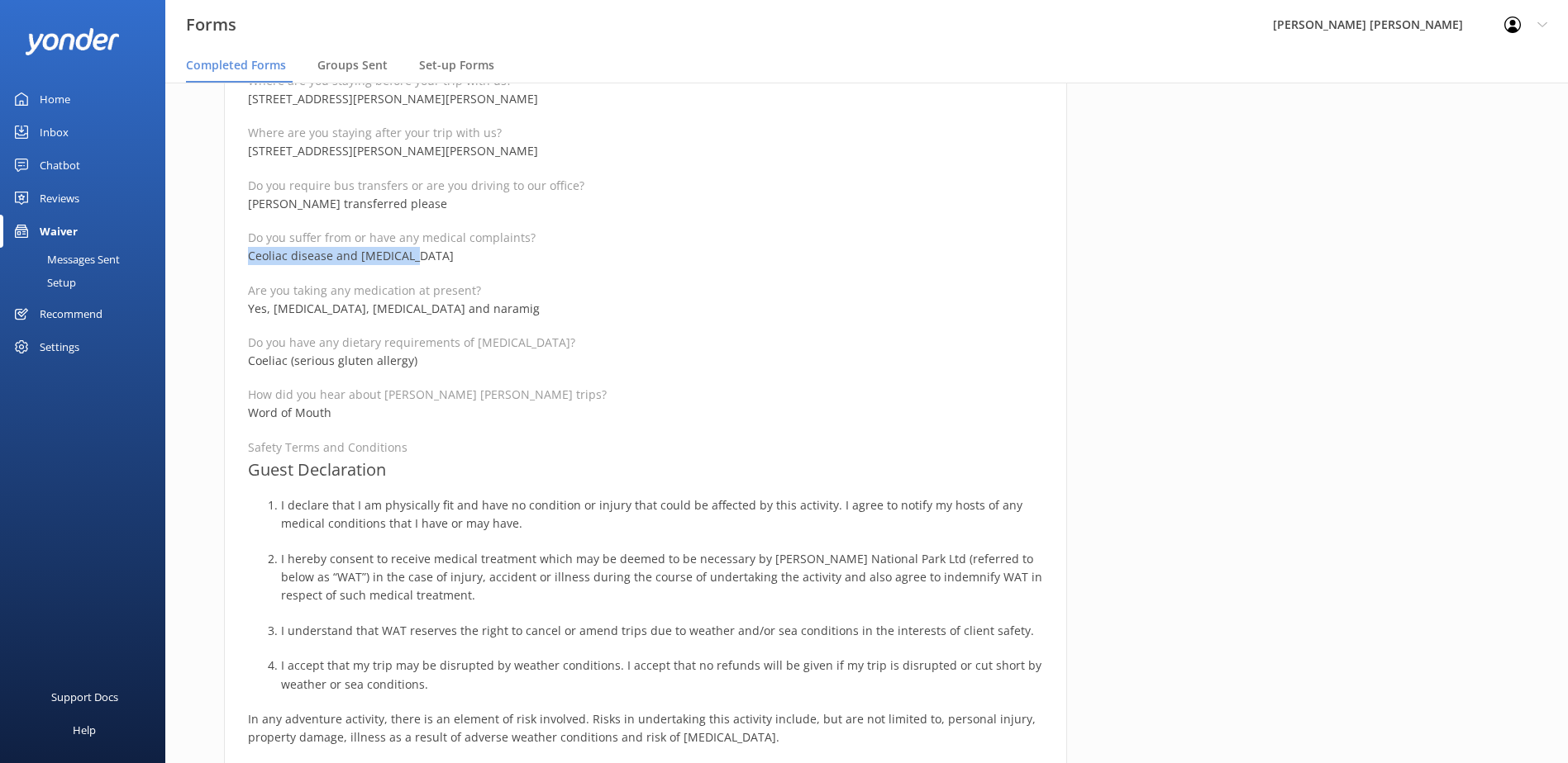
drag, startPoint x: 414, startPoint y: 258, endPoint x: 229, endPoint y: 258, distance: 185.0
click at [229, 258] on div "Medical and Assurance Form Date completed [DATE] 18:40 Full name [PERSON_NAME] …" at bounding box center [645, 302] width 843 height 2087
drag, startPoint x: 470, startPoint y: 308, endPoint x: 275, endPoint y: 313, distance: 195.1
click at [275, 313] on p "Yes, [MEDICAL_DATA], [MEDICAL_DATA] and naramig" at bounding box center [646, 309] width 795 height 19
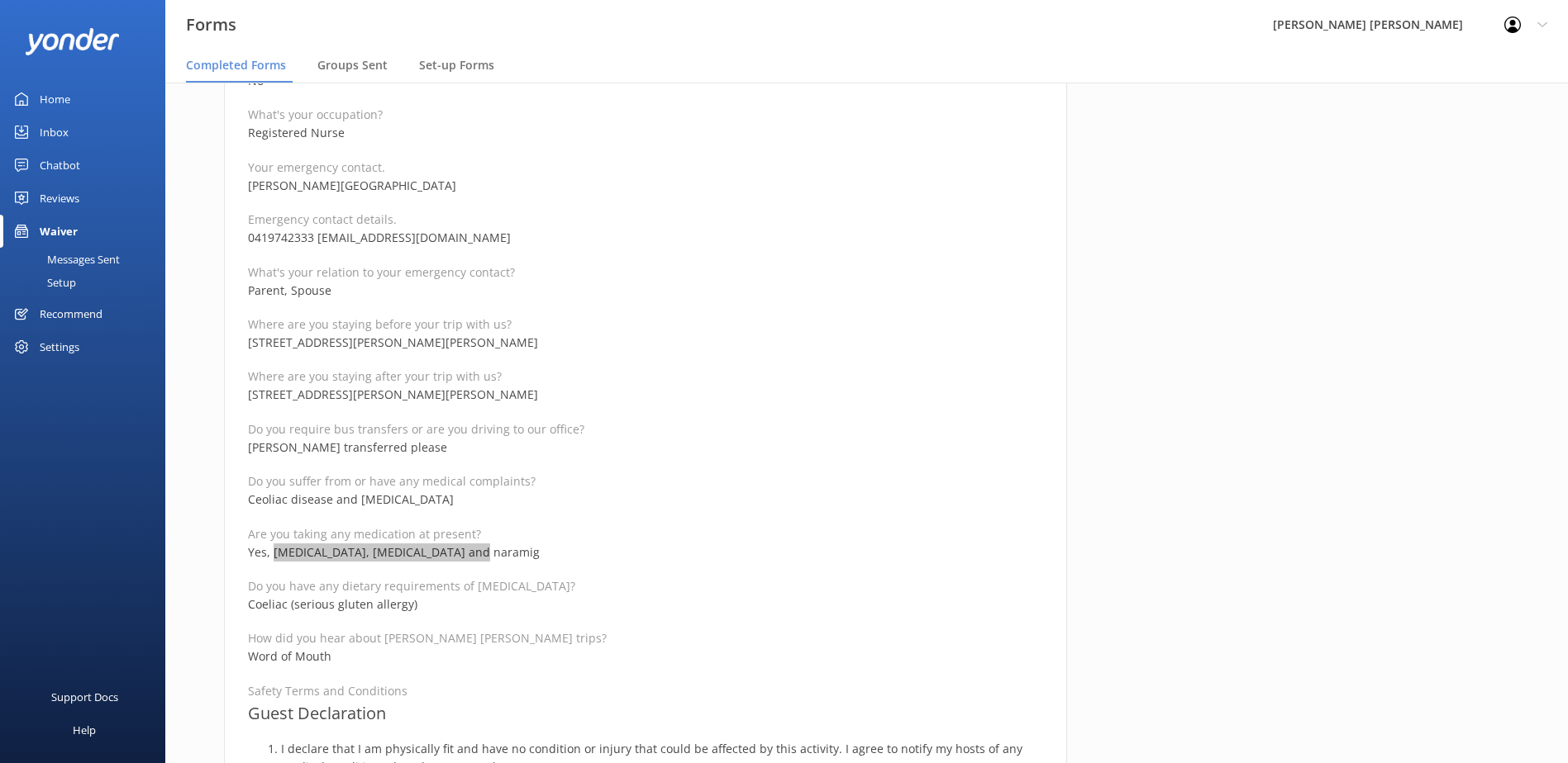
scroll to position [661, 0]
